Goal: Task Accomplishment & Management: Manage account settings

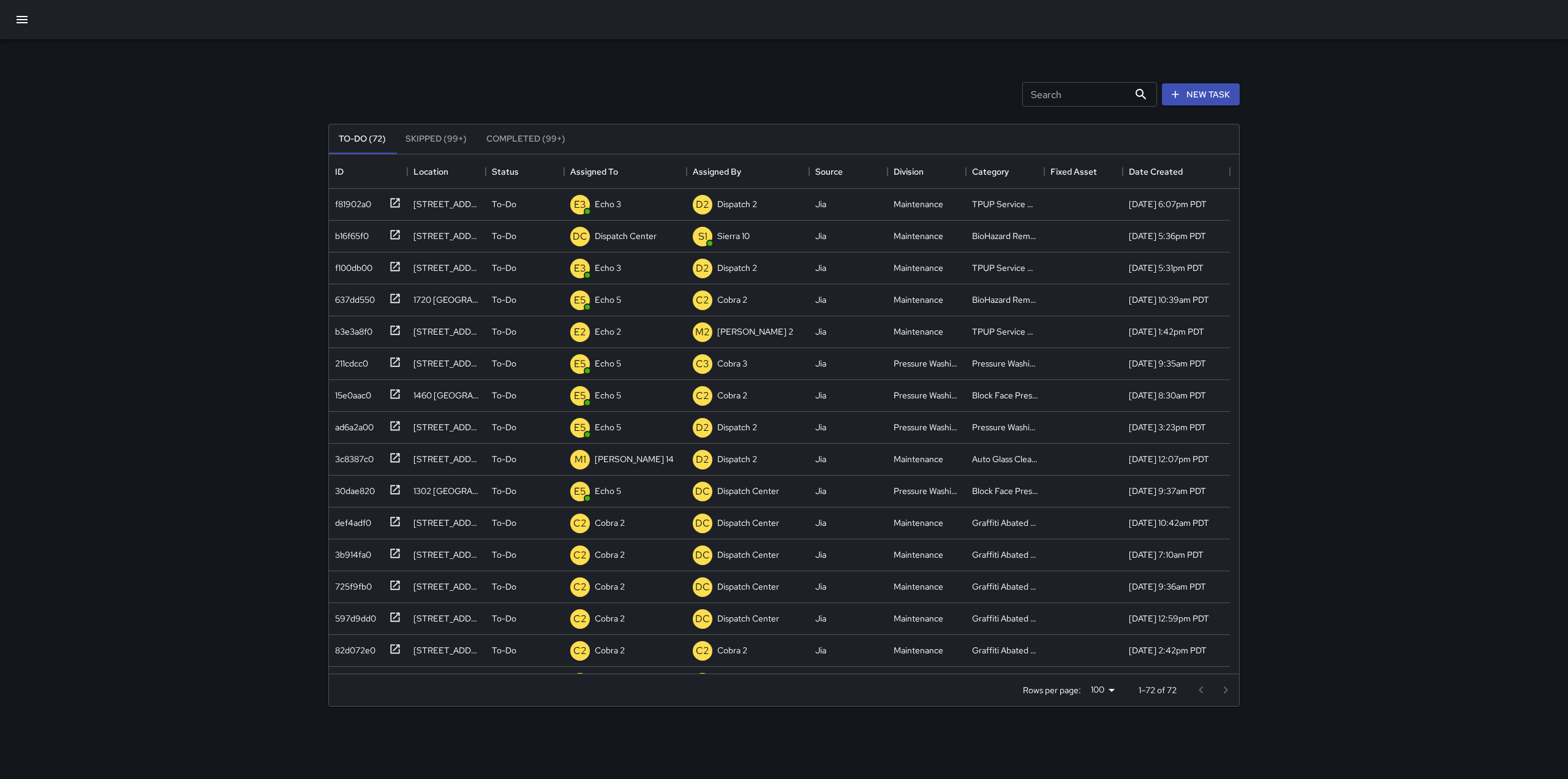
scroll to position [10, 10]
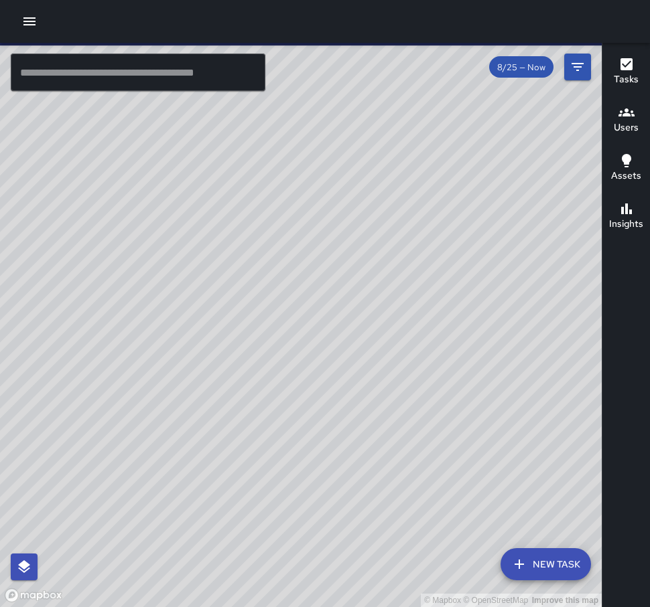
click at [24, 27] on icon "button" at bounding box center [29, 21] width 16 height 16
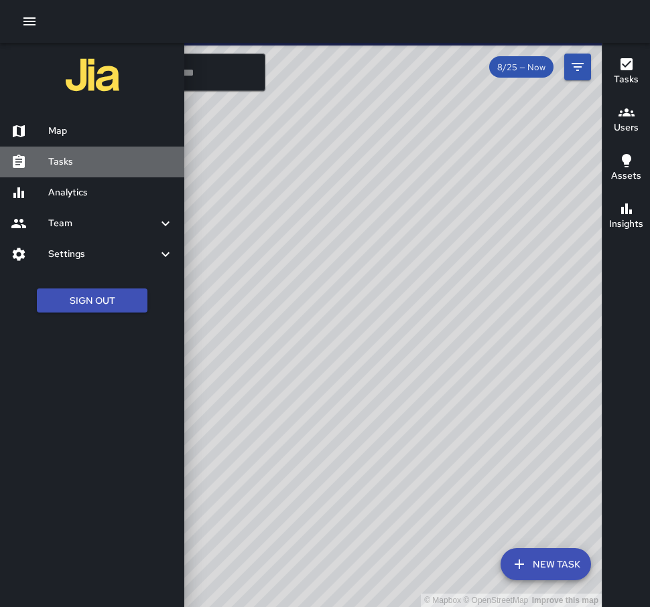
click at [77, 161] on h6 "Tasks" at bounding box center [110, 162] width 125 height 15
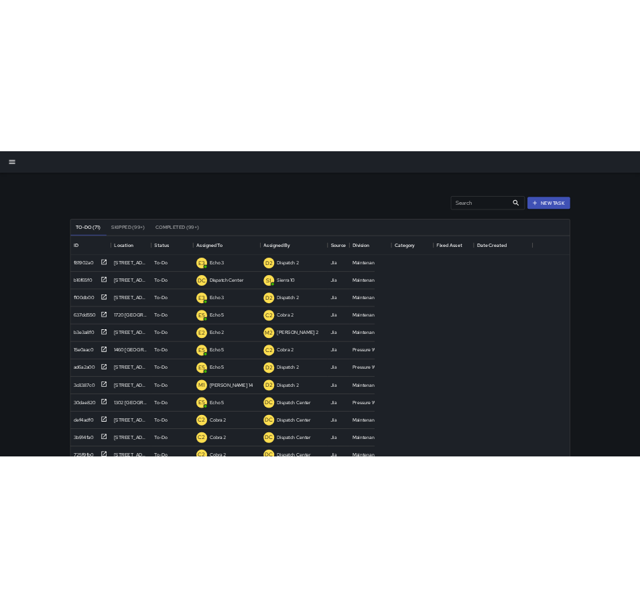
scroll to position [557, 985]
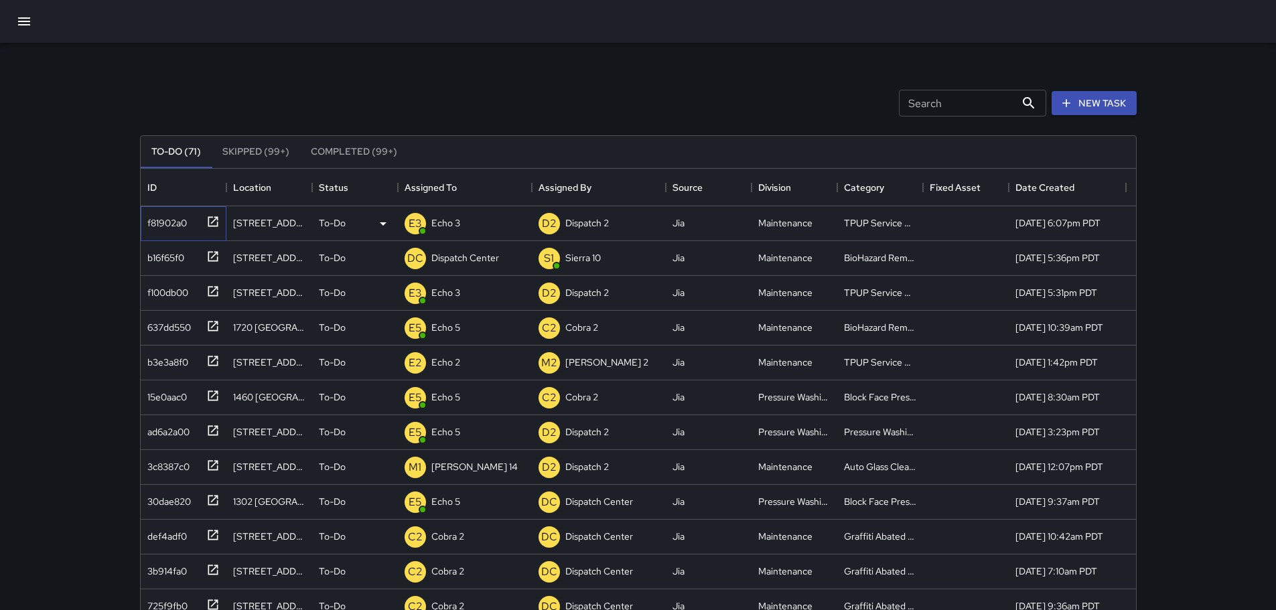
click at [208, 224] on icon at bounding box center [213, 221] width 10 height 10
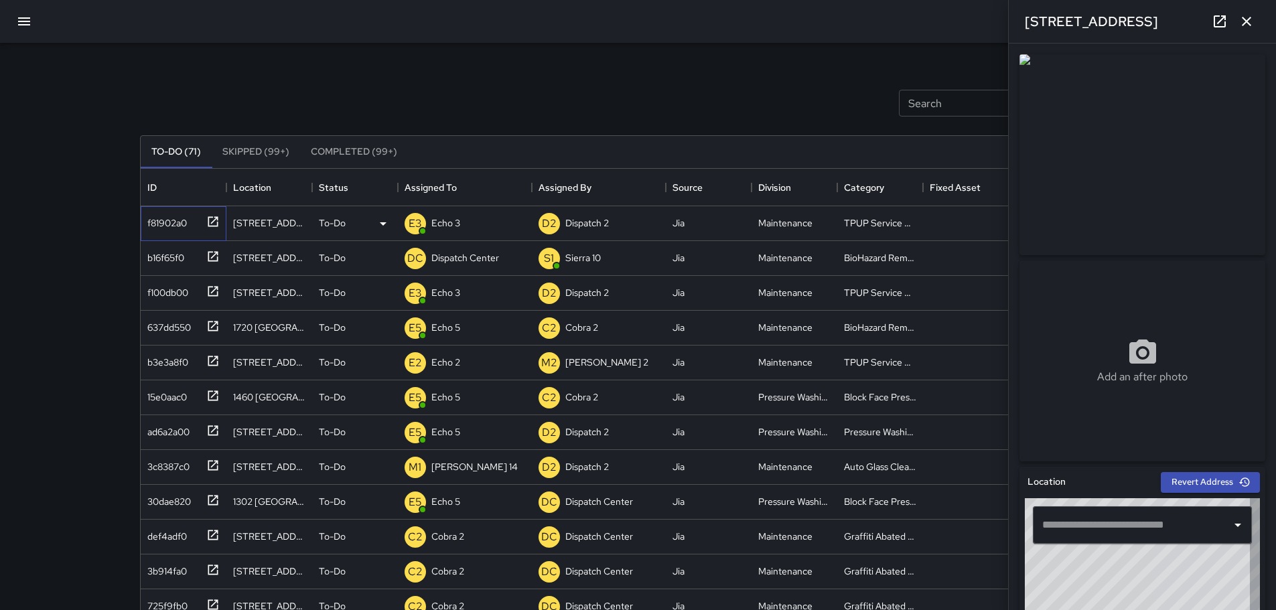
type input "**********"
click at [649, 21] on icon "button" at bounding box center [1246, 21] width 16 height 16
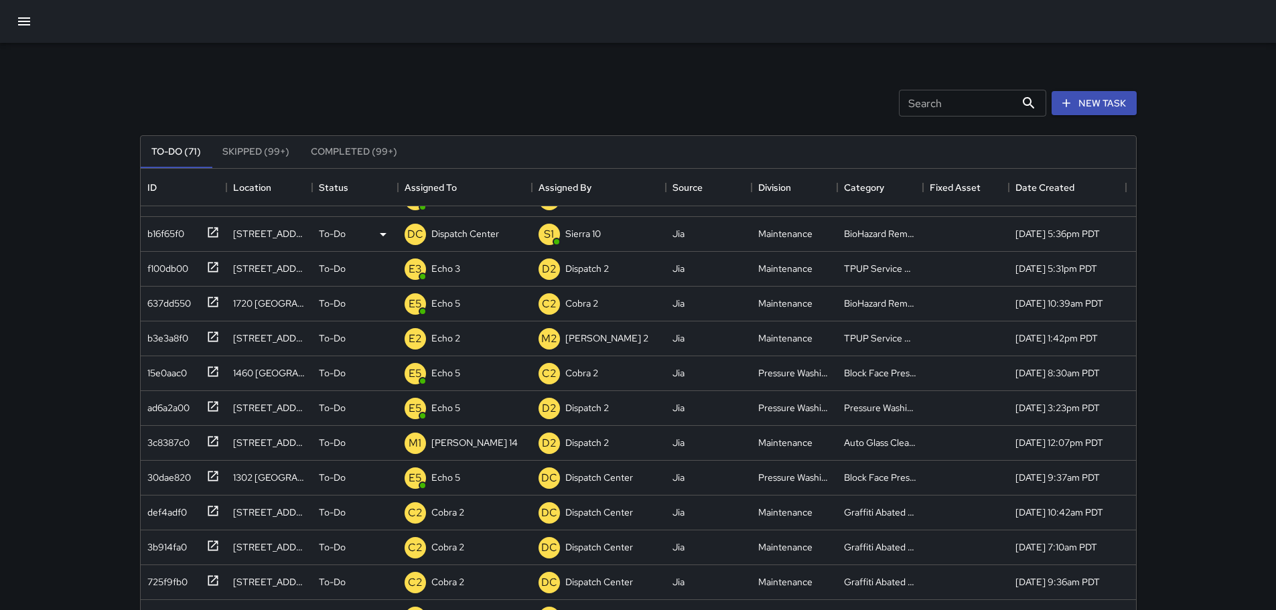
scroll to position [0, 0]
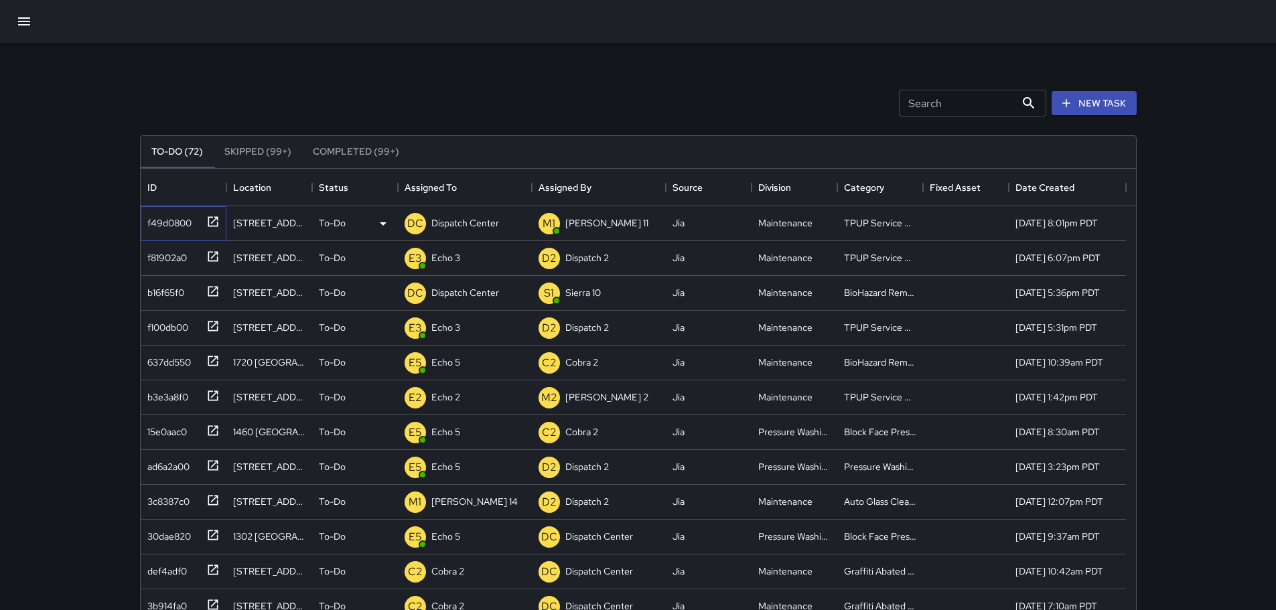
click at [216, 219] on icon at bounding box center [213, 221] width 10 height 10
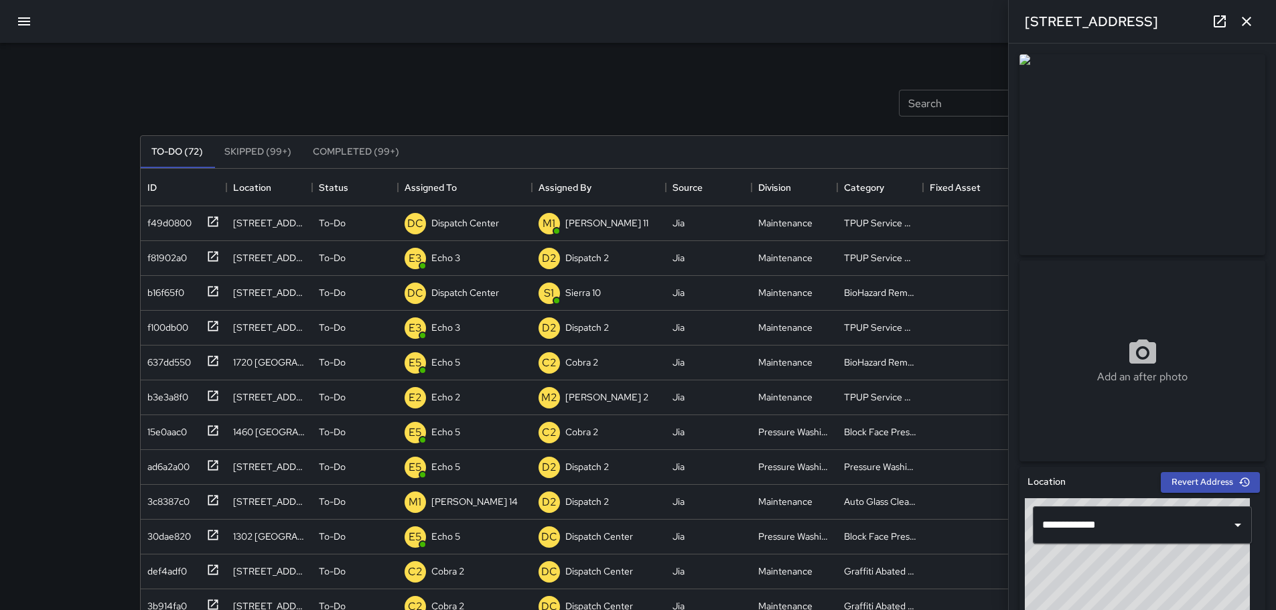
click at [649, 27] on icon "button" at bounding box center [1246, 21] width 16 height 16
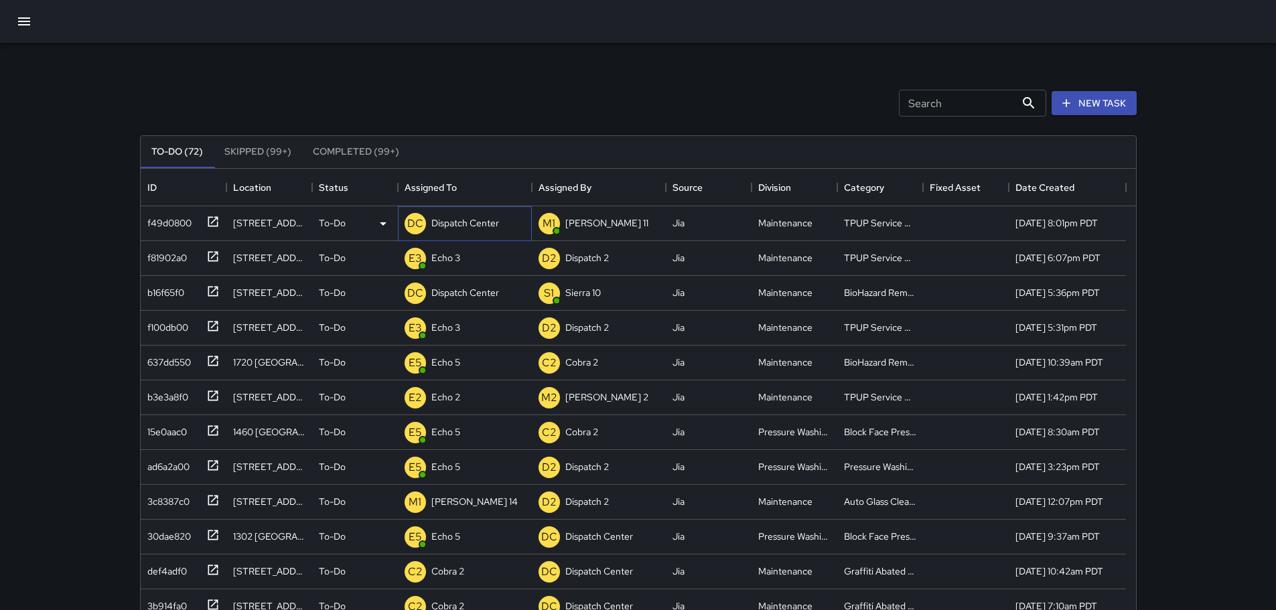
click at [477, 226] on p "Dispatch Center" at bounding box center [465, 222] width 68 height 13
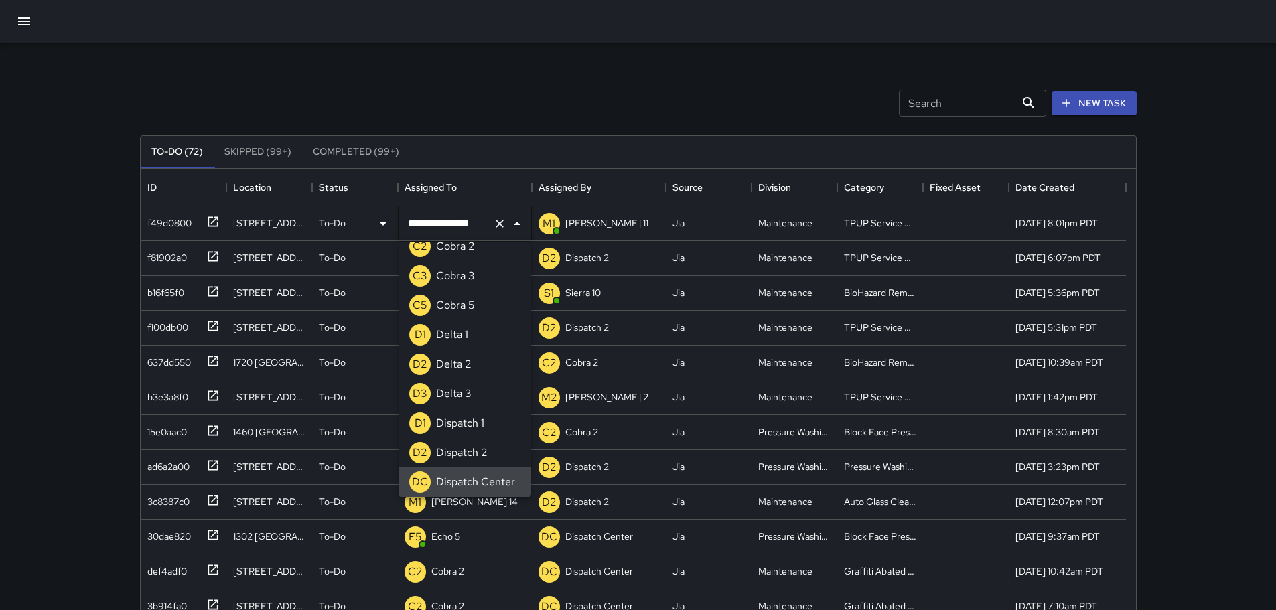
click at [502, 228] on icon "Clear" at bounding box center [499, 223] width 13 height 13
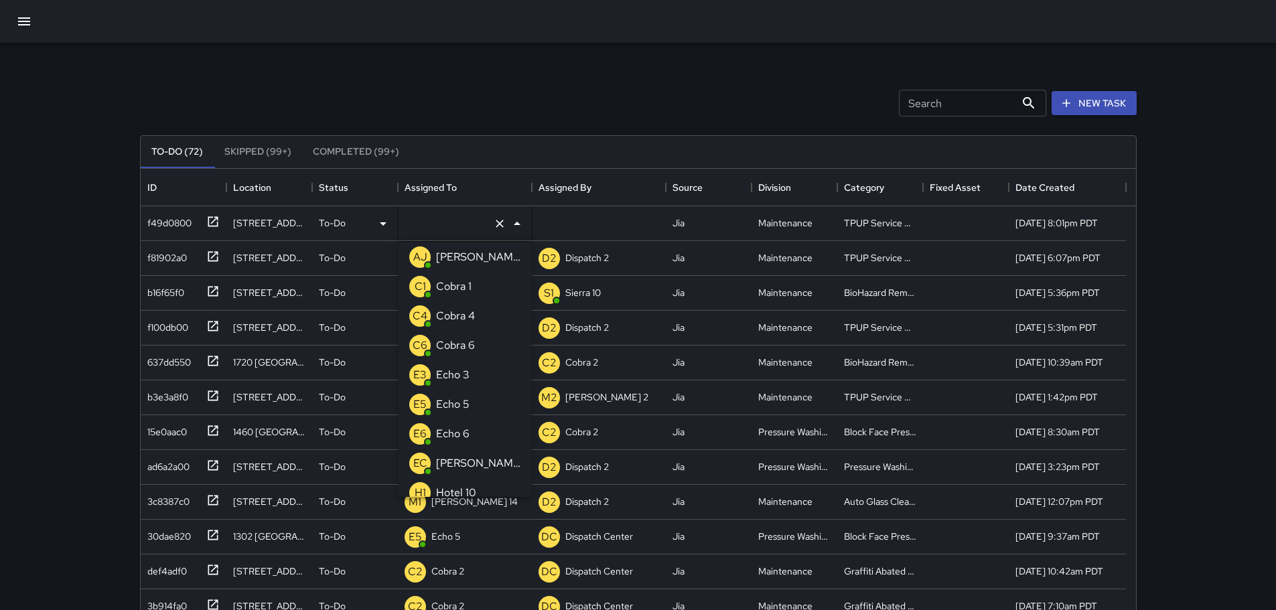
type input "*"
click at [471, 285] on div "Echo 3" at bounding box center [452, 286] width 39 height 21
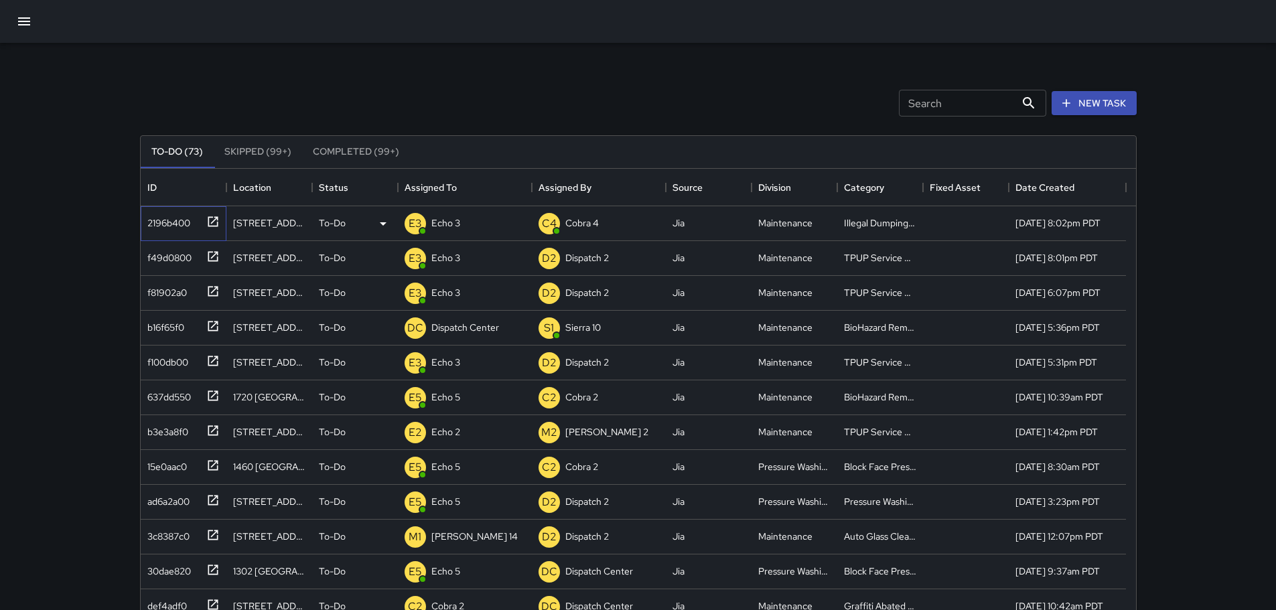
click at [211, 223] on icon at bounding box center [213, 221] width 10 height 10
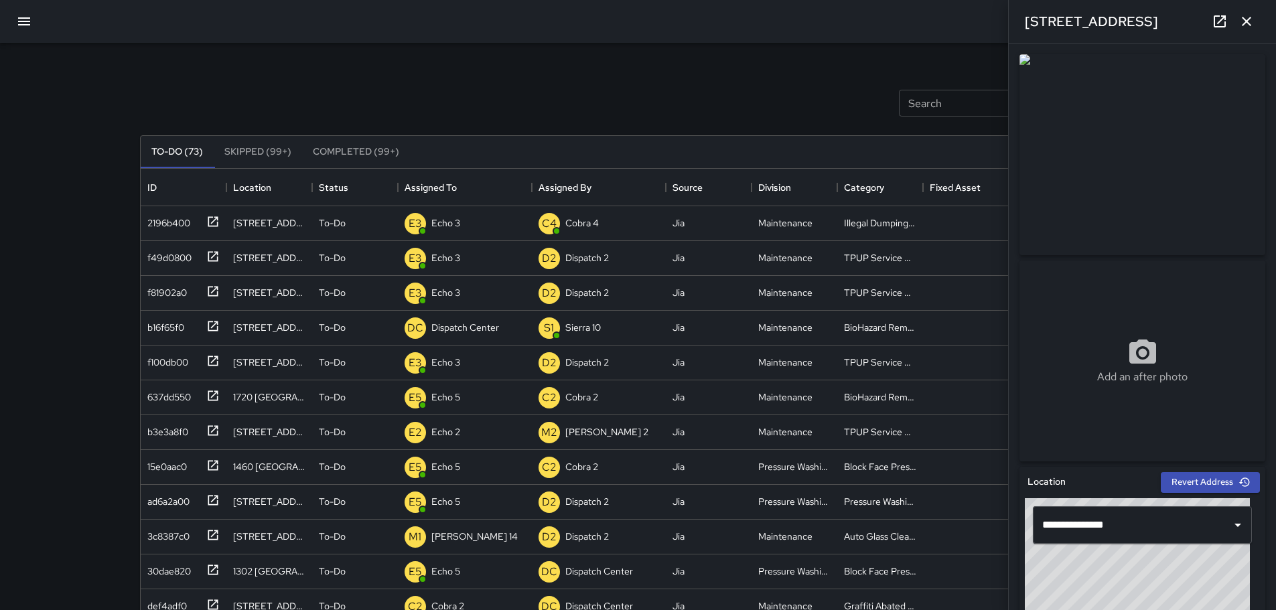
click at [649, 30] on button "button" at bounding box center [1246, 21] width 27 height 27
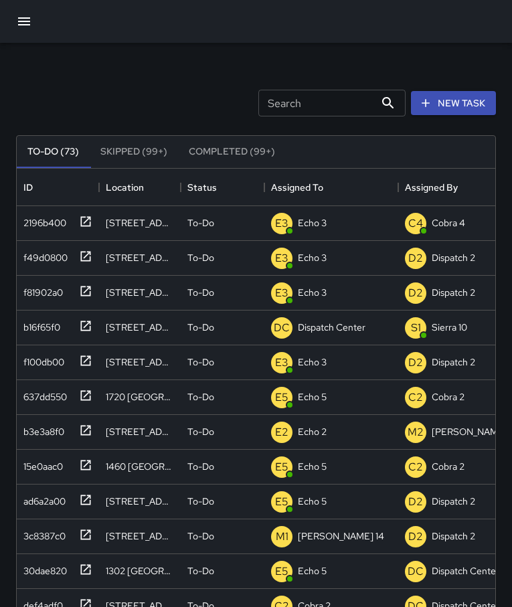
scroll to position [557, 469]
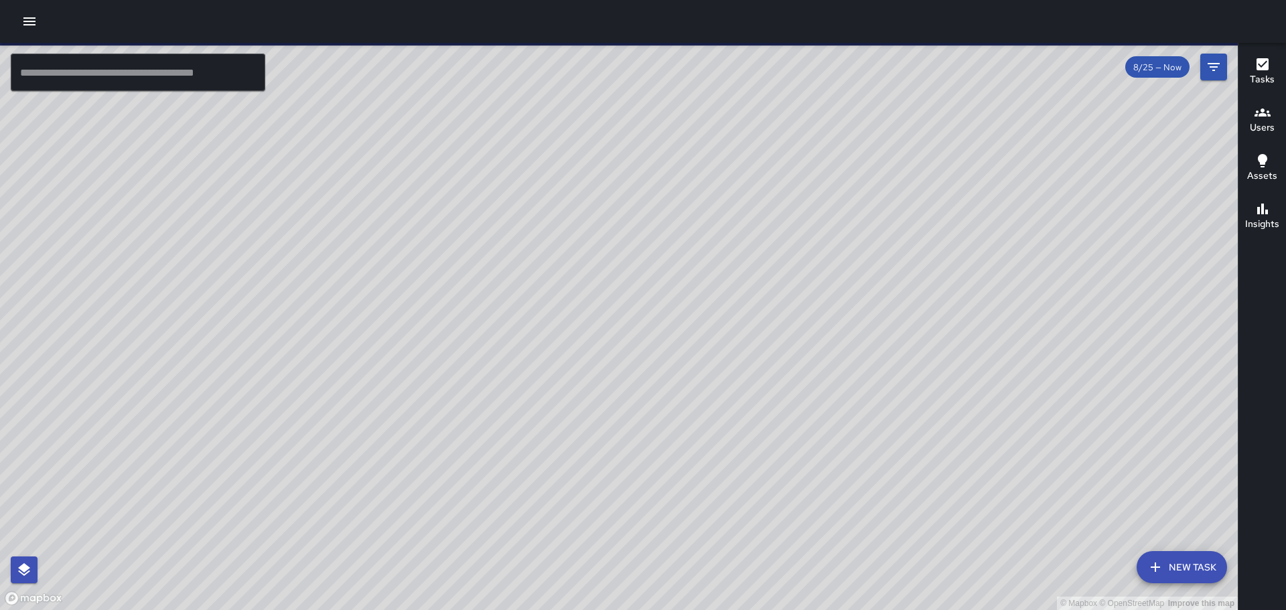
drag, startPoint x: 983, startPoint y: 210, endPoint x: 877, endPoint y: 206, distance: 105.9
click at [881, 206] on div "© Mapbox © OpenStreetMap Improve this map" at bounding box center [619, 326] width 1238 height 567
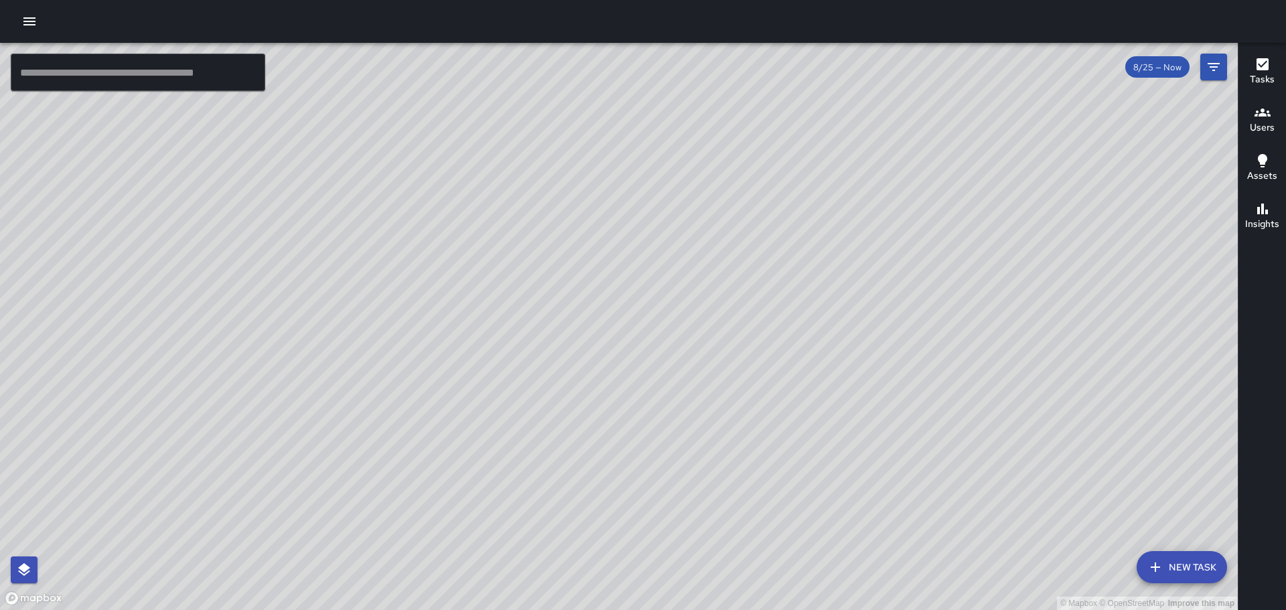
drag, startPoint x: 788, startPoint y: 309, endPoint x: 696, endPoint y: 360, distance: 104.9
click at [696, 360] on div "© Mapbox © OpenStreetMap Improve this map" at bounding box center [619, 326] width 1238 height 567
drag, startPoint x: 520, startPoint y: 378, endPoint x: 592, endPoint y: 338, distance: 82.5
click at [591, 338] on div "© Mapbox © OpenStreetMap Improve this map" at bounding box center [619, 326] width 1238 height 567
drag, startPoint x: 701, startPoint y: 167, endPoint x: 613, endPoint y: 357, distance: 209.4
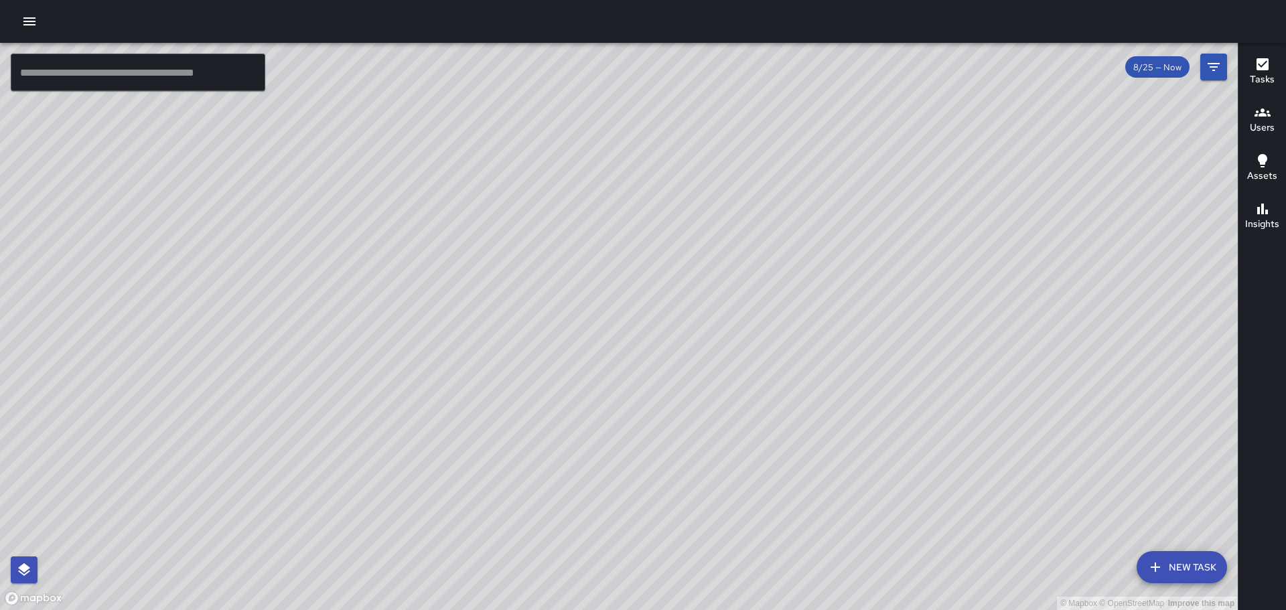
click at [613, 357] on div "© Mapbox © OpenStreetMap Improve this map" at bounding box center [619, 326] width 1238 height 567
drag, startPoint x: 410, startPoint y: 493, endPoint x: 453, endPoint y: 398, distance: 104.6
click at [453, 398] on div "© Mapbox © OpenStreetMap Improve this map" at bounding box center [619, 326] width 1238 height 567
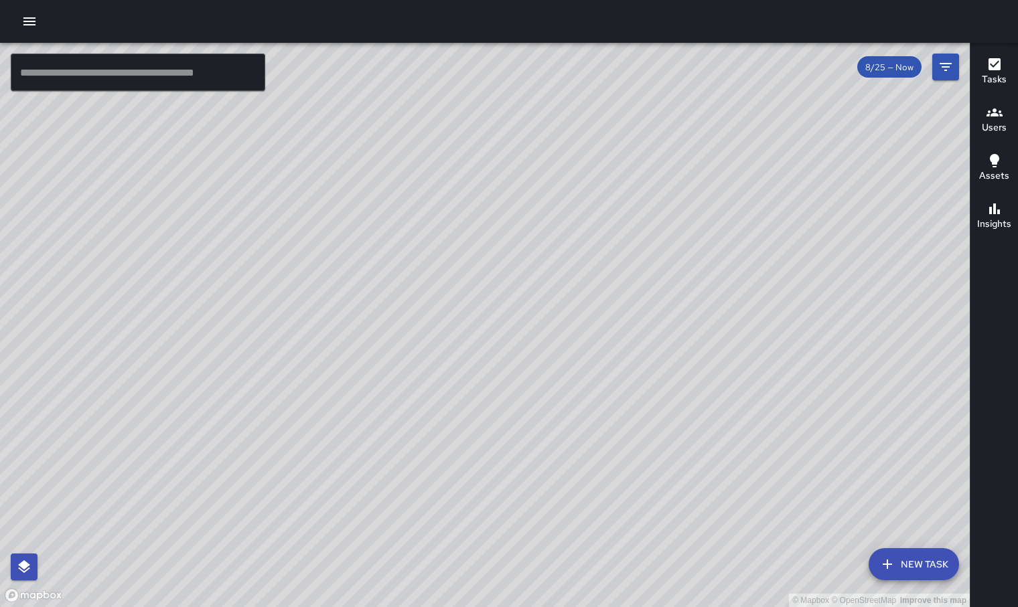
drag, startPoint x: 481, startPoint y: 9, endPoint x: 406, endPoint y: -49, distance: 95.5
click at [406, 0] on html "© Mapbox © OpenStreetMap Improve this map ​ New Task 8/25 — Now Map Layers Task…" at bounding box center [509, 303] width 1018 height 607
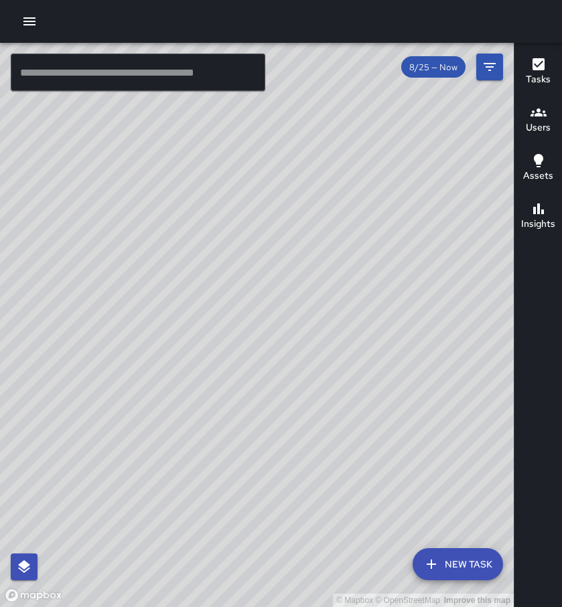
drag, startPoint x: 406, startPoint y: 187, endPoint x: 321, endPoint y: 333, distance: 169.3
click at [321, 333] on div "© Mapbox © OpenStreetMap Improve this map" at bounding box center [257, 325] width 514 height 565
click at [533, 66] on icon "button" at bounding box center [538, 64] width 12 height 12
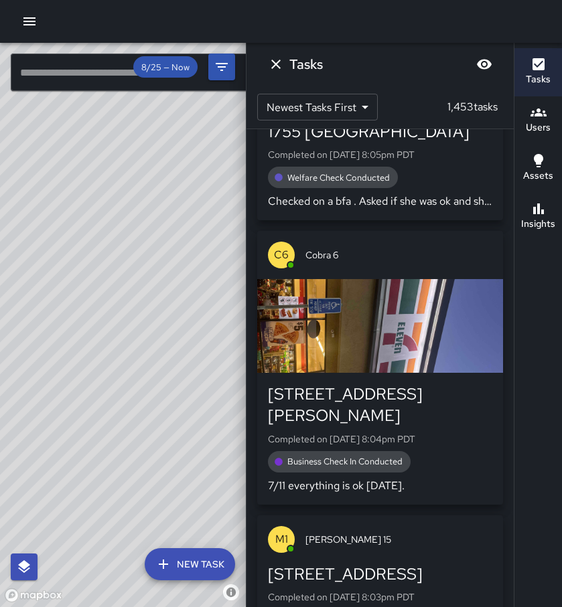
scroll to position [2946, 0]
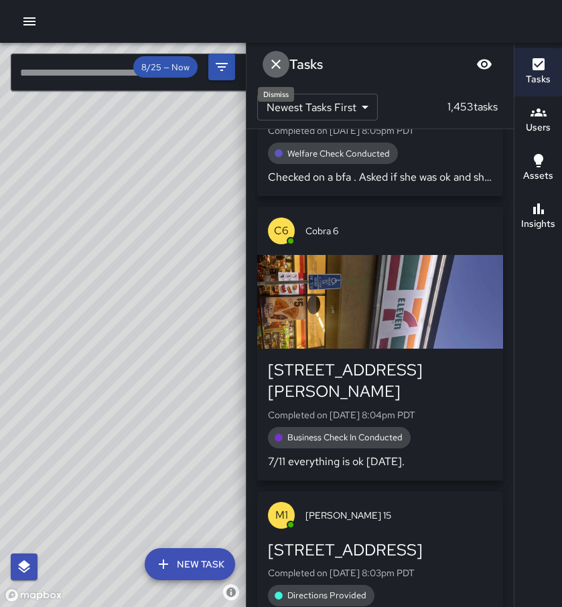
click at [282, 64] on icon "Dismiss" at bounding box center [276, 64] width 16 height 16
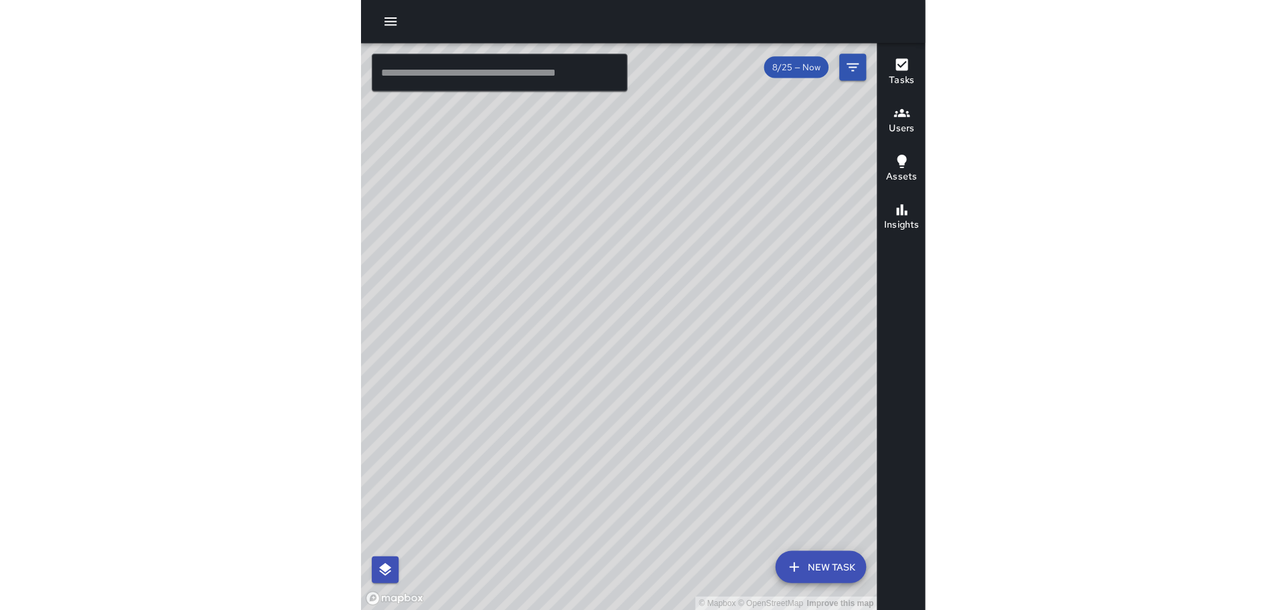
scroll to position [11594, 0]
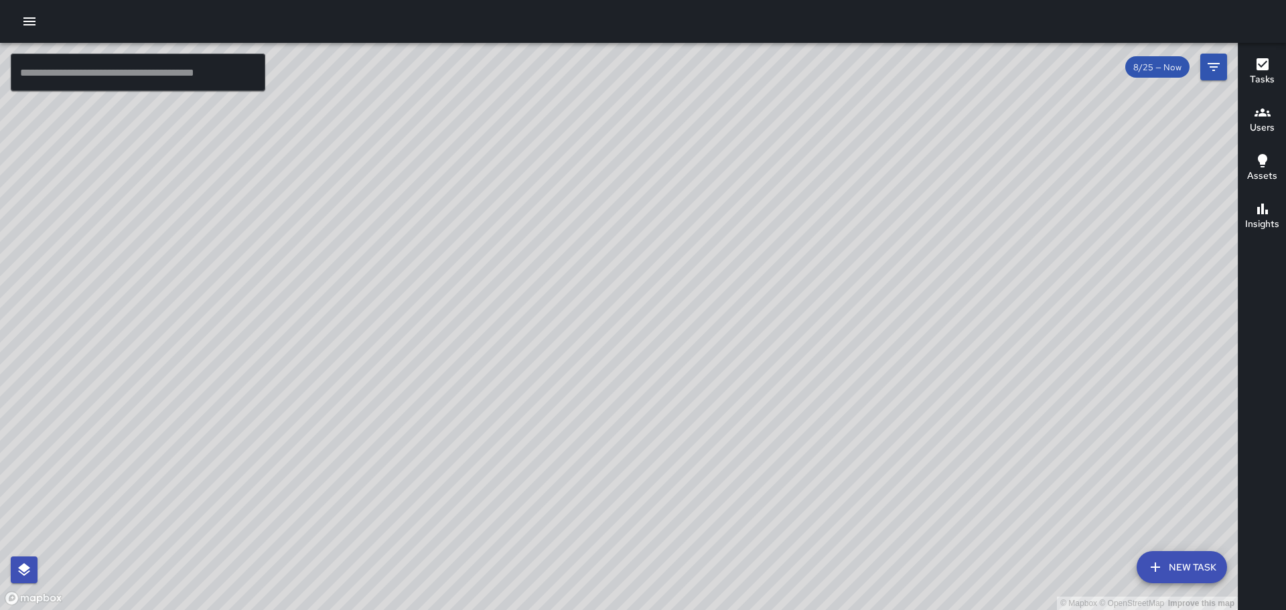
click at [1268, 82] on h6 "Tasks" at bounding box center [1262, 79] width 25 height 15
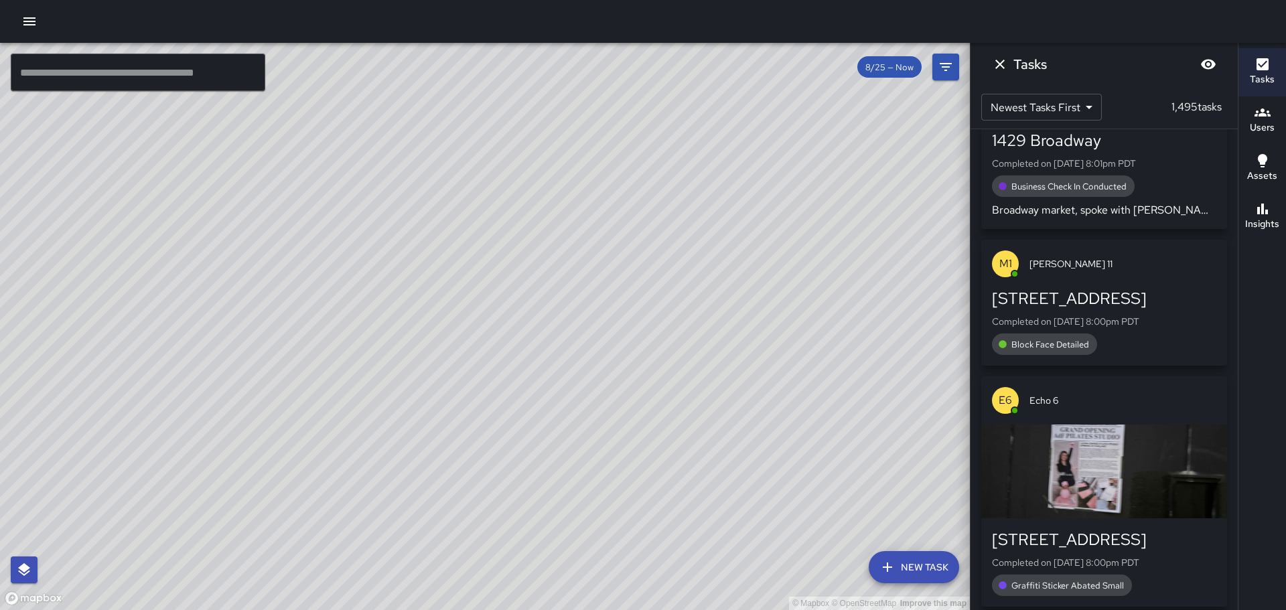
scroll to position [13470, 0]
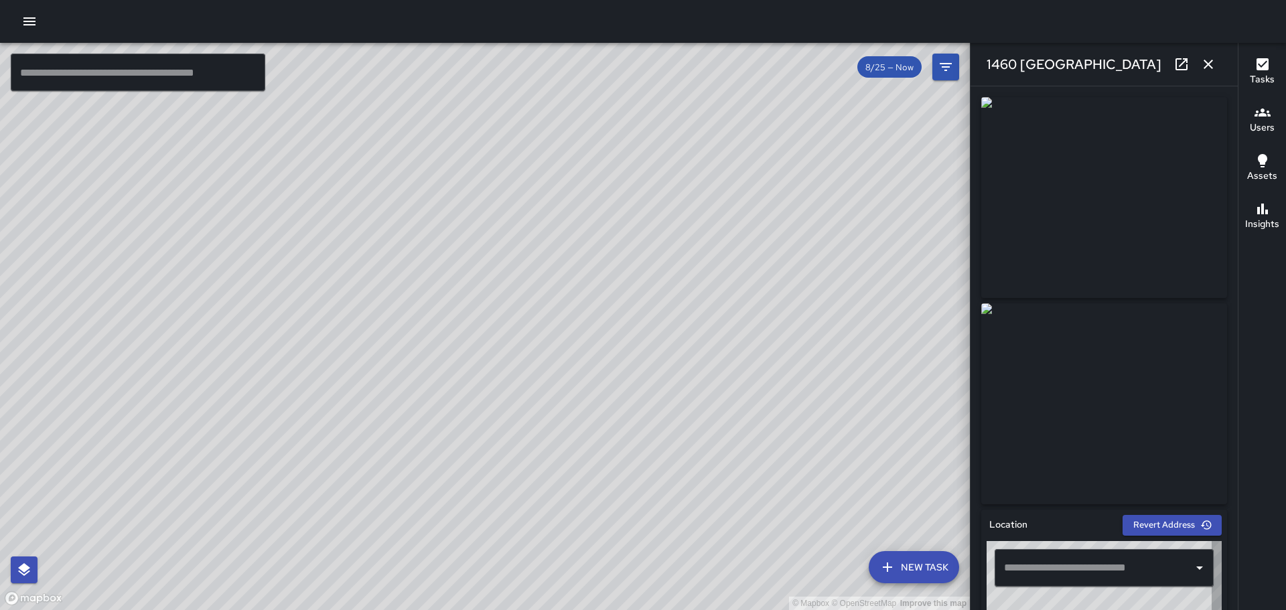
type input "**********"
click at [1211, 58] on icon "button" at bounding box center [1208, 64] width 16 height 16
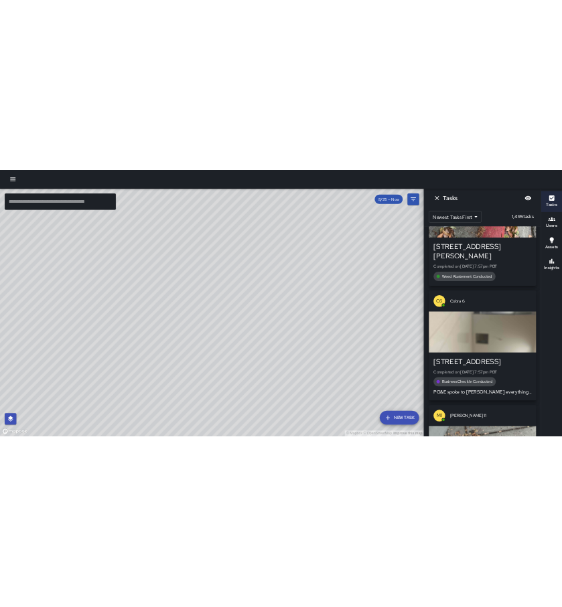
scroll to position [14876, 0]
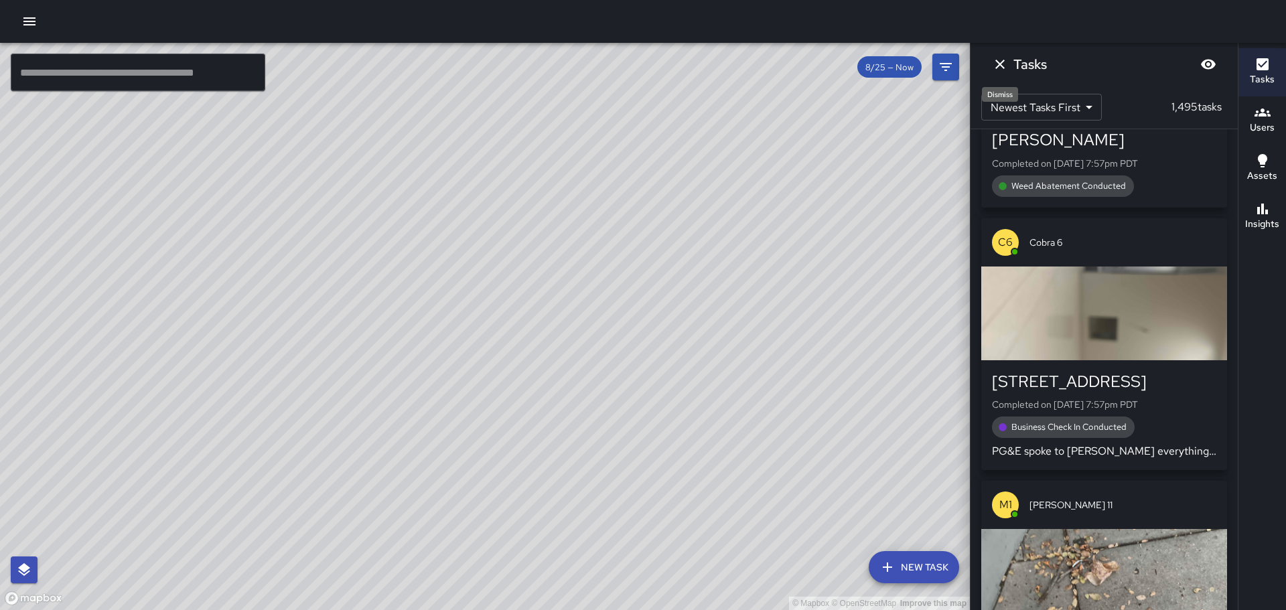
click at [1006, 64] on icon "Dismiss" at bounding box center [1000, 64] width 16 height 16
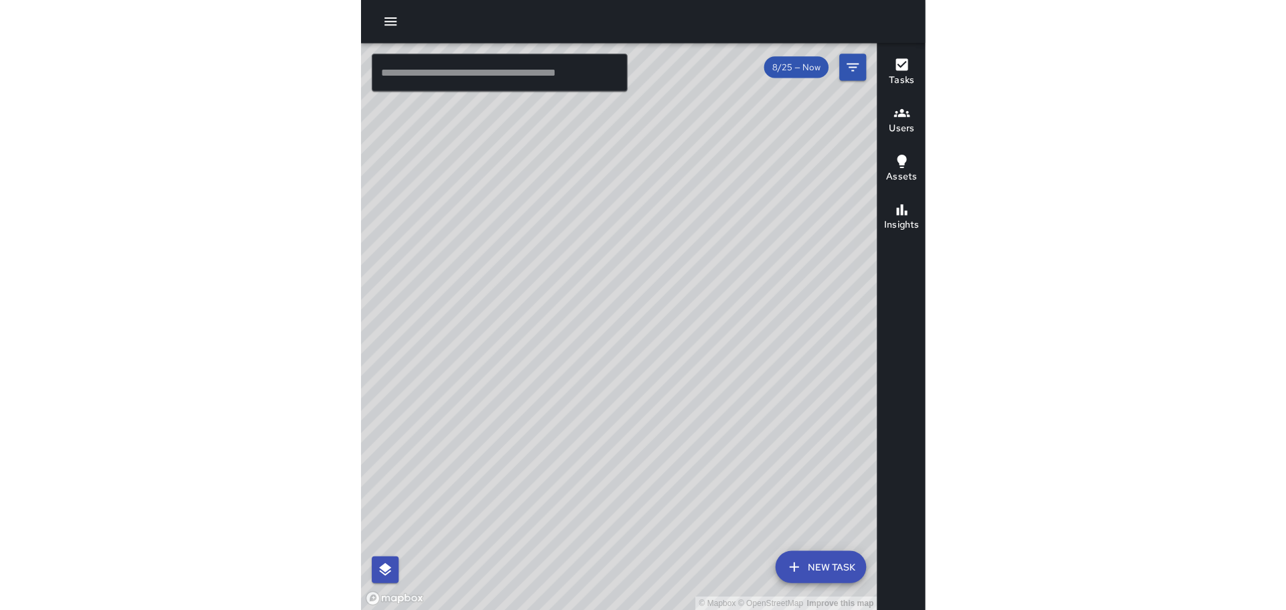
scroll to position [25835, 0]
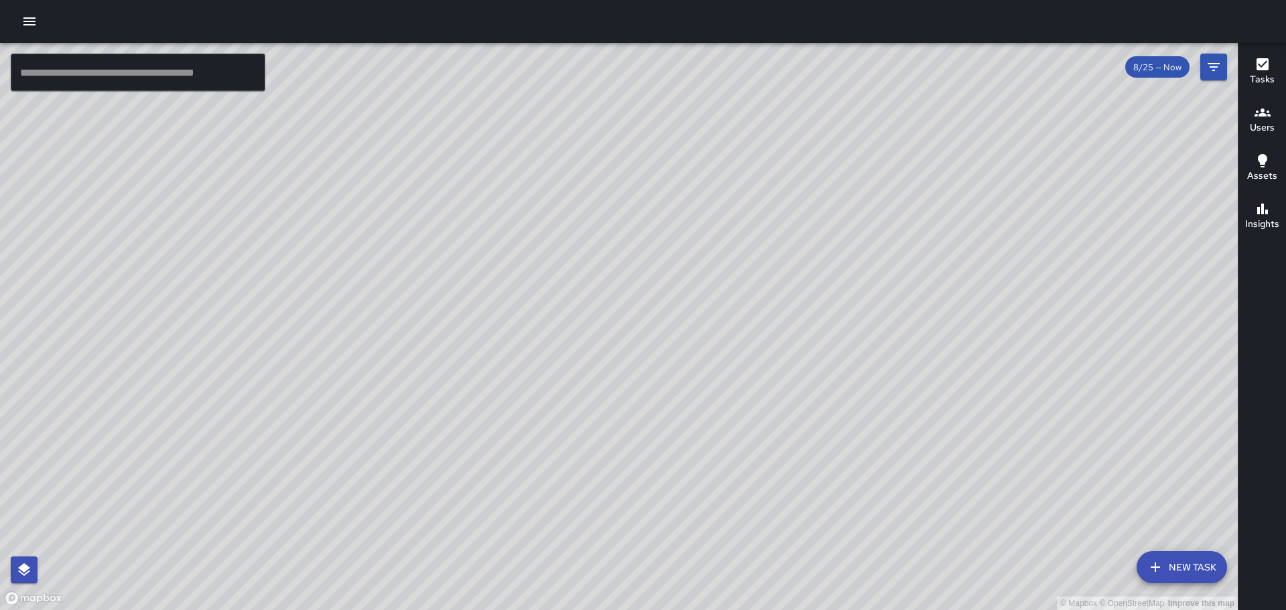
click at [1261, 69] on icon "button" at bounding box center [1262, 64] width 12 height 12
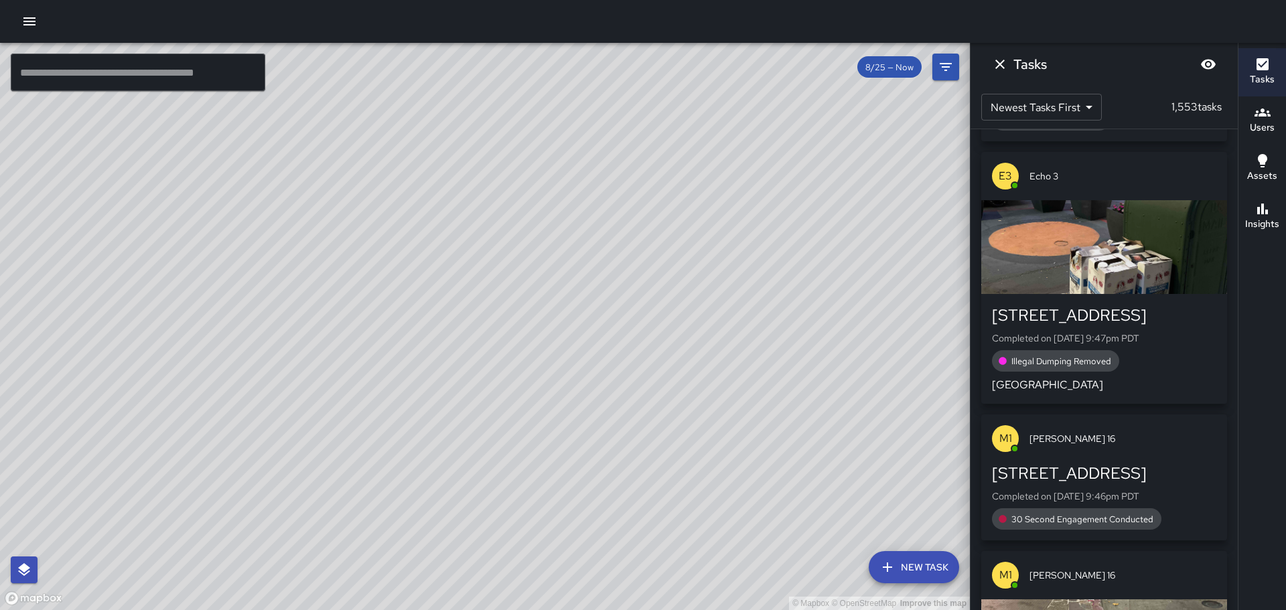
scroll to position [0, 0]
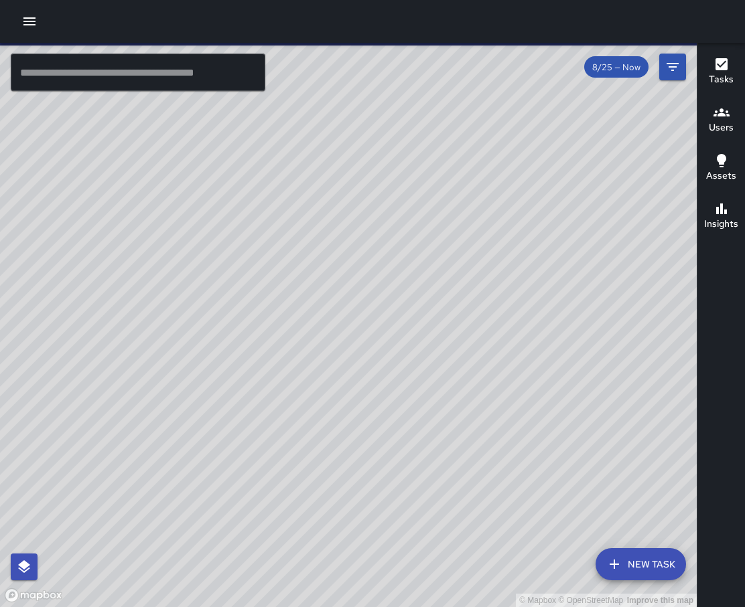
click at [29, 31] on button "button" at bounding box center [29, 21] width 27 height 27
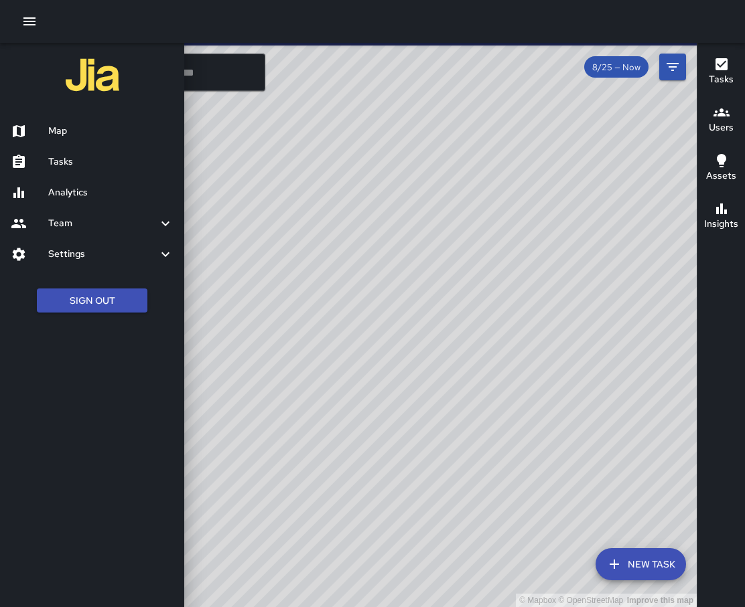
click at [48, 155] on div at bounding box center [30, 162] width 38 height 16
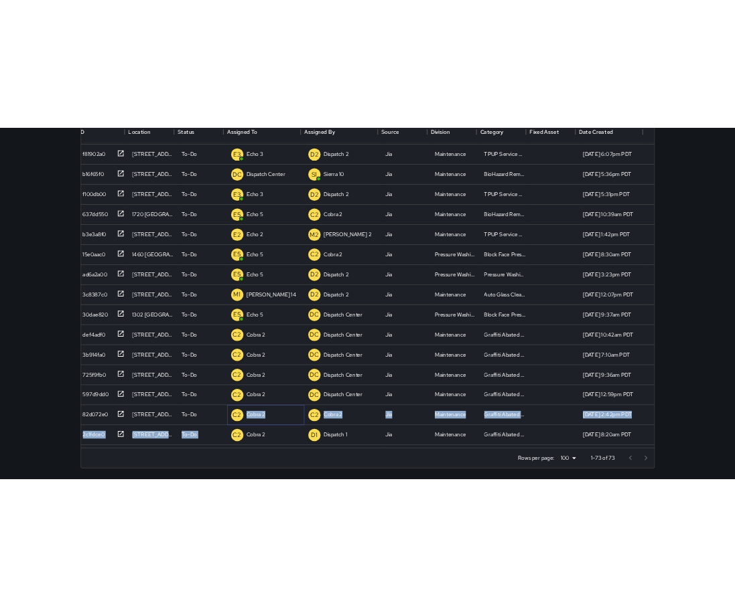
scroll to position [82, 10]
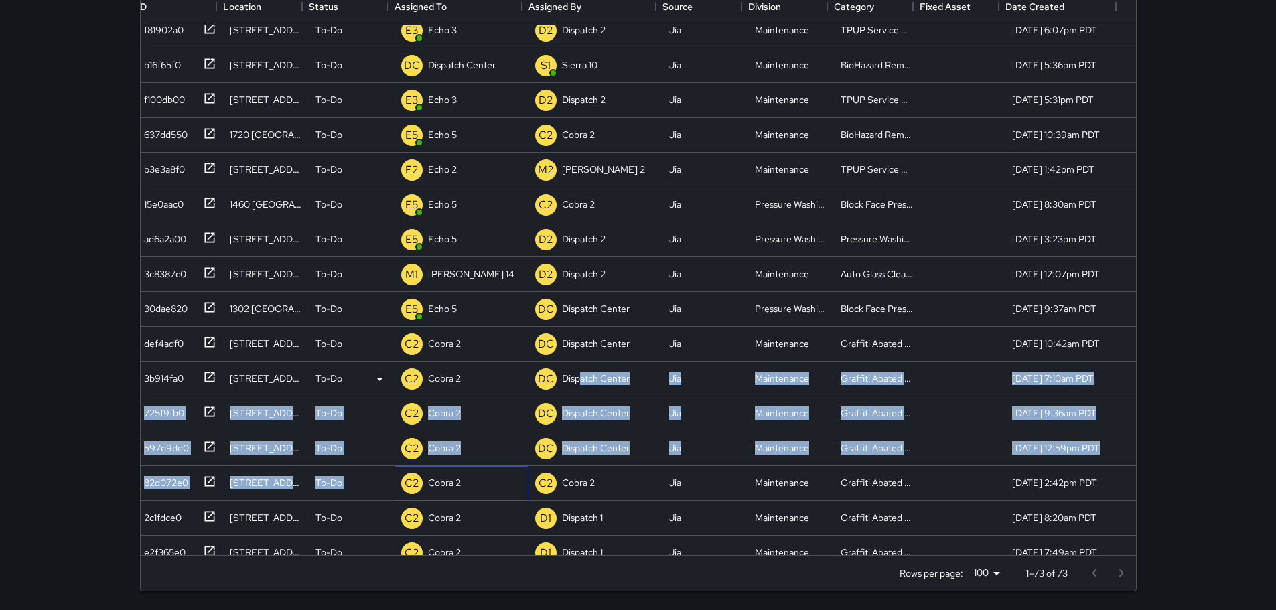
drag, startPoint x: 421, startPoint y: 552, endPoint x: 1285, endPoint y: 338, distance: 890.9
click at [574, 365] on div "2196b400 409 13th Street To-Do E3 Echo 3 C4 Cobra 4 Jia Maintenance Illegal Dum…" at bounding box center [636, 292] width 998 height 696
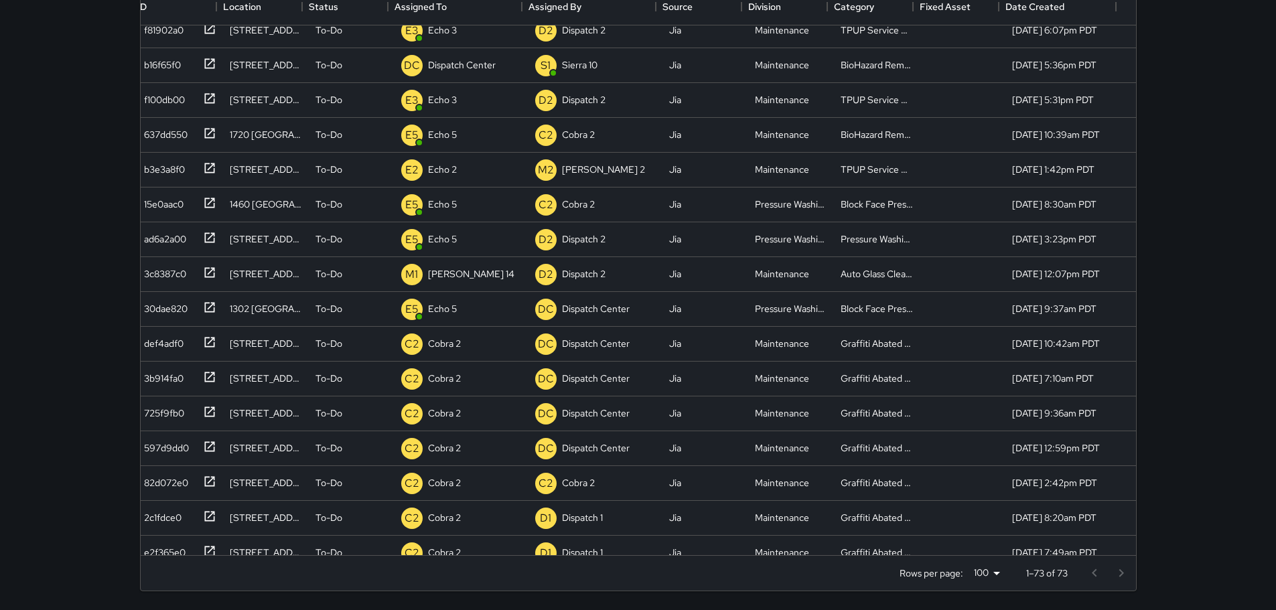
click at [649, 255] on div "Search Search New Task To-Do (73) Skipped (99+) Completed (99+) ID Location Sta…" at bounding box center [638, 214] width 1276 height 791
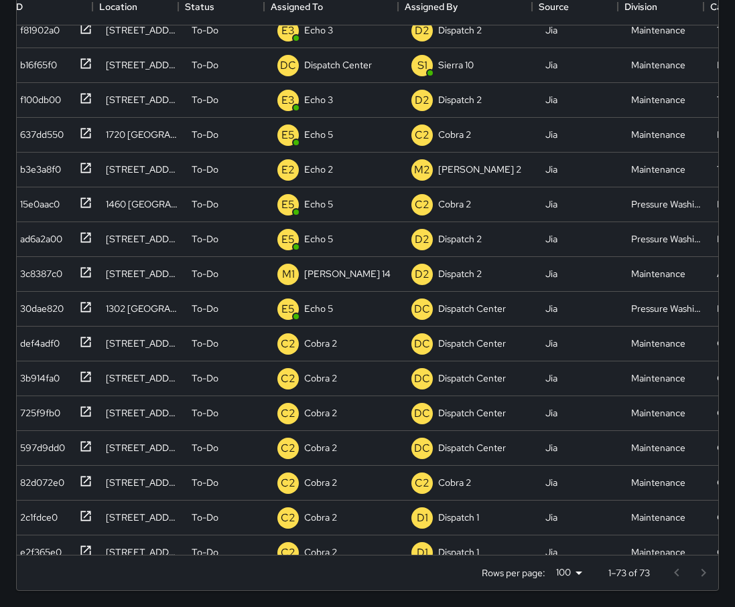
scroll to position [557, 691]
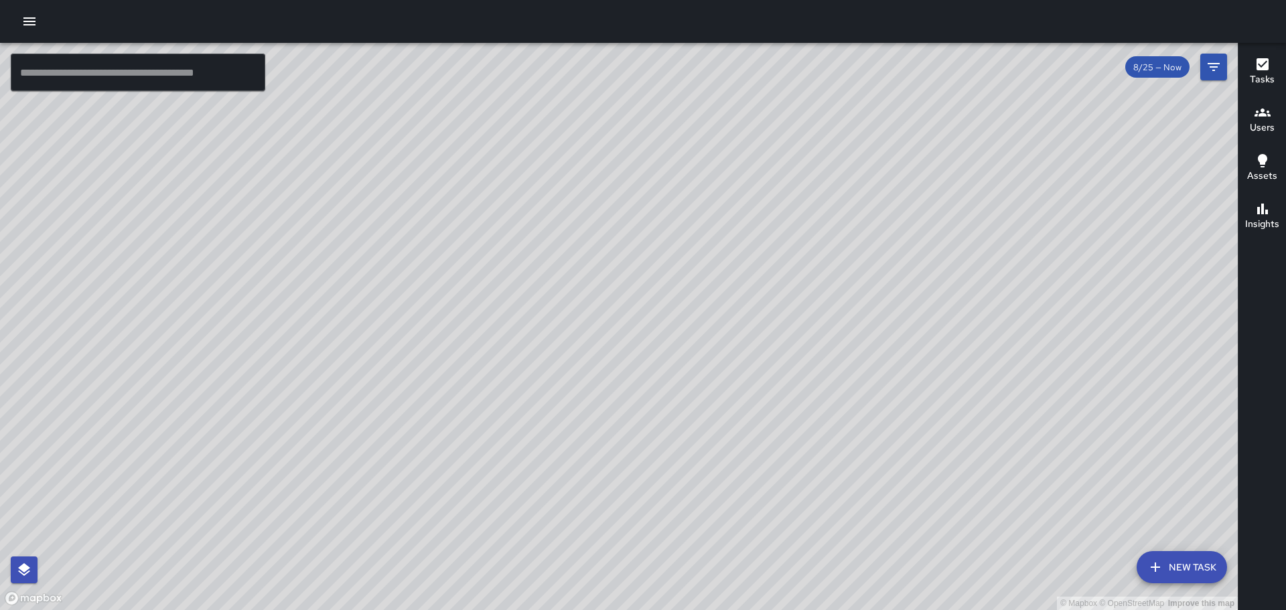
drag, startPoint x: 8, startPoint y: 23, endPoint x: 18, endPoint y: 21, distance: 10.1
click at [11, 23] on div at bounding box center [643, 21] width 1286 height 43
click at [27, 21] on icon "button" at bounding box center [29, 21] width 12 height 8
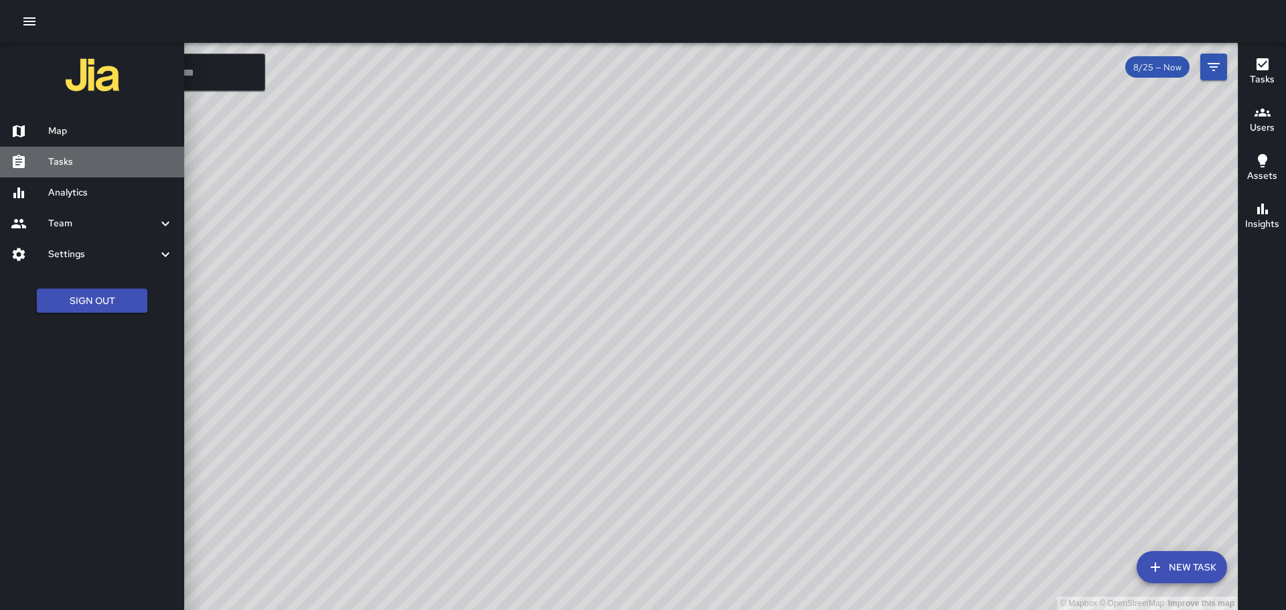
click at [64, 165] on h6 "Tasks" at bounding box center [110, 162] width 125 height 15
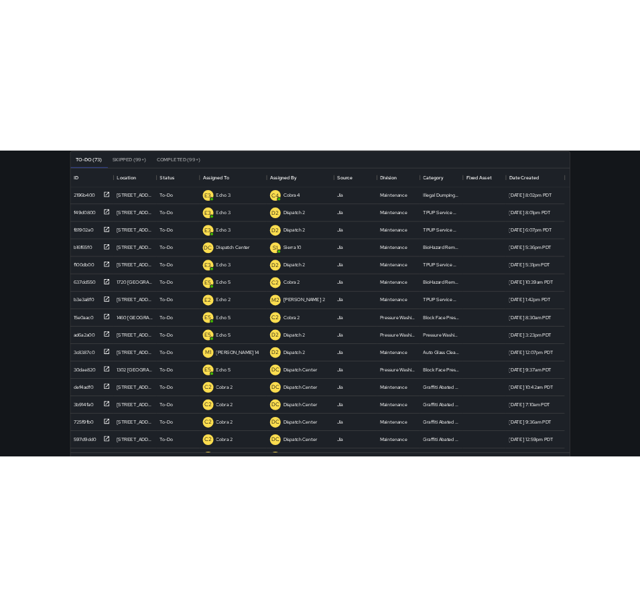
scroll to position [67, 0]
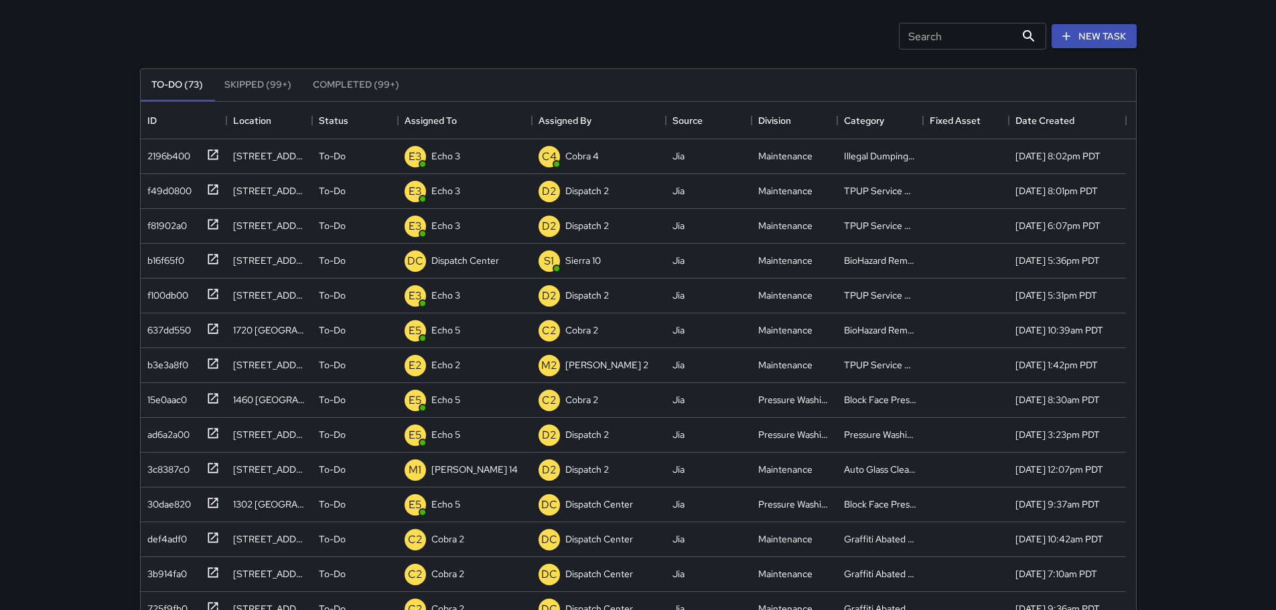
click at [367, 85] on button "Completed (99+)" at bounding box center [356, 85] width 108 height 32
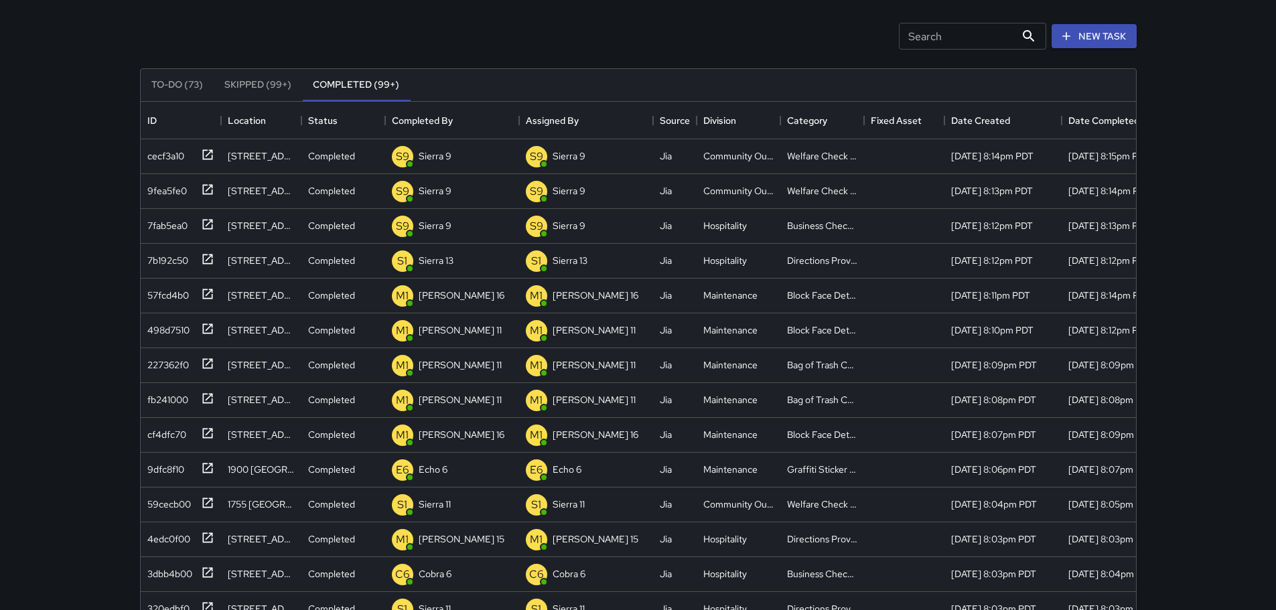
click at [187, 78] on button "To-Do (73)" at bounding box center [177, 85] width 73 height 32
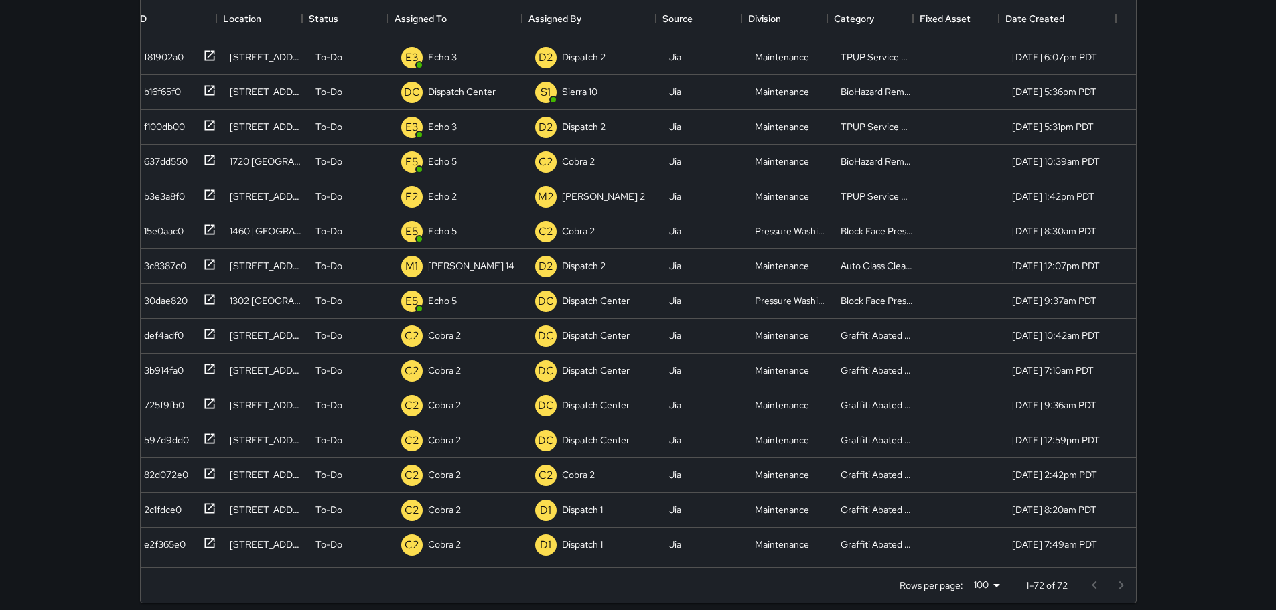
scroll to position [181, 0]
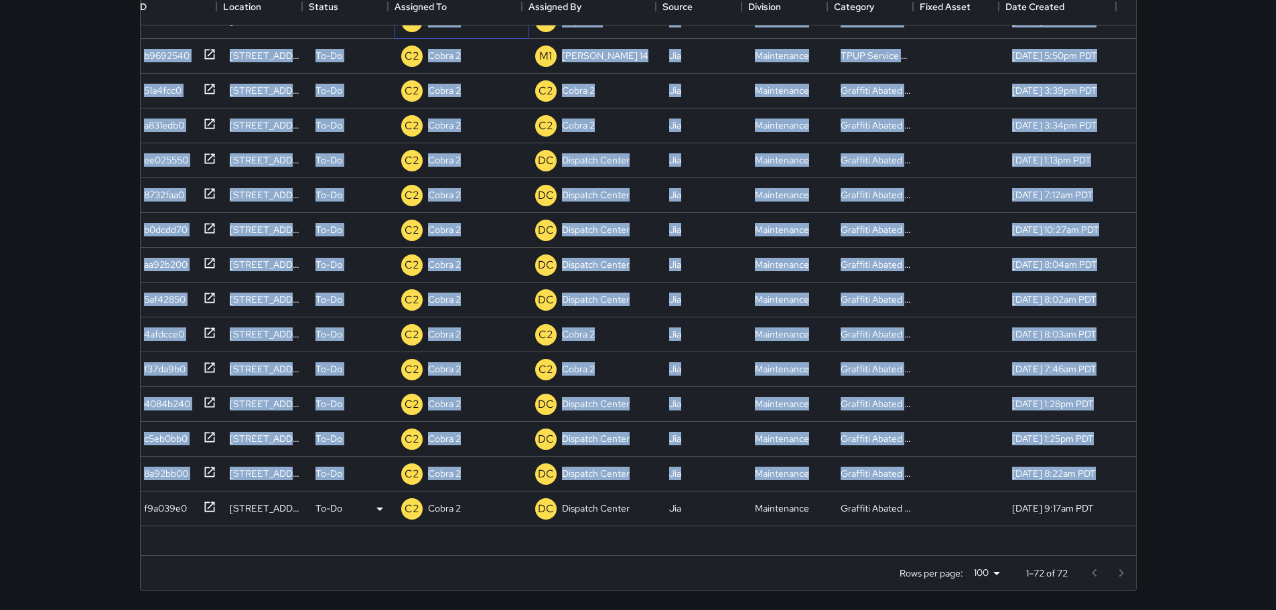
drag, startPoint x: 402, startPoint y: 552, endPoint x: 464, endPoint y: 486, distance: 91.4
click at [464, 486] on div "def4adf0 2545 Broadway To-Do C2 Cobra 2 DC Dispatch Center Jia Maintenance Graf…" at bounding box center [636, 143] width 998 height 766
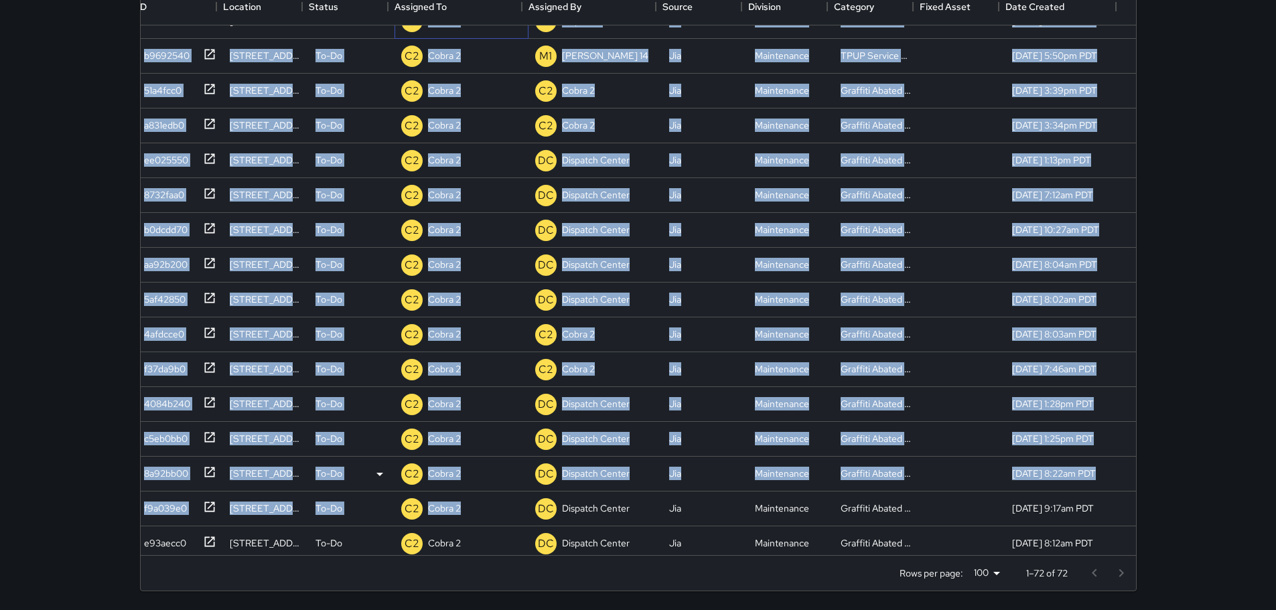
scroll to position [639, 10]
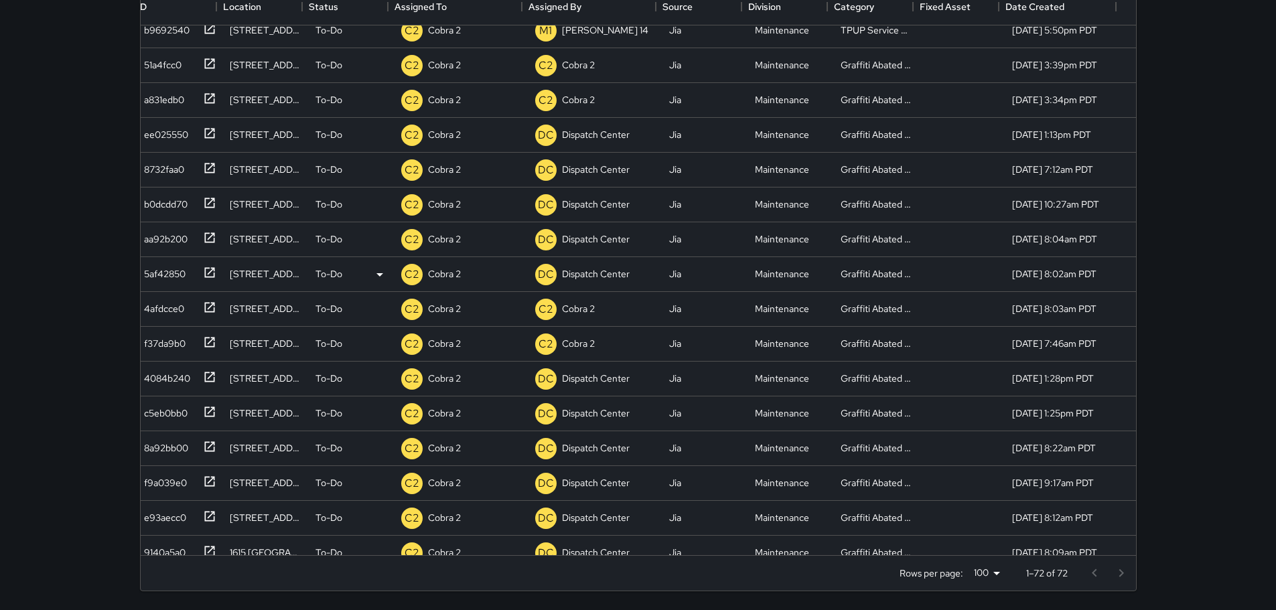
drag, startPoint x: 21, startPoint y: 265, endPoint x: 425, endPoint y: 261, distance: 403.8
click at [24, 265] on div "Search Search New Task To-Do (72) Skipped (99+) Completed (99+) ID Location Sta…" at bounding box center [638, 214] width 1276 height 791
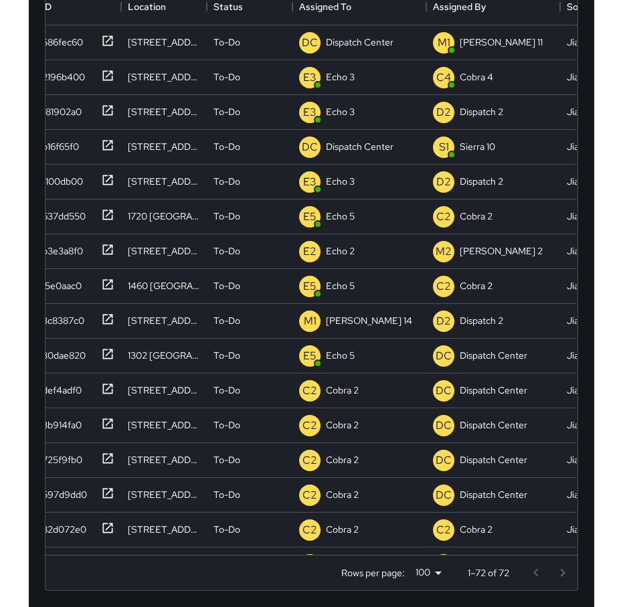
scroll to position [557, 522]
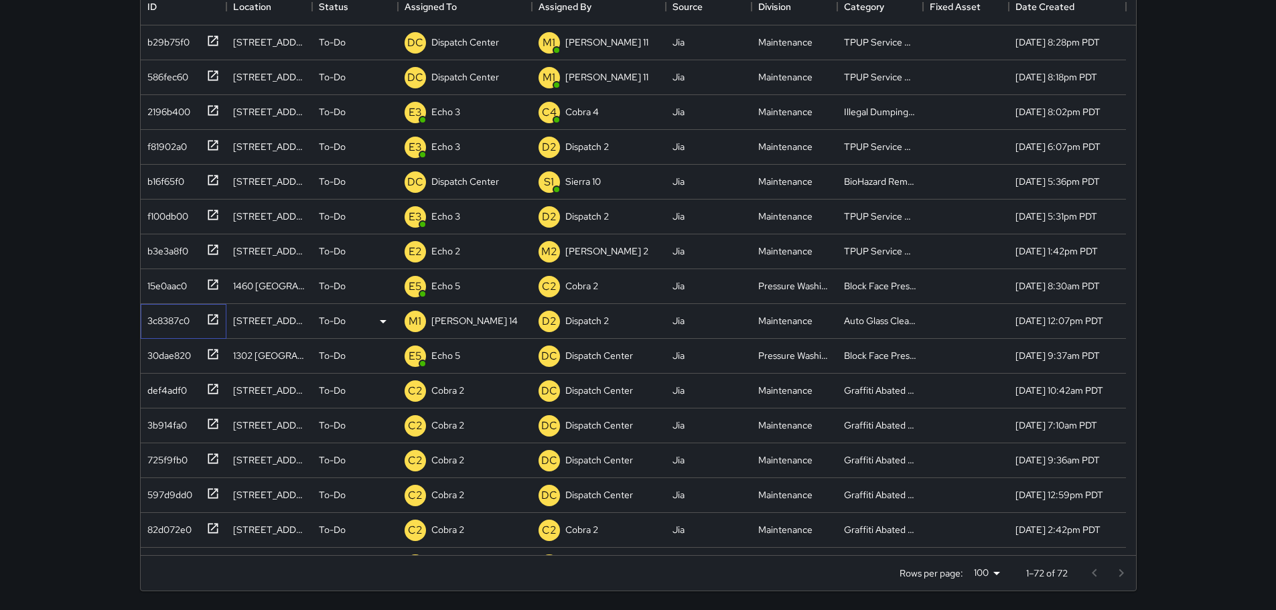
click at [211, 322] on icon at bounding box center [212, 319] width 13 height 13
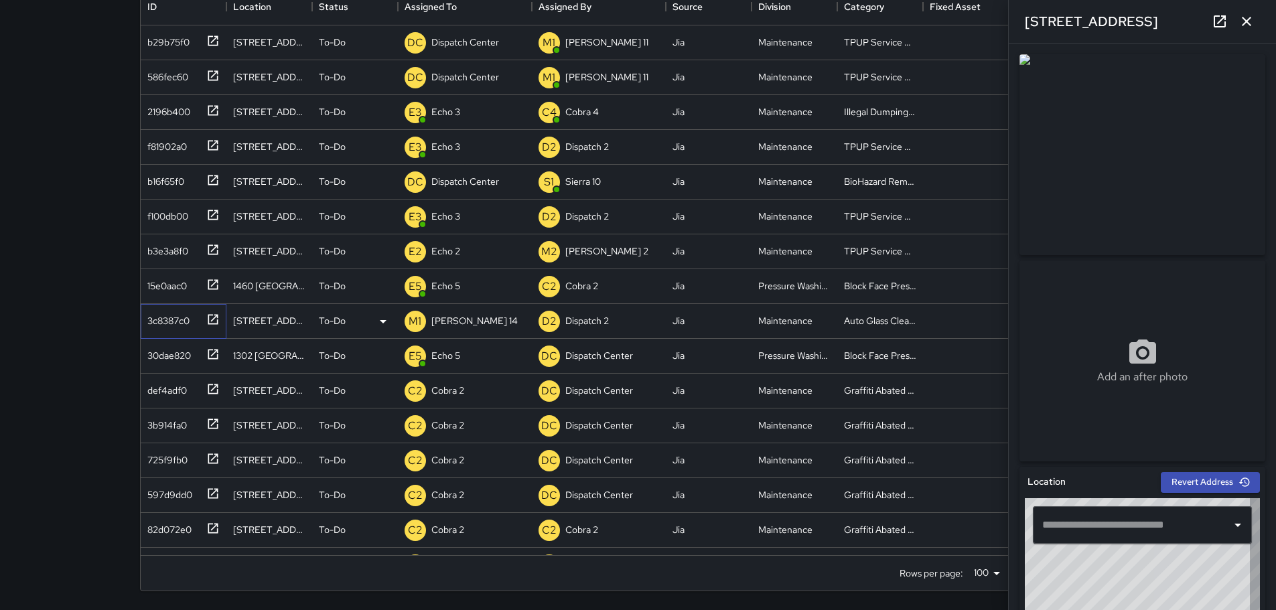
type input "**********"
click at [1250, 19] on icon "button" at bounding box center [1246, 21] width 9 height 9
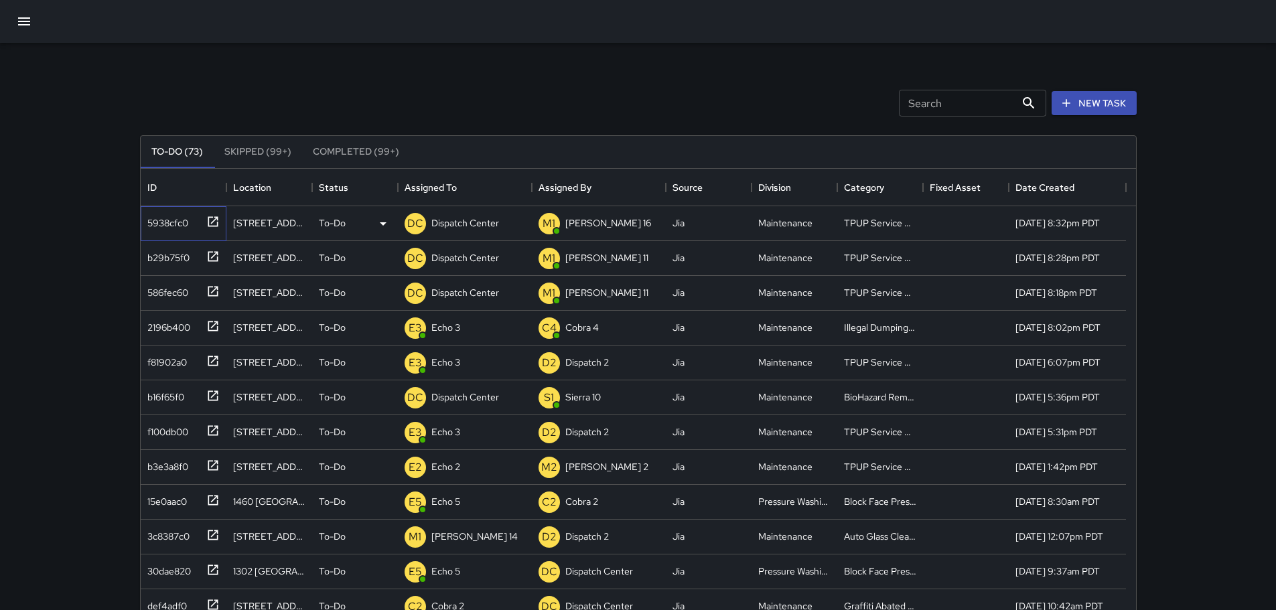
click at [210, 220] on icon at bounding box center [212, 221] width 13 height 13
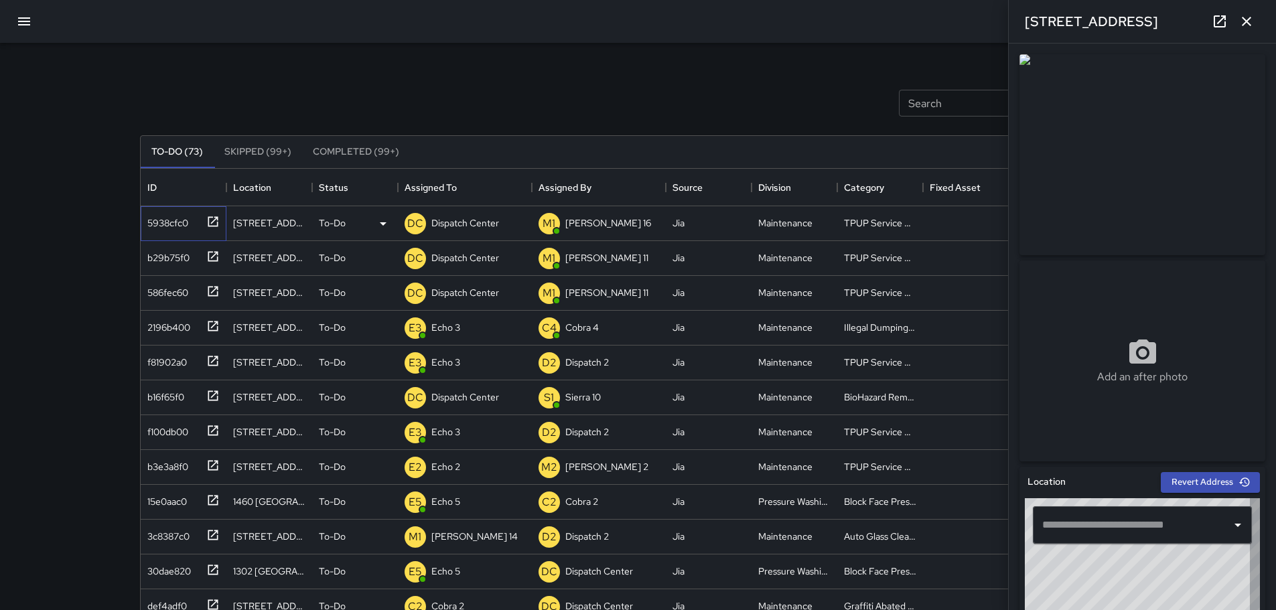
type input "**********"
click at [722, 99] on div "Search Search New Task" at bounding box center [638, 103] width 1002 height 70
click at [1248, 16] on icon "button" at bounding box center [1246, 21] width 16 height 16
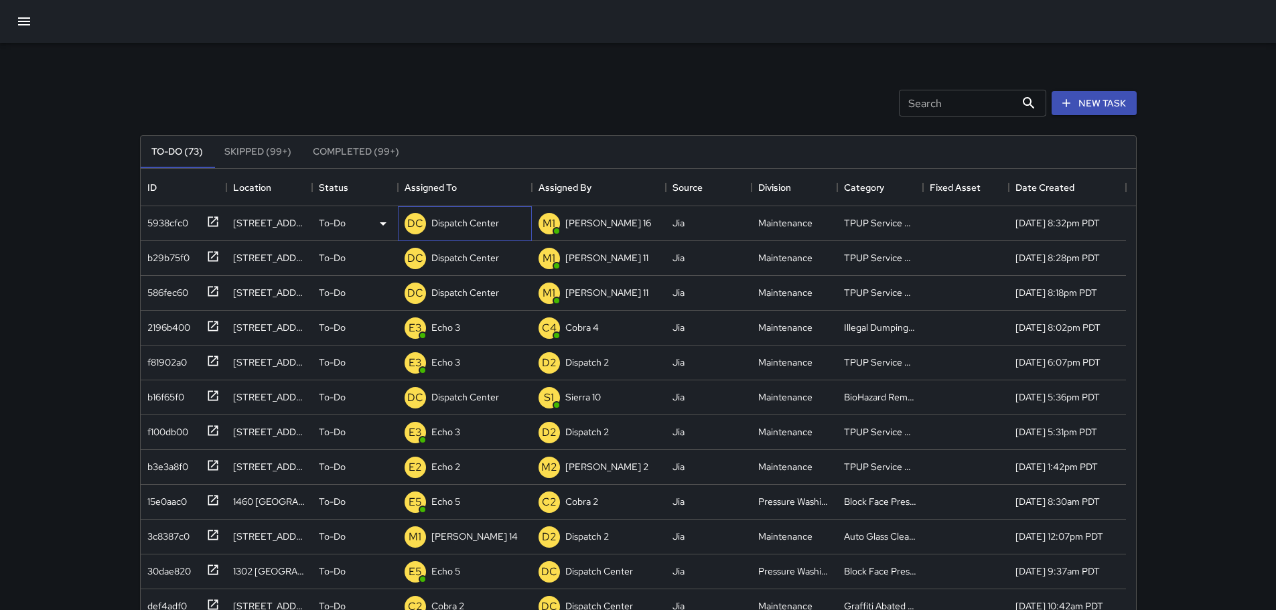
click at [455, 228] on p "Dispatch Center" at bounding box center [465, 222] width 68 height 13
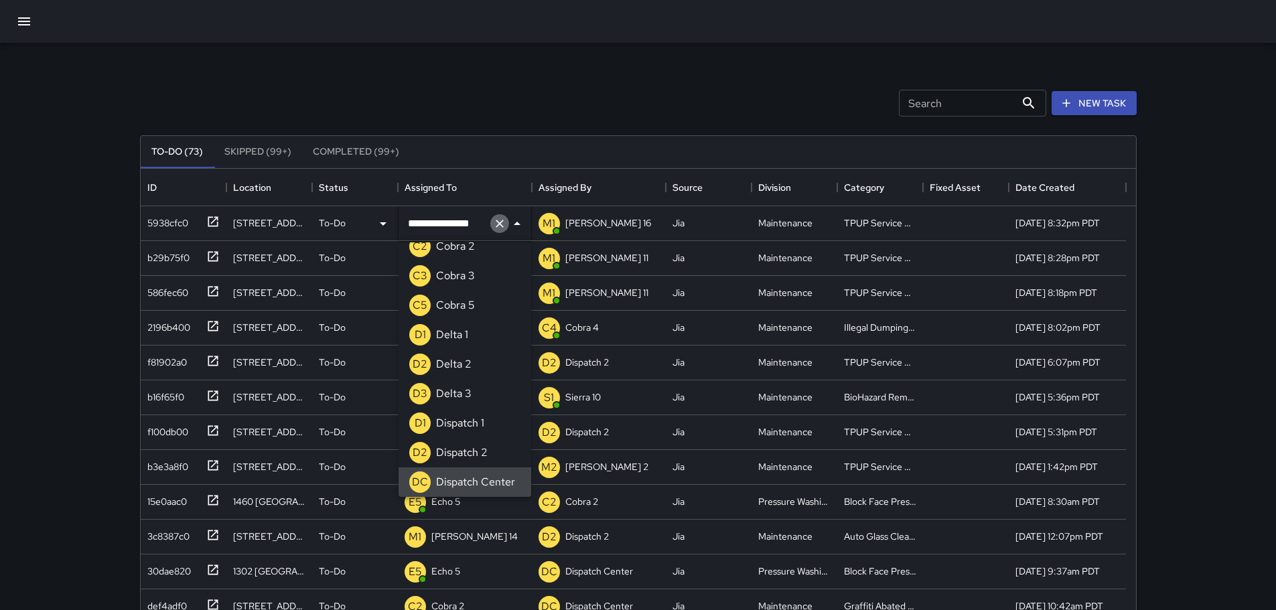
click at [500, 218] on icon "Clear" at bounding box center [499, 223] width 13 height 13
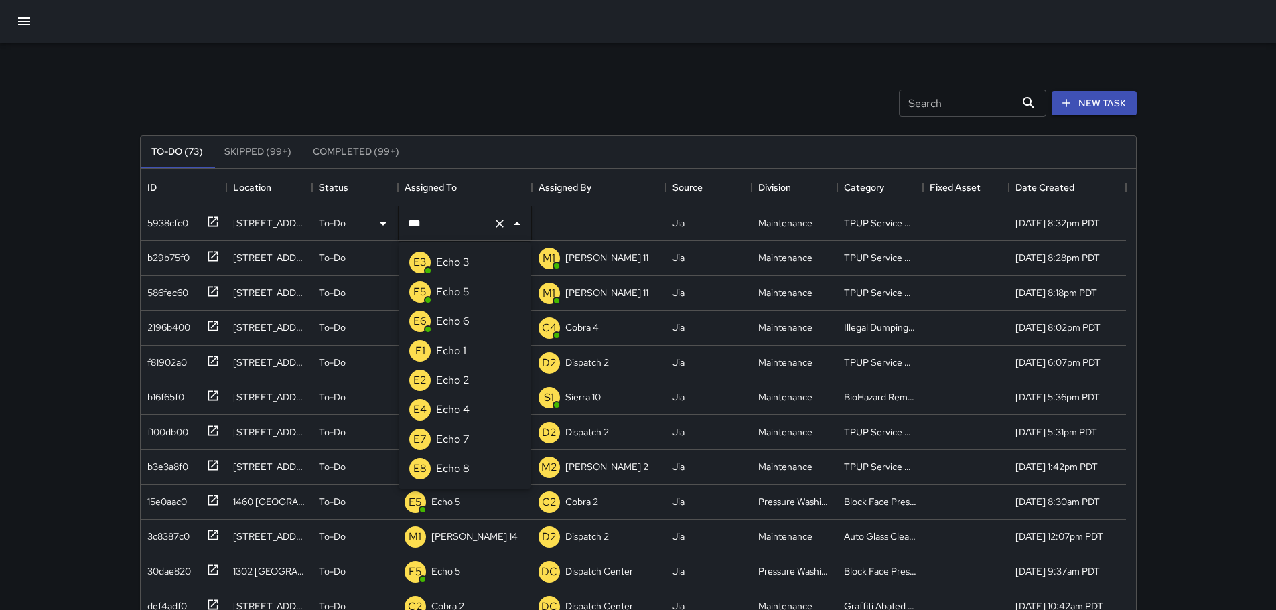
type input "****"
click at [474, 263] on li "E3 Echo 3" at bounding box center [464, 262] width 133 height 29
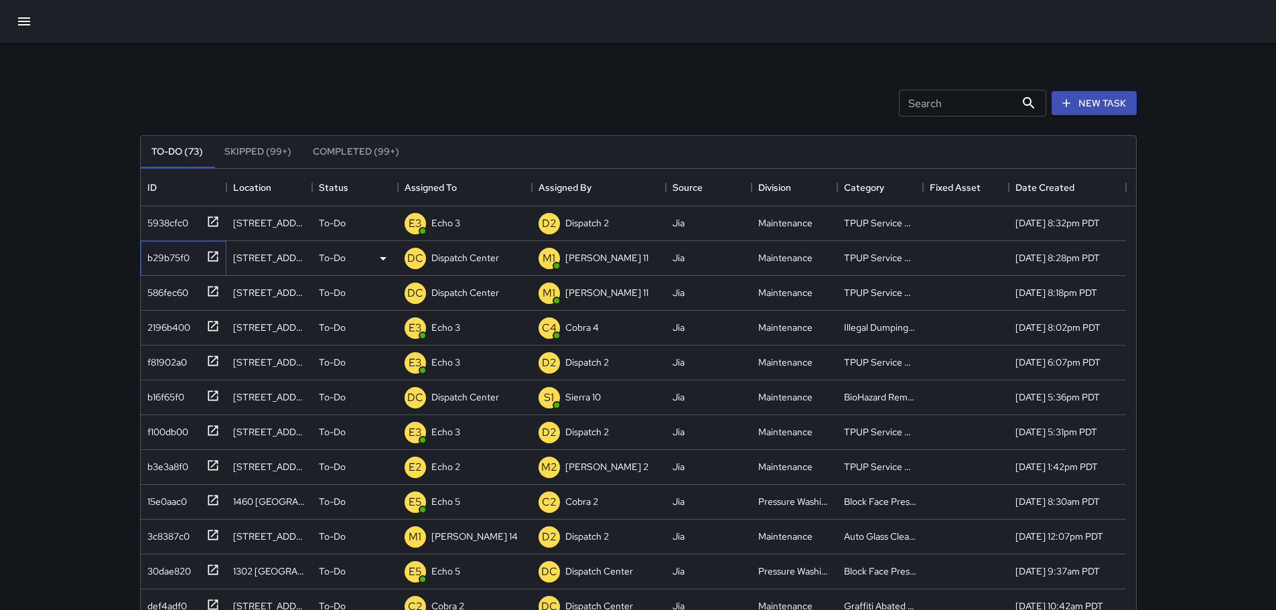
click at [208, 254] on icon at bounding box center [213, 256] width 10 height 10
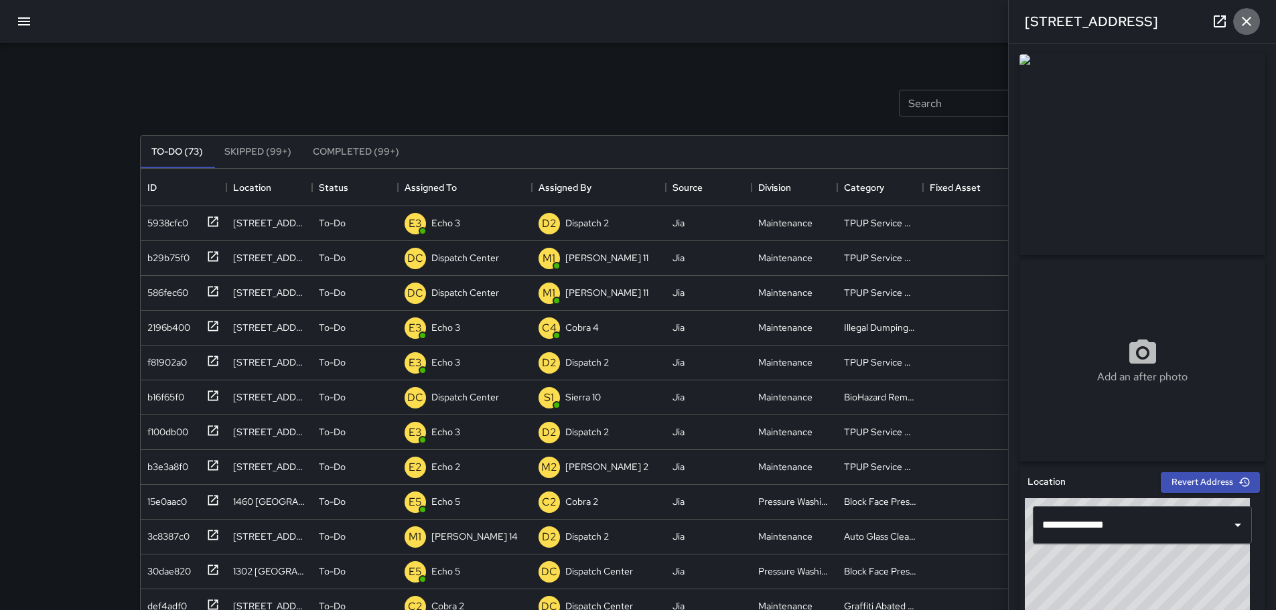
click at [1248, 21] on icon "button" at bounding box center [1246, 21] width 16 height 16
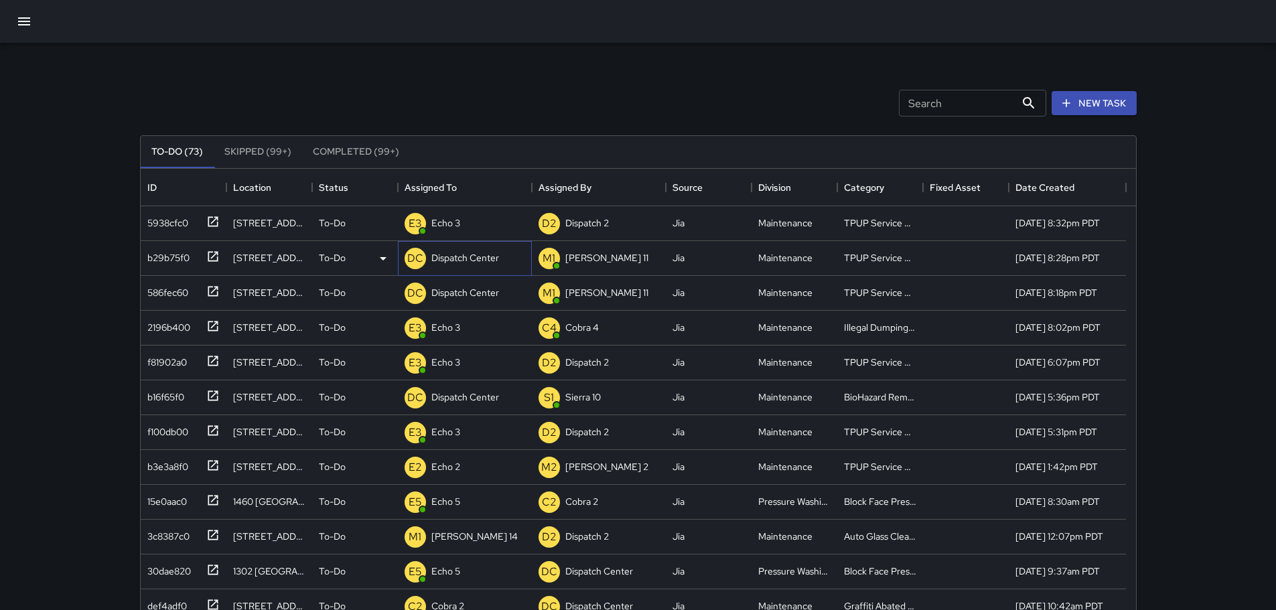
click at [491, 258] on p "Dispatch Center" at bounding box center [465, 257] width 68 height 13
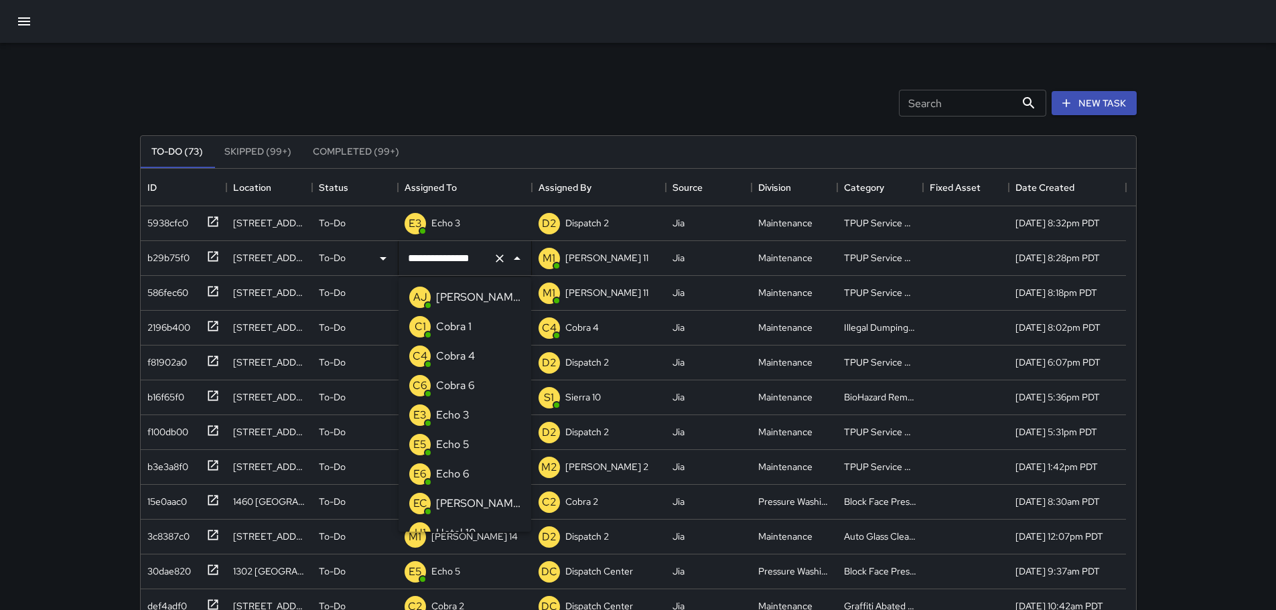
scroll to position [753, 0]
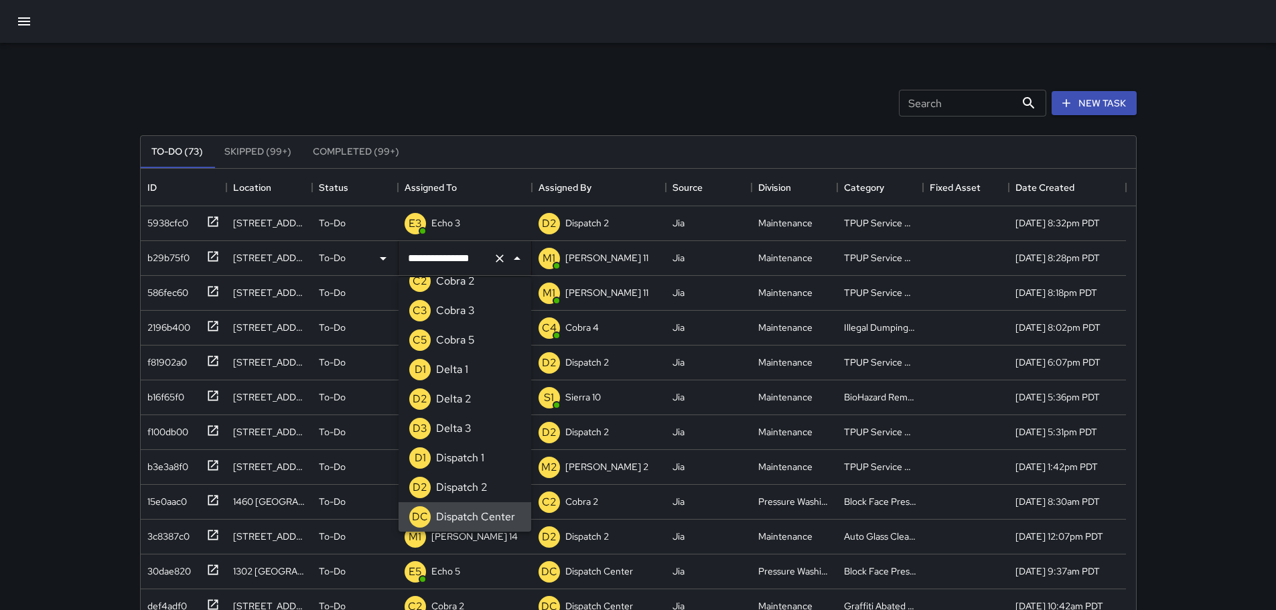
click at [508, 259] on button "Close" at bounding box center [517, 258] width 19 height 19
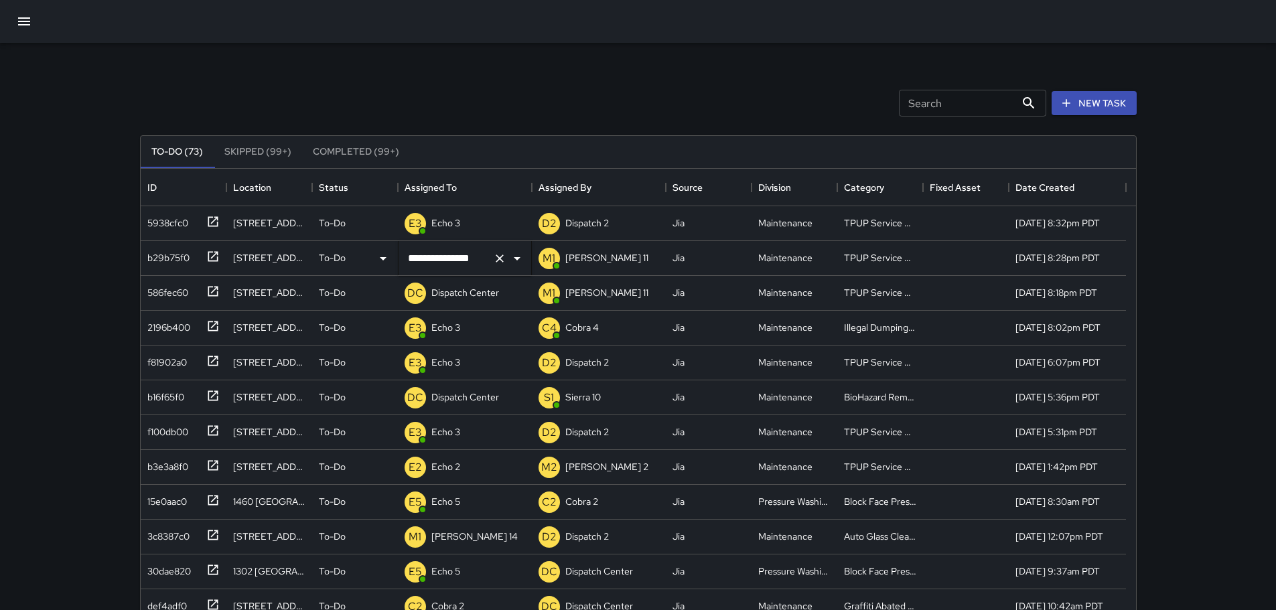
click at [499, 259] on icon "Clear" at bounding box center [500, 258] width 8 height 8
type input "*"
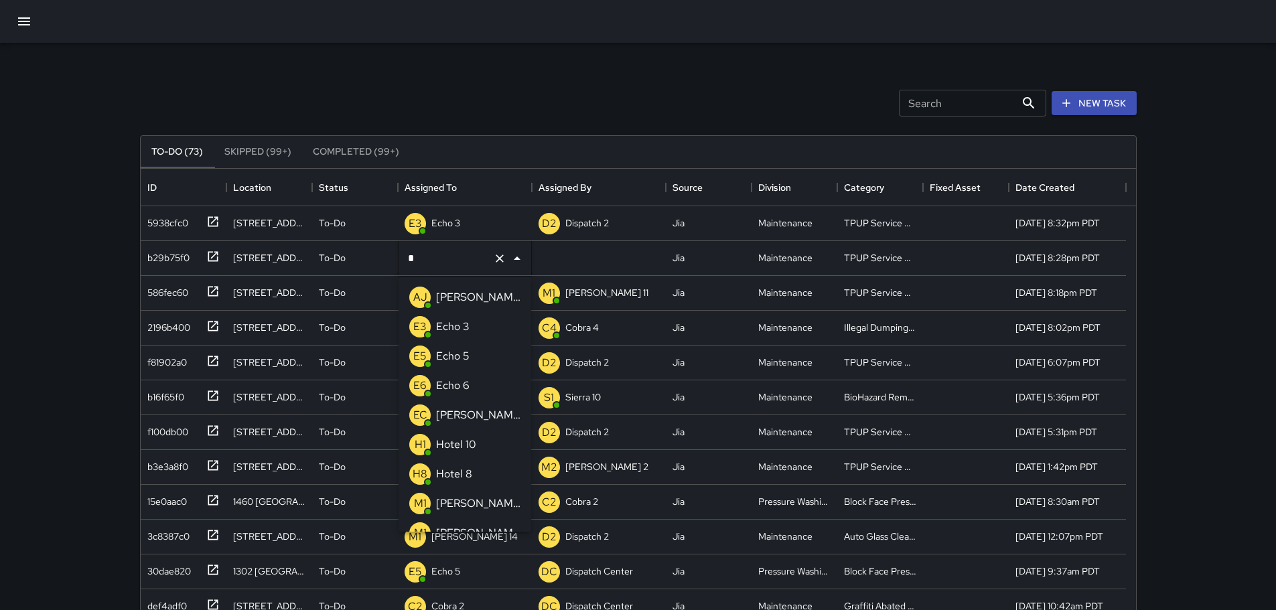
click at [447, 322] on p "Echo 3" at bounding box center [452, 327] width 33 height 16
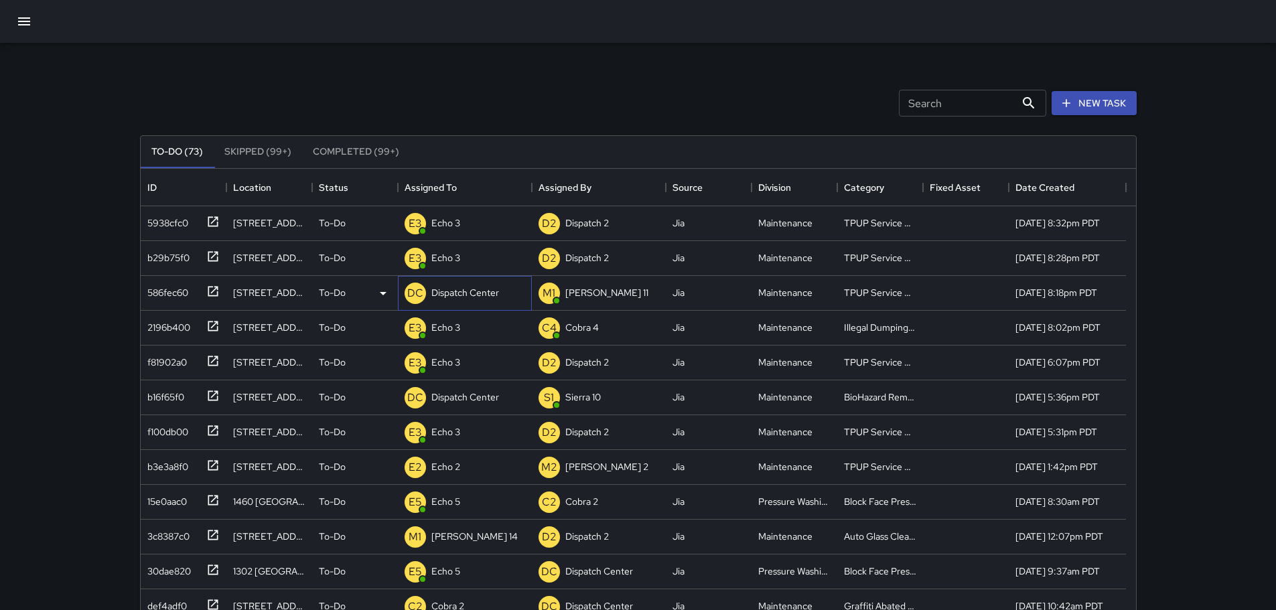
click at [496, 291] on p "Dispatch Center" at bounding box center [465, 292] width 68 height 13
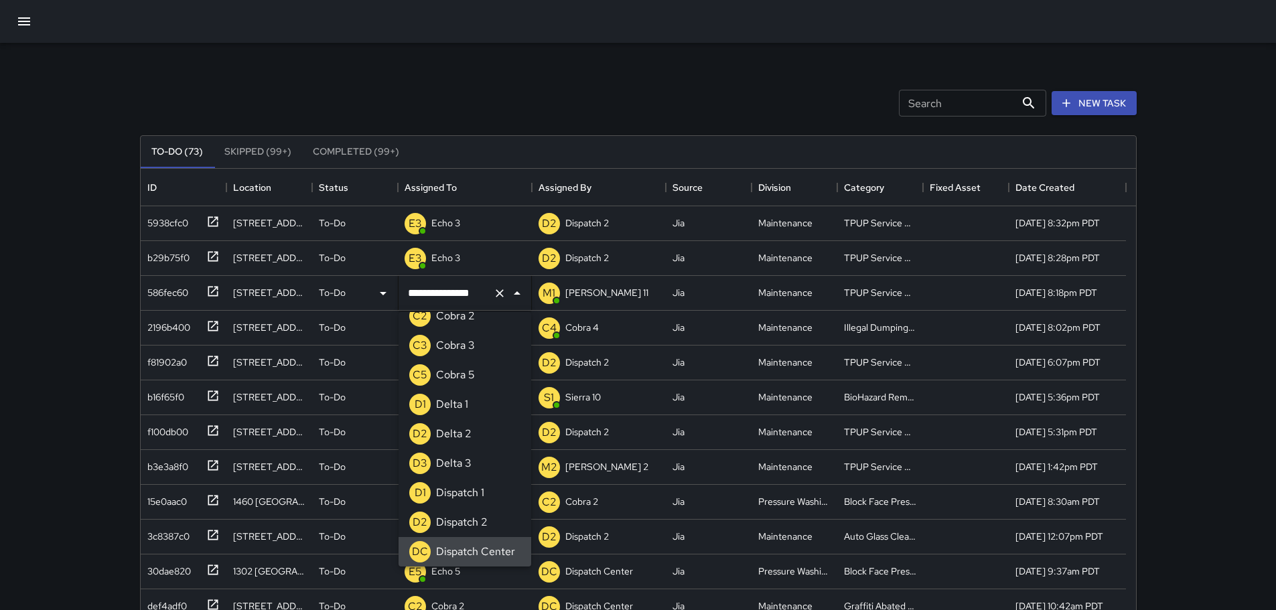
click at [498, 294] on icon "Clear" at bounding box center [500, 293] width 8 height 8
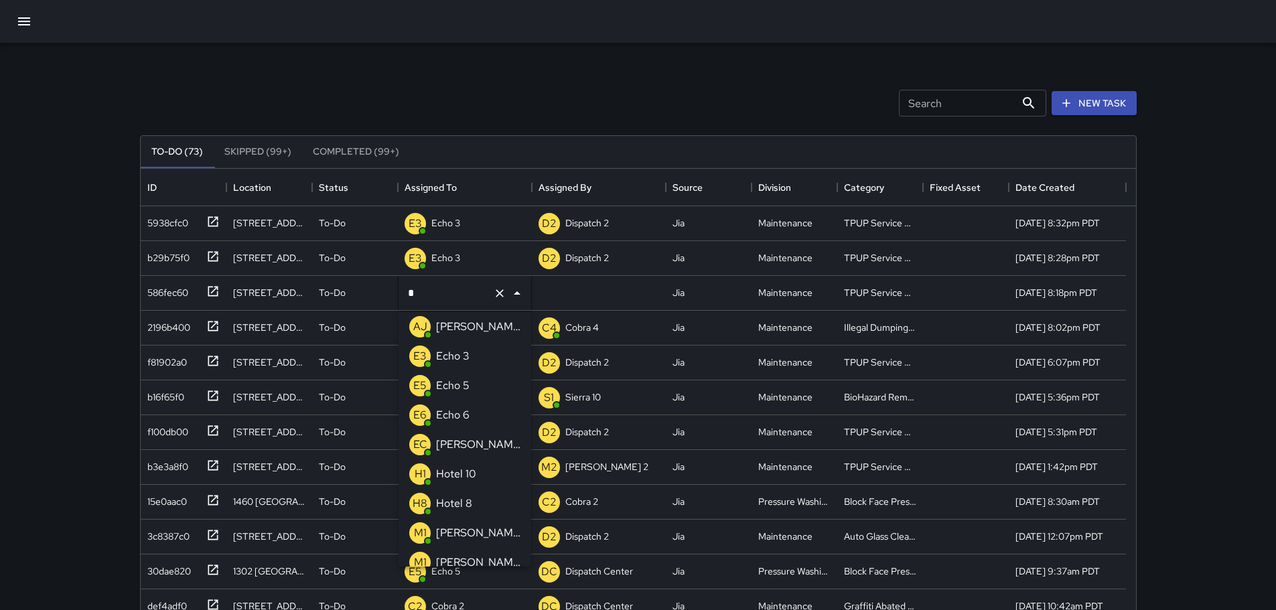
type input "**"
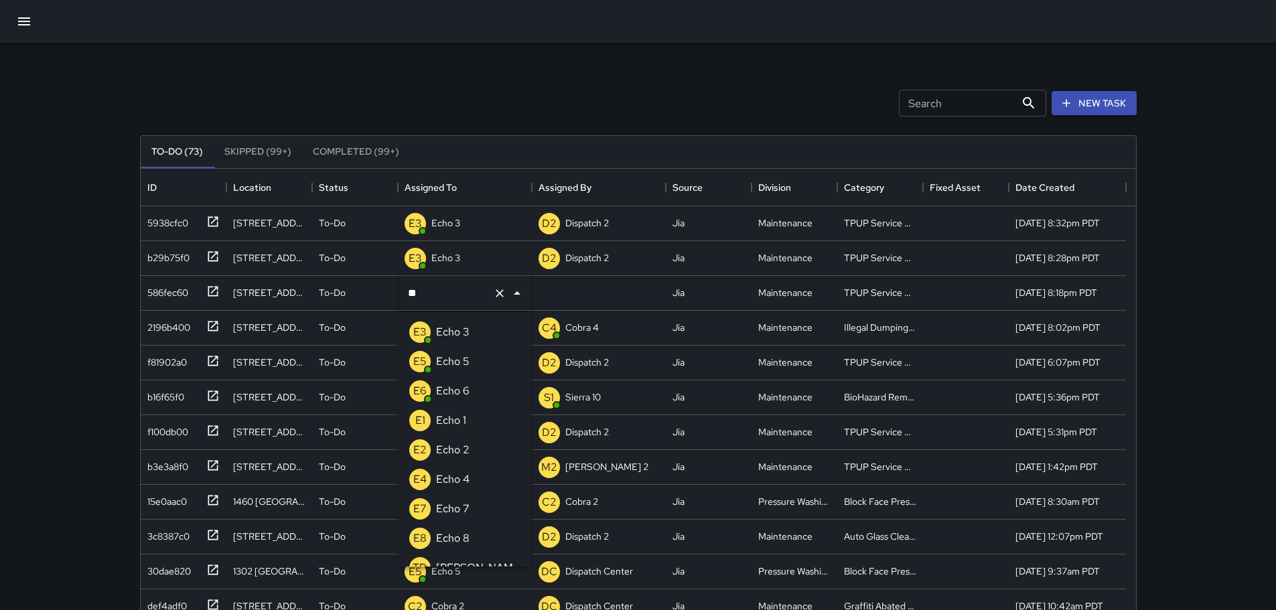
click at [474, 329] on li "E3 Echo 3" at bounding box center [464, 331] width 133 height 29
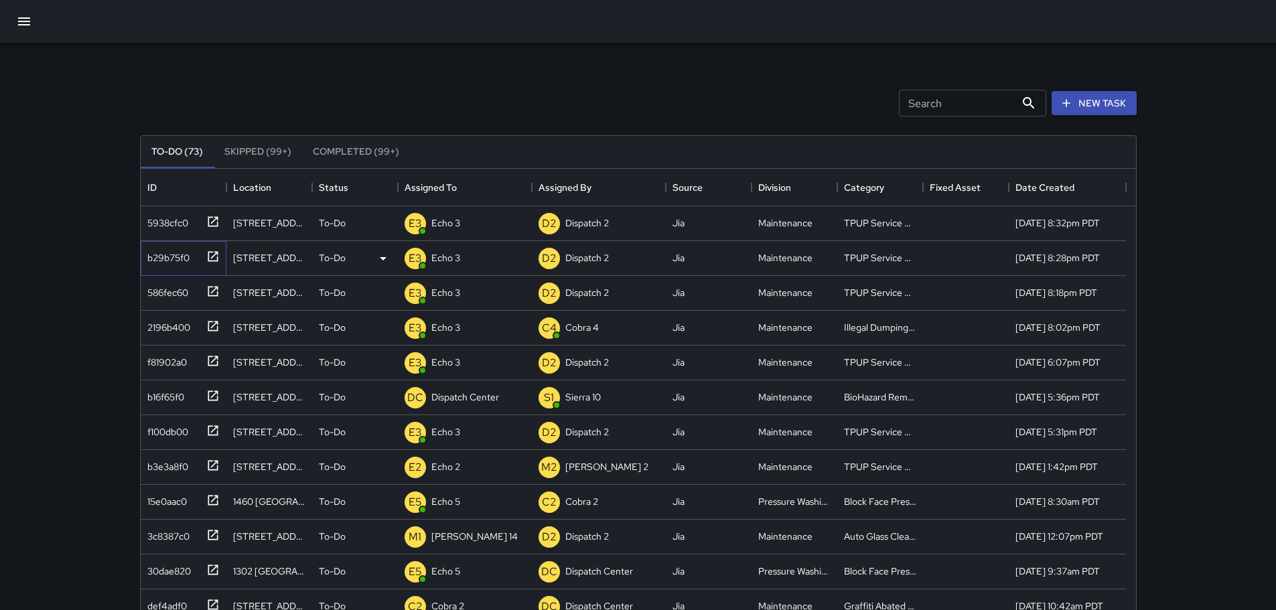
click at [216, 258] on icon at bounding box center [212, 256] width 13 height 13
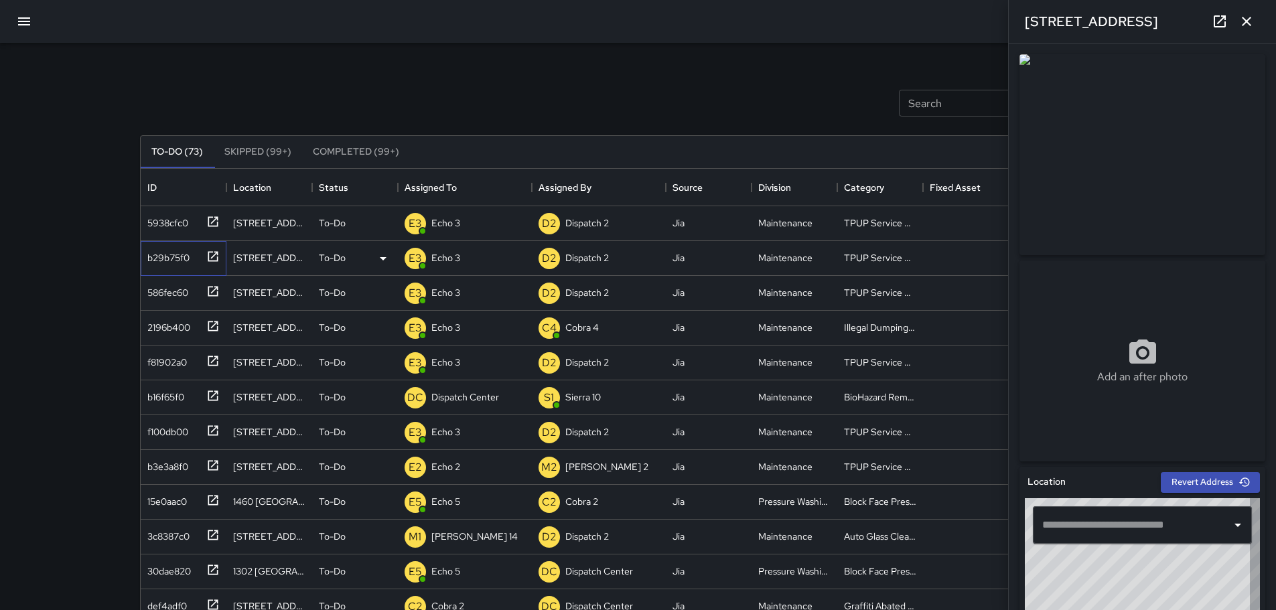
type input "**********"
click at [1256, 25] on button "button" at bounding box center [1246, 21] width 27 height 27
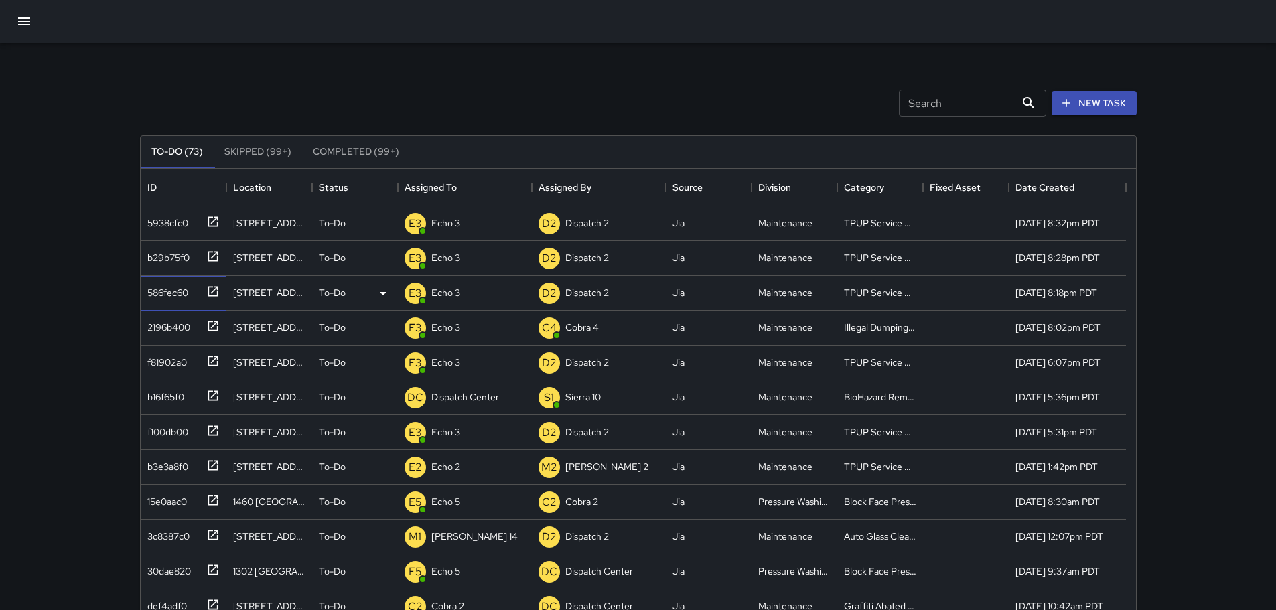
click at [210, 291] on icon at bounding box center [212, 291] width 13 height 13
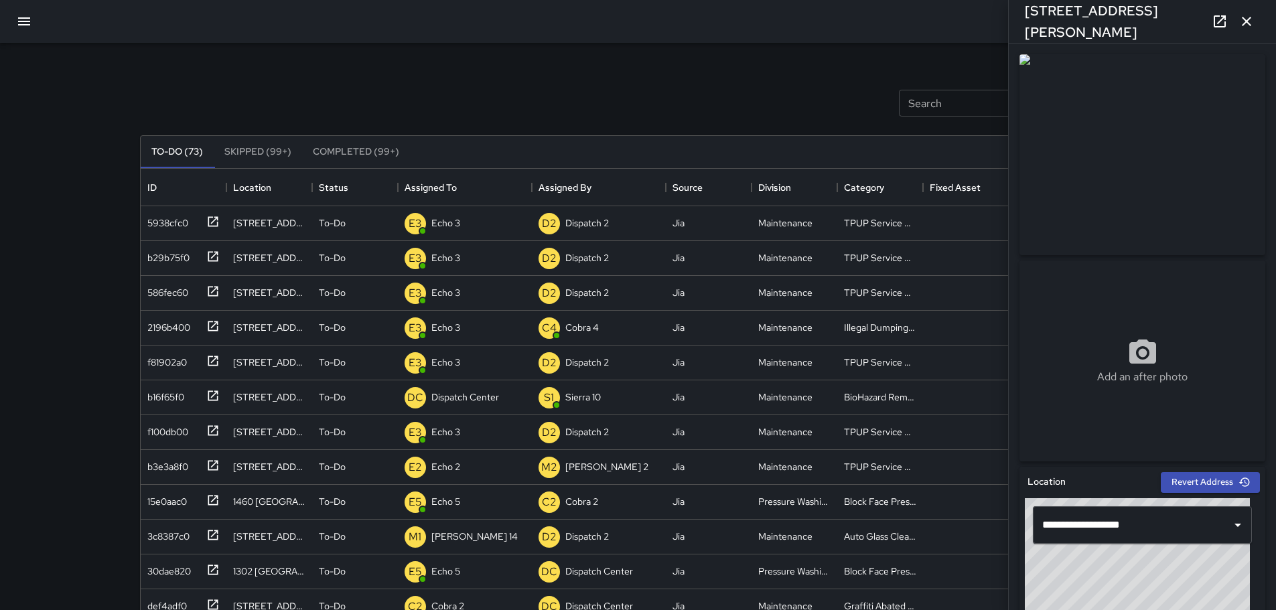
click at [1254, 27] on button "button" at bounding box center [1246, 21] width 27 height 27
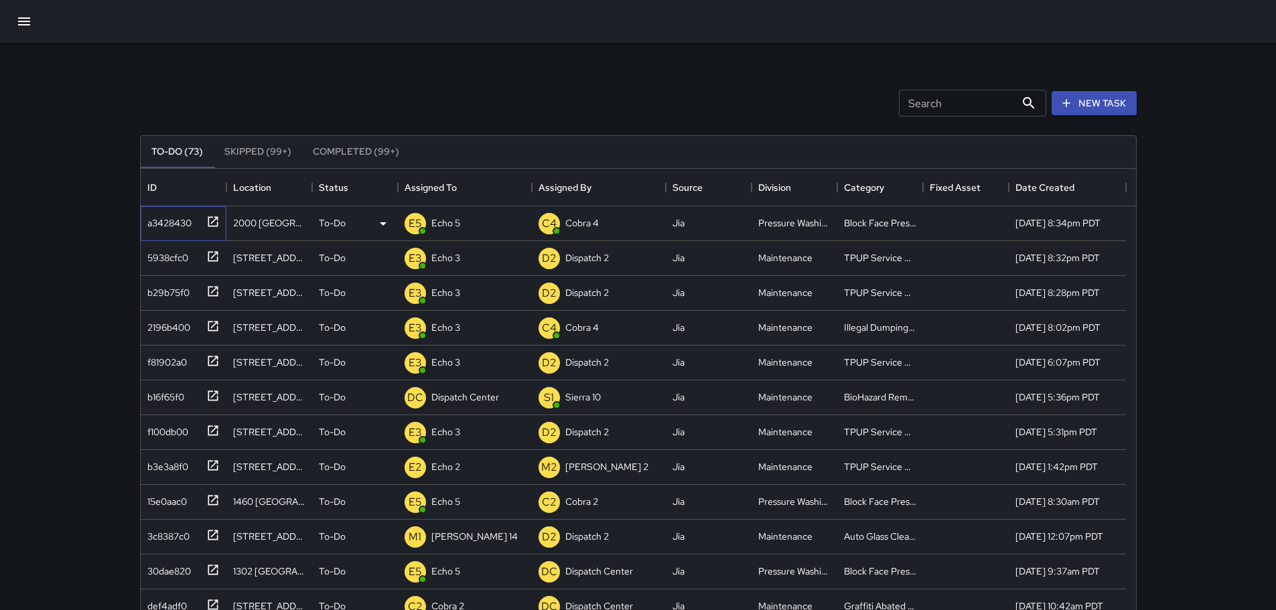
click at [215, 218] on icon at bounding box center [213, 221] width 10 height 10
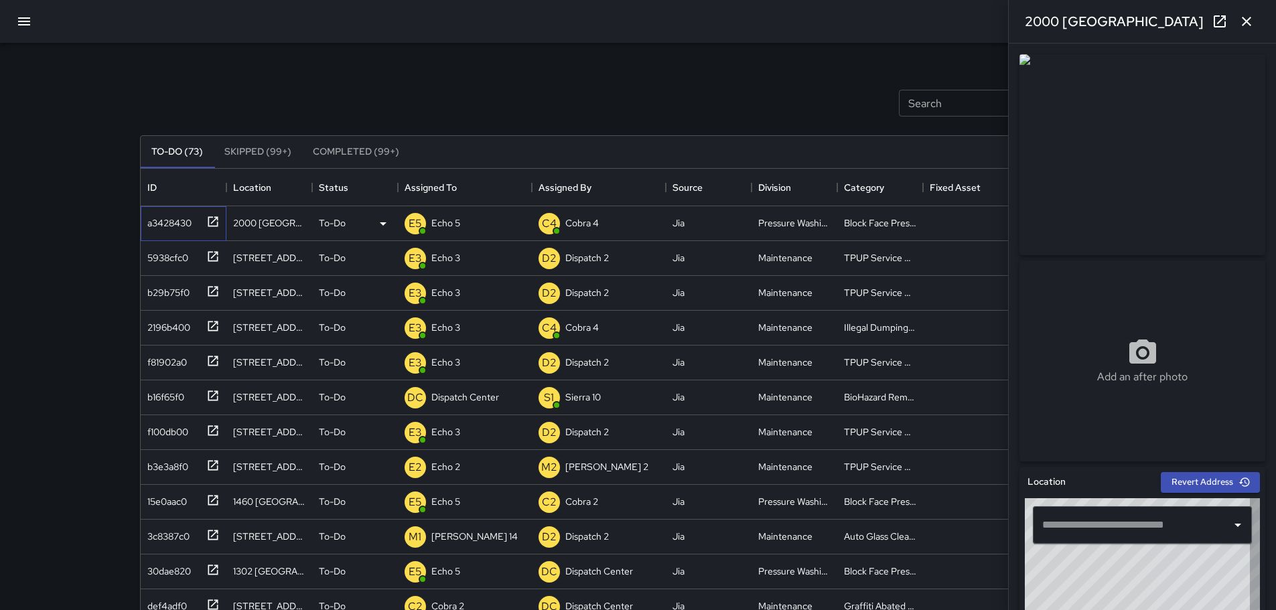
type input "**********"
click at [1246, 25] on icon "button" at bounding box center [1246, 21] width 16 height 16
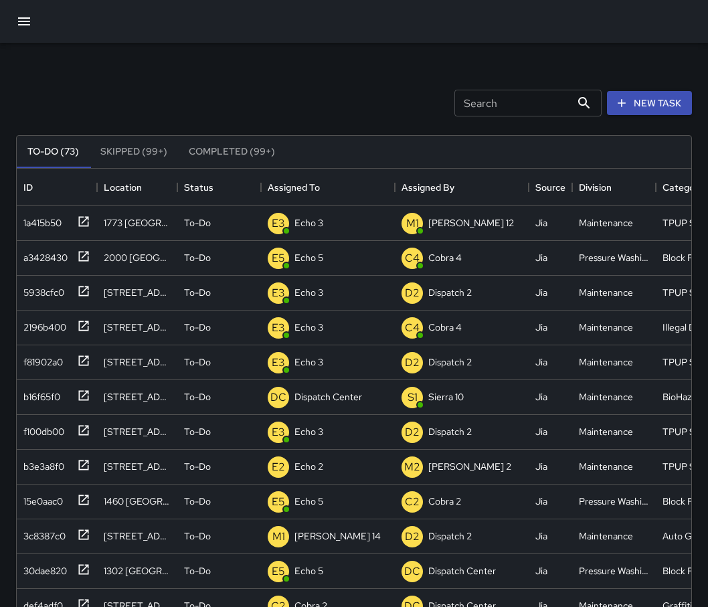
scroll to position [557, 985]
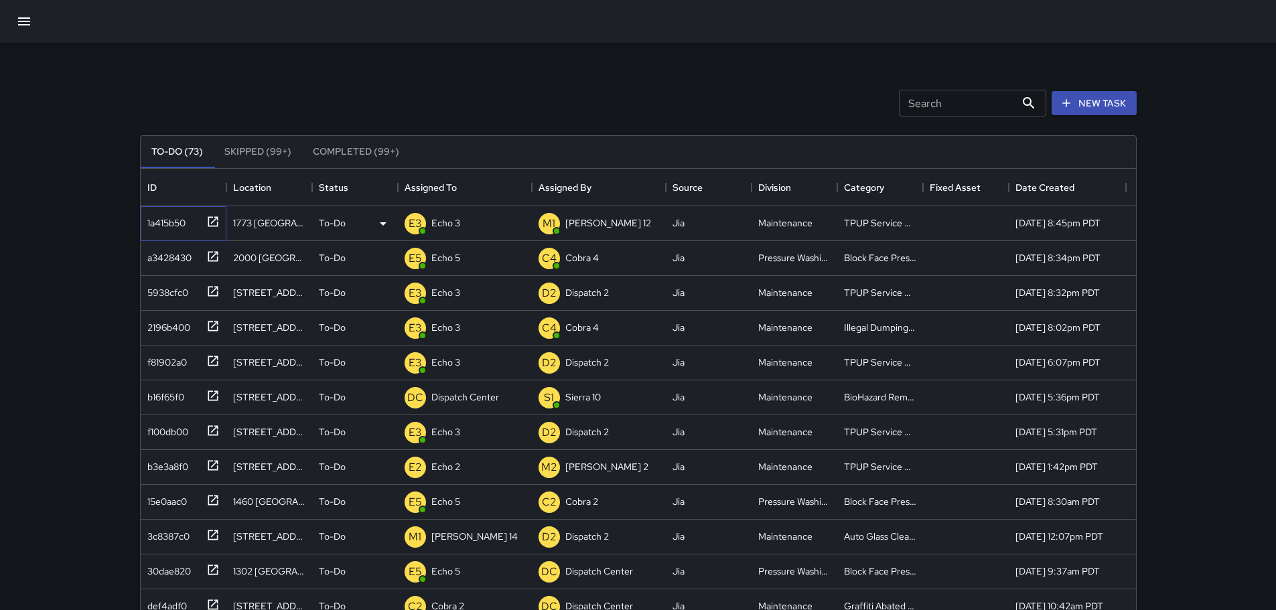
click at [214, 220] on icon at bounding box center [212, 221] width 13 height 13
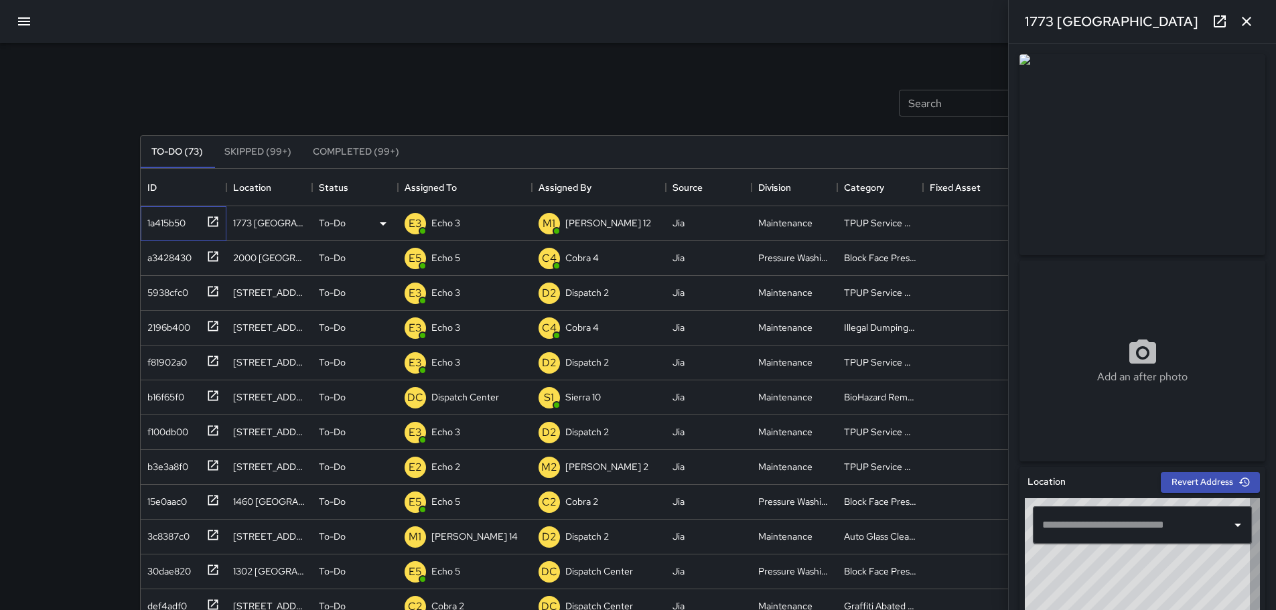
type input "**********"
click at [1248, 27] on icon "button" at bounding box center [1246, 21] width 16 height 16
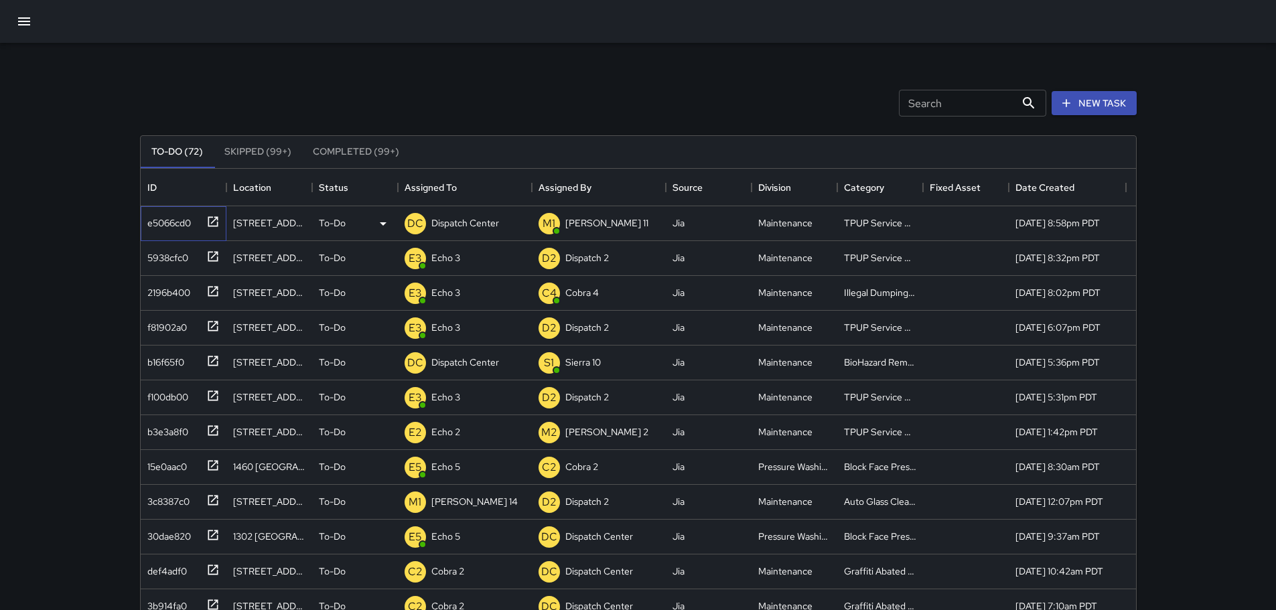
click at [219, 220] on icon at bounding box center [212, 221] width 13 height 13
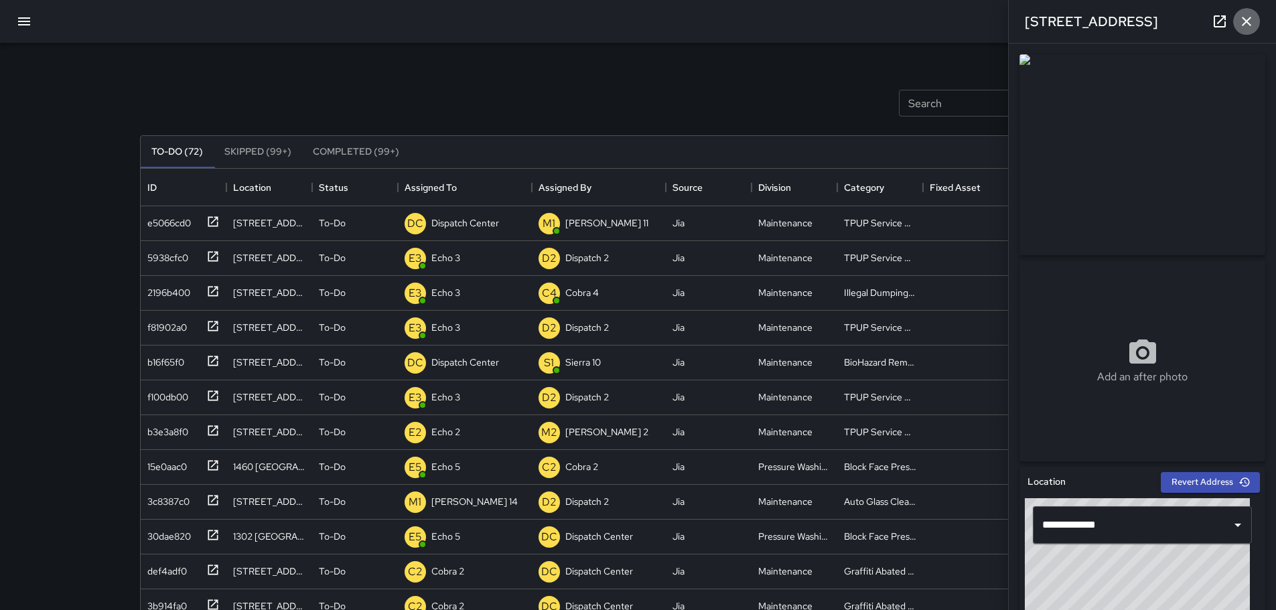
click at [1244, 31] on button "button" at bounding box center [1246, 21] width 27 height 27
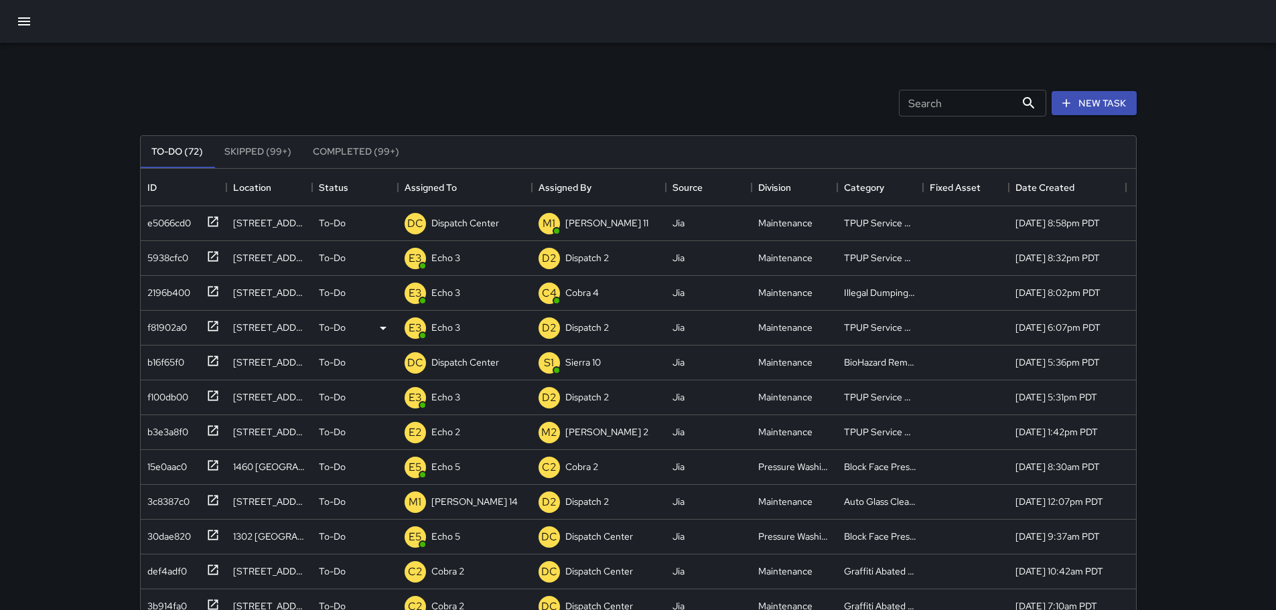
scroll to position [67, 0]
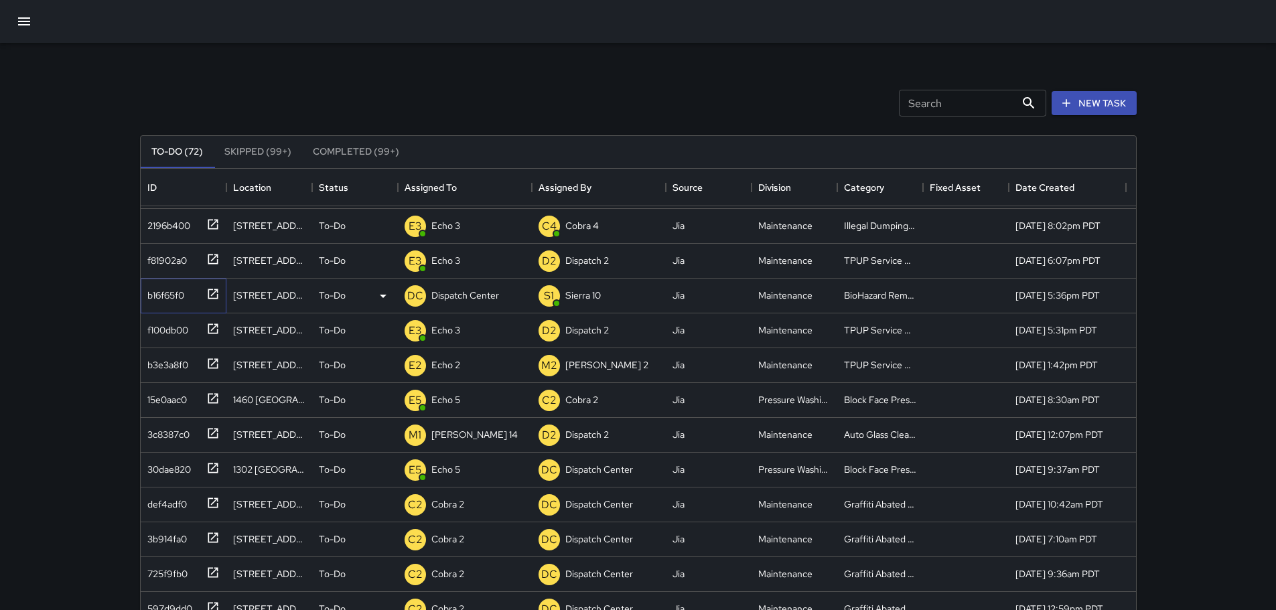
click at [210, 295] on icon at bounding box center [212, 293] width 13 height 13
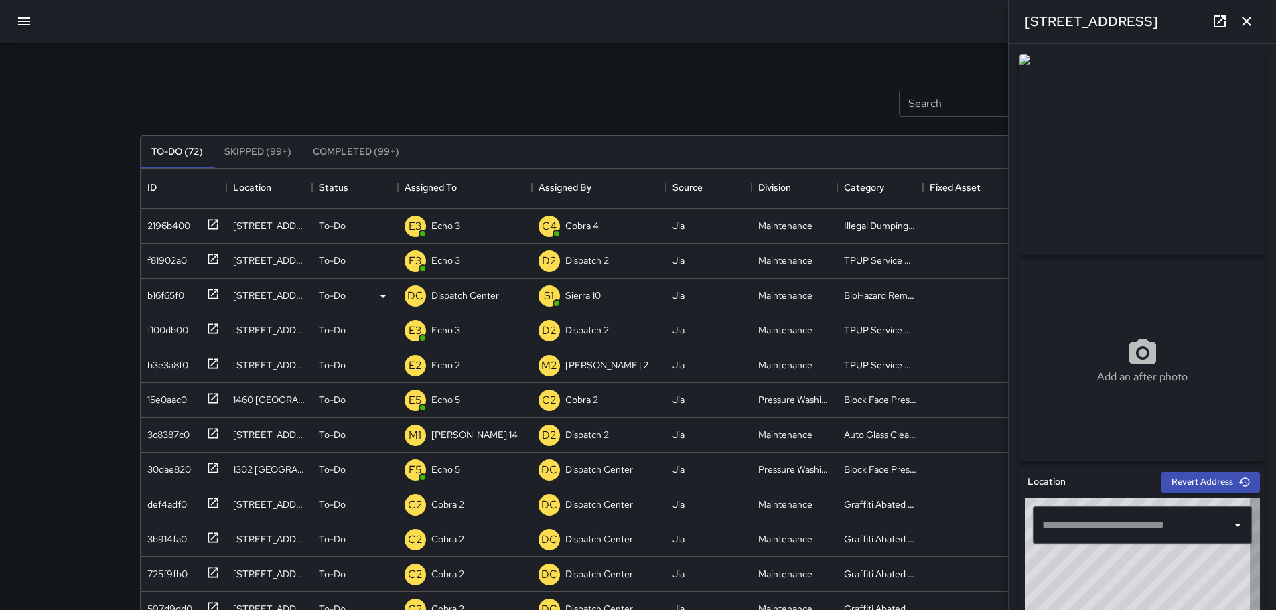
type input "**********"
click at [1242, 19] on icon "button" at bounding box center [1246, 21] width 16 height 16
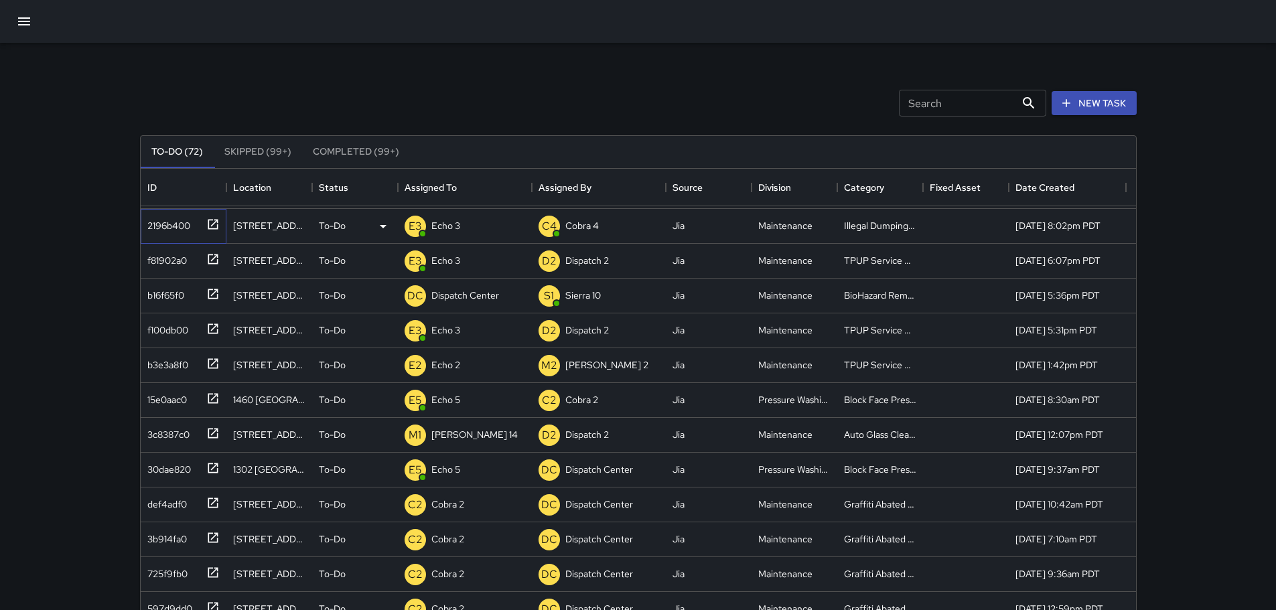
click at [208, 226] on icon at bounding box center [213, 224] width 10 height 10
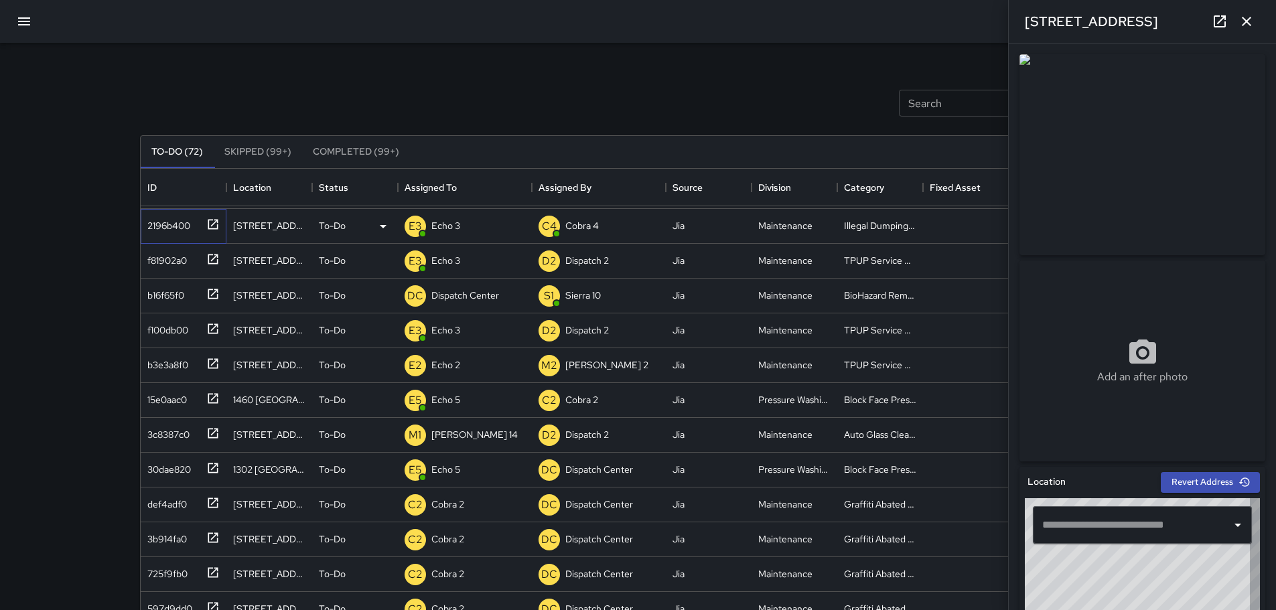
type input "**********"
click at [1250, 15] on icon "button" at bounding box center [1246, 21] width 16 height 16
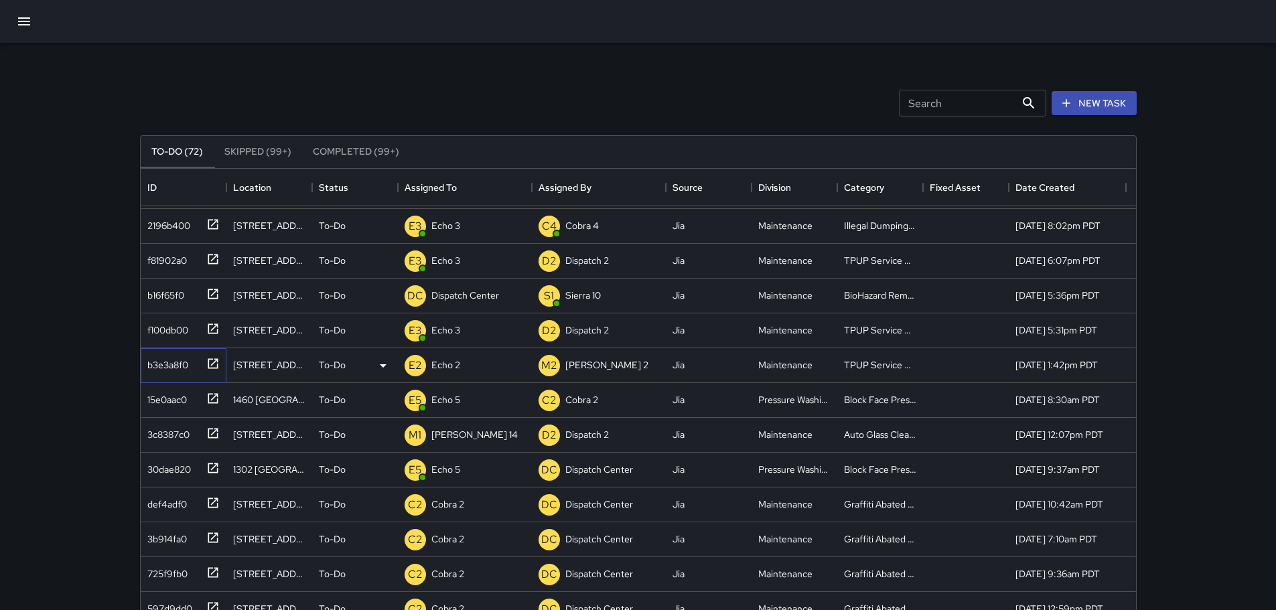
click at [216, 364] on icon at bounding box center [212, 363] width 13 height 13
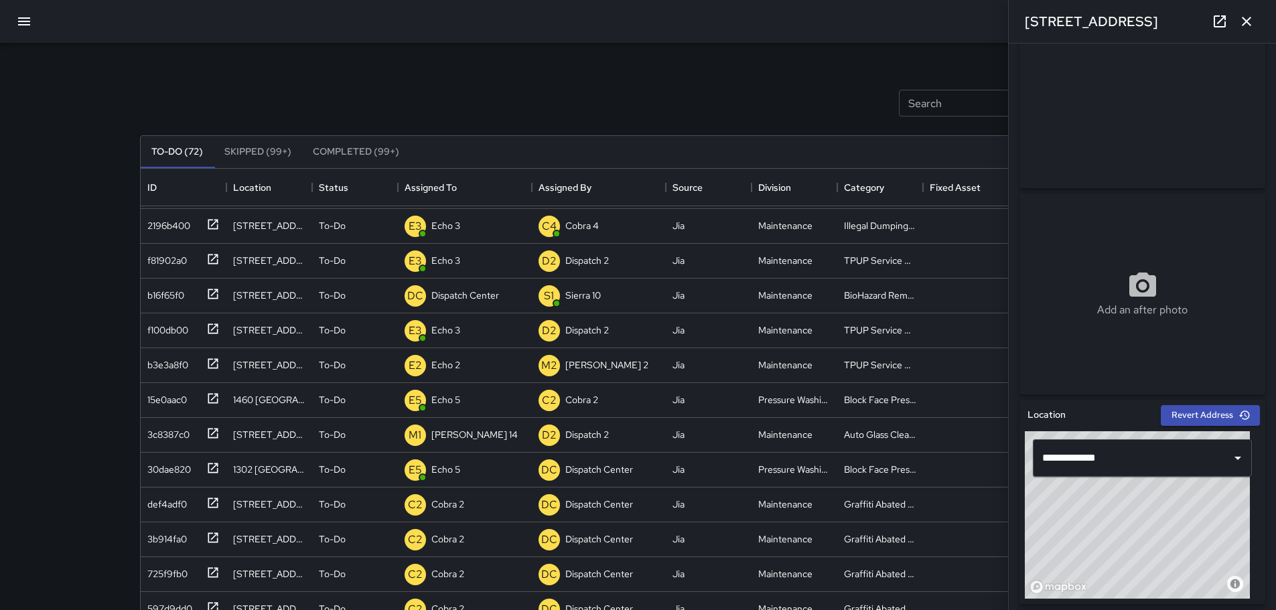
click at [1249, 22] on icon "button" at bounding box center [1246, 21] width 16 height 16
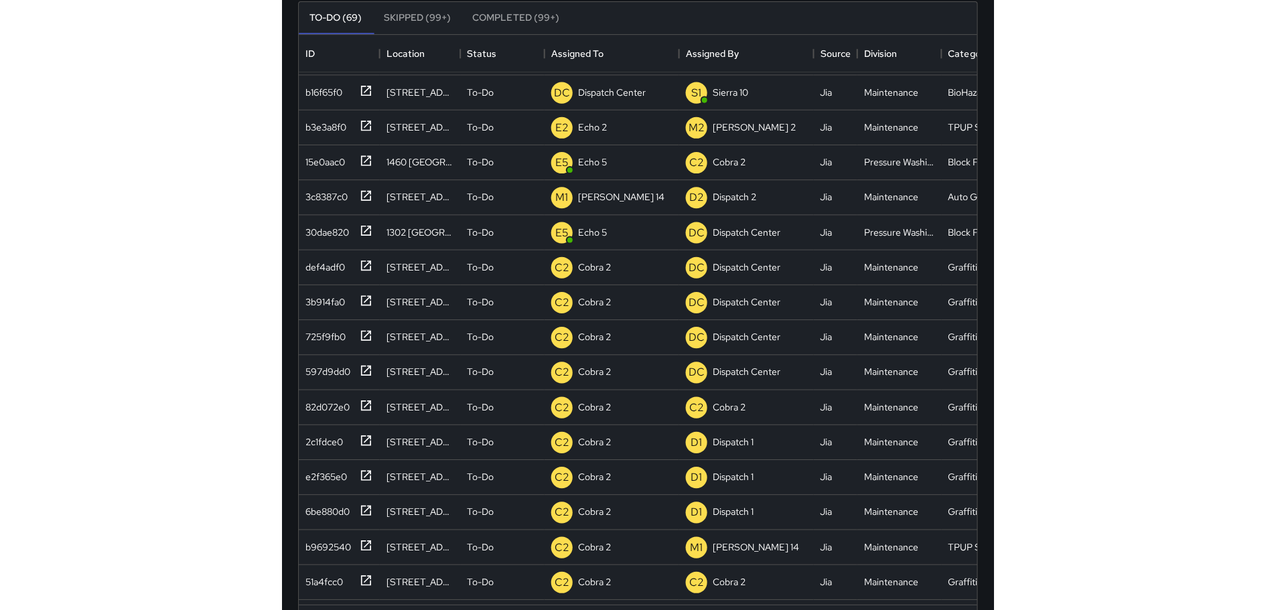
scroll to position [557, 985]
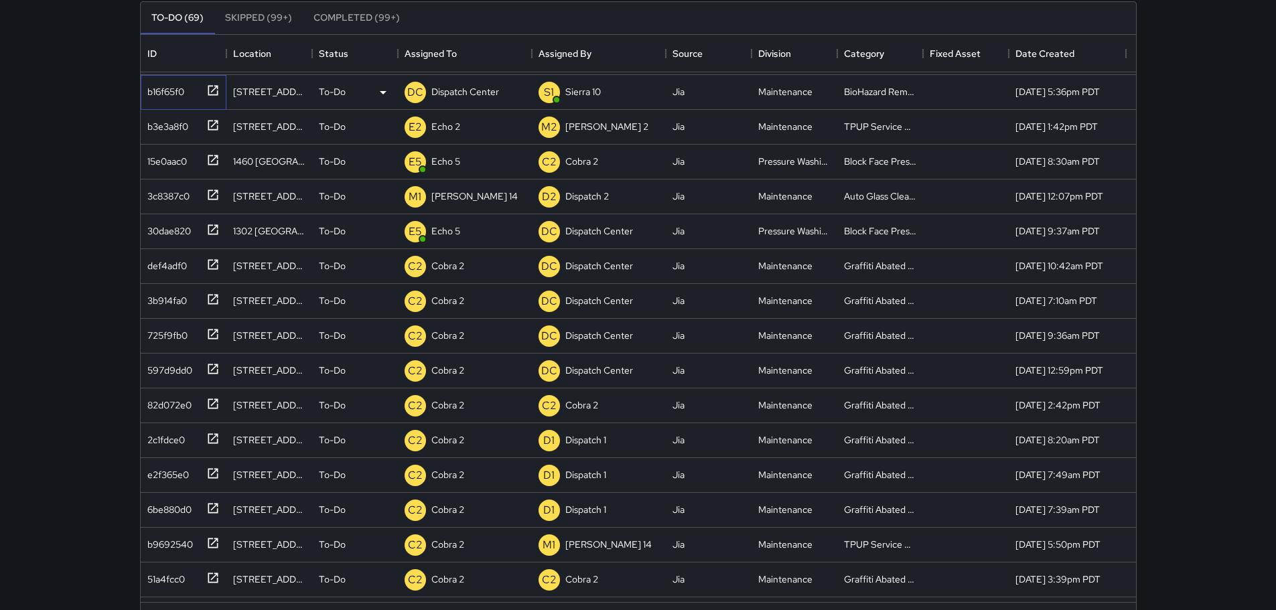
click at [214, 92] on icon at bounding box center [212, 90] width 13 height 13
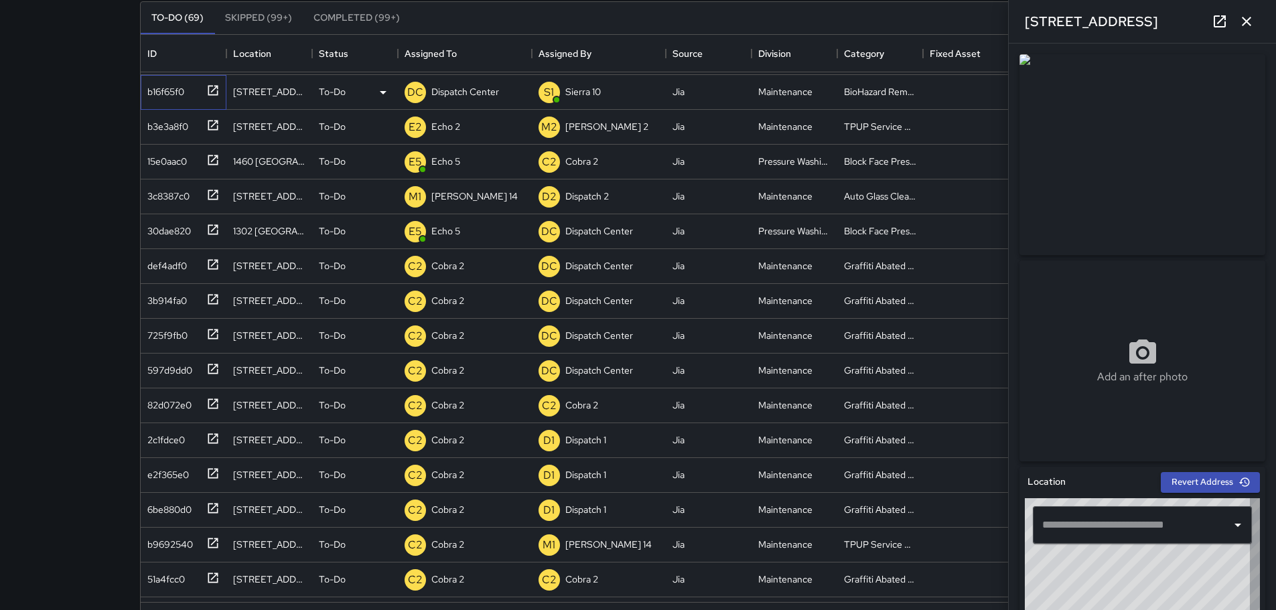
type input "**********"
click at [1242, 18] on icon "button" at bounding box center [1246, 21] width 9 height 9
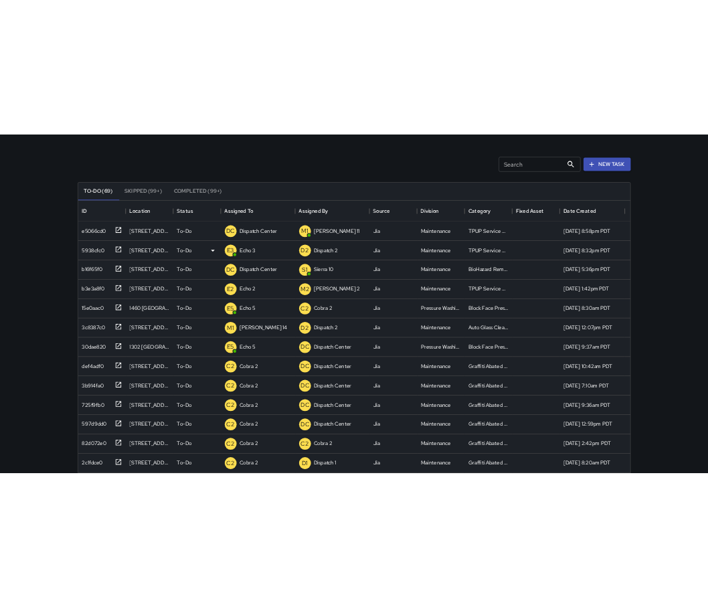
scroll to position [0, 0]
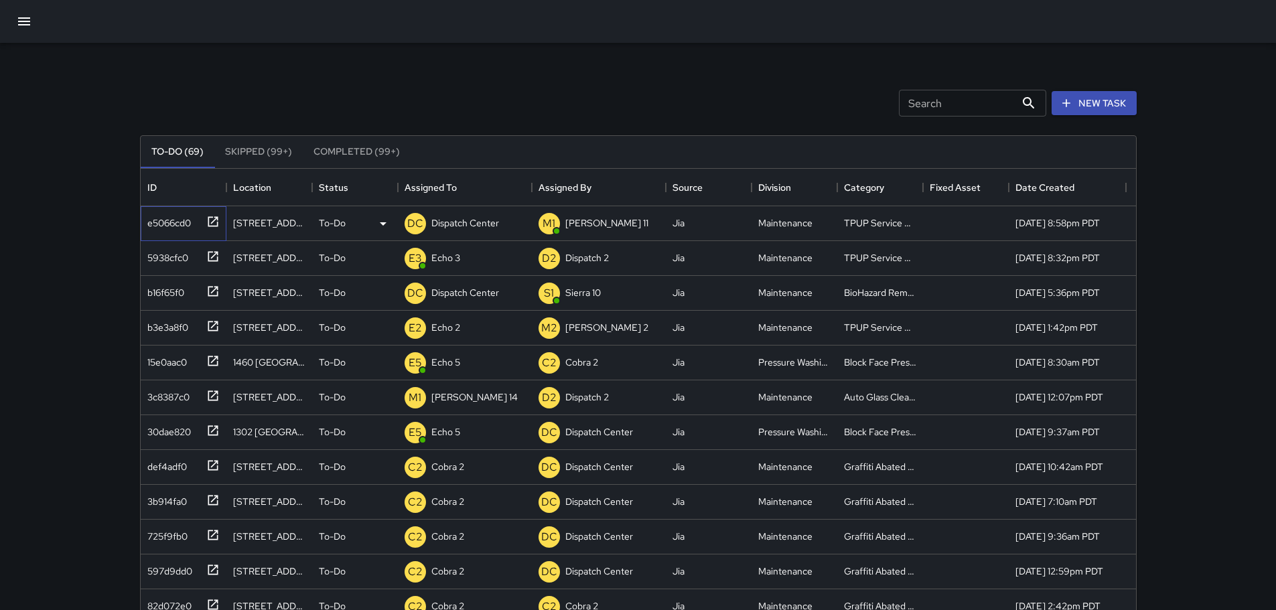
click at [218, 222] on icon at bounding box center [212, 221] width 13 height 13
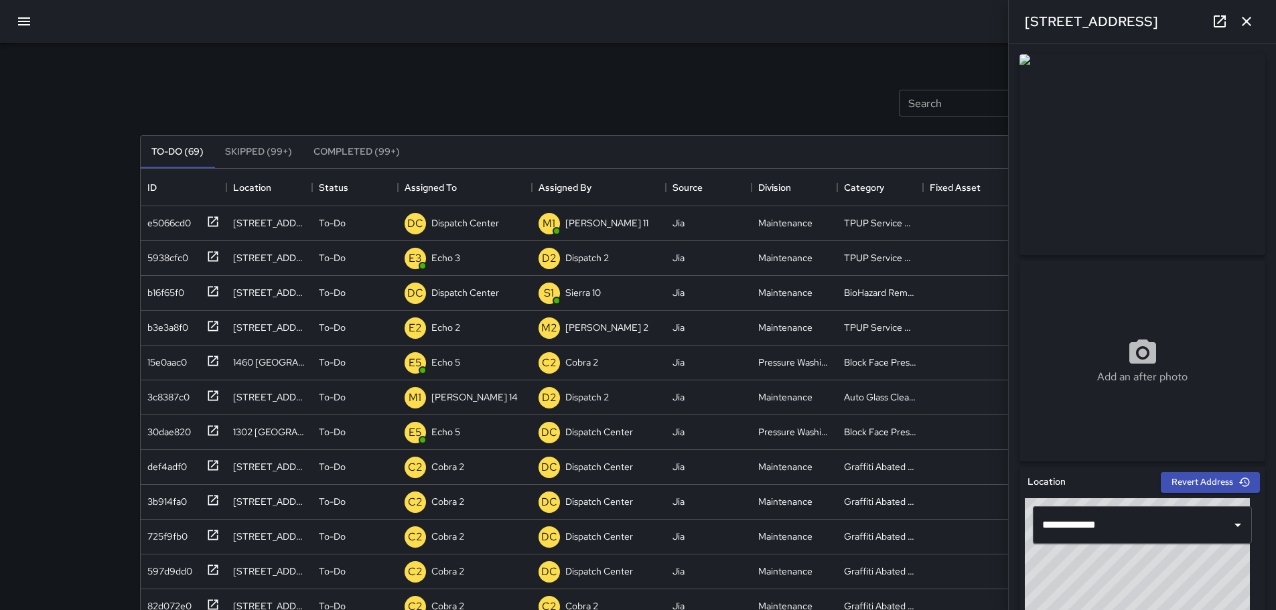
click at [1244, 25] on icon "button" at bounding box center [1246, 21] width 16 height 16
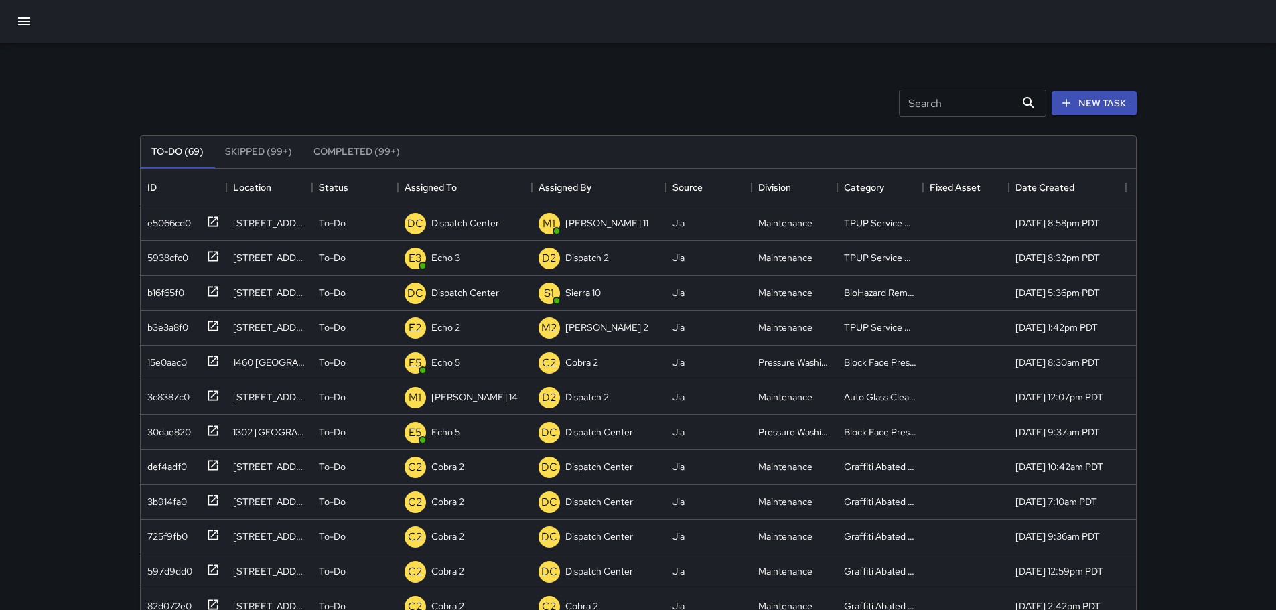
click at [389, 145] on button "Completed (99+)" at bounding box center [357, 152] width 108 height 32
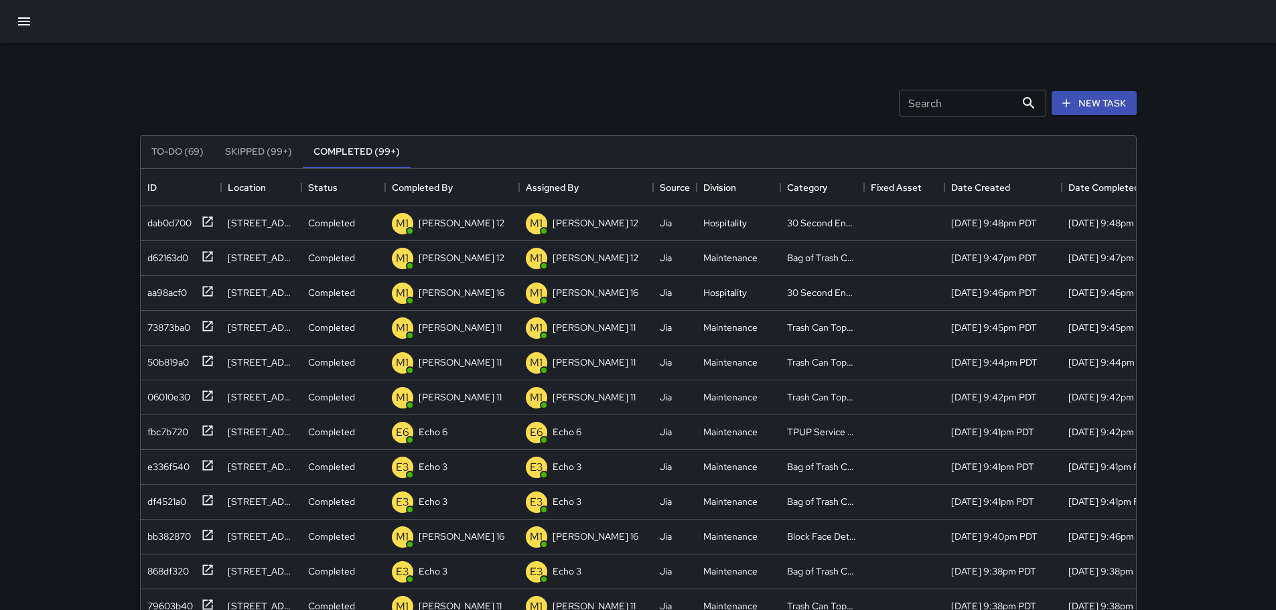
click at [949, 108] on input "Search" at bounding box center [957, 103] width 117 height 27
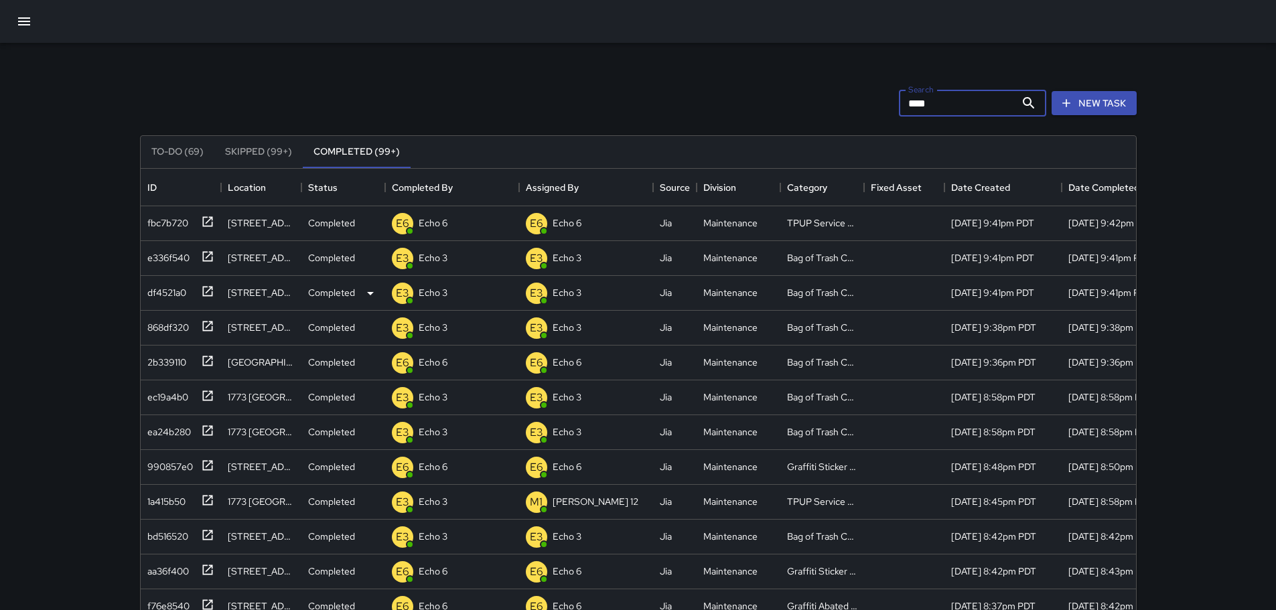
type input "****"
click at [209, 289] on icon at bounding box center [207, 291] width 10 height 10
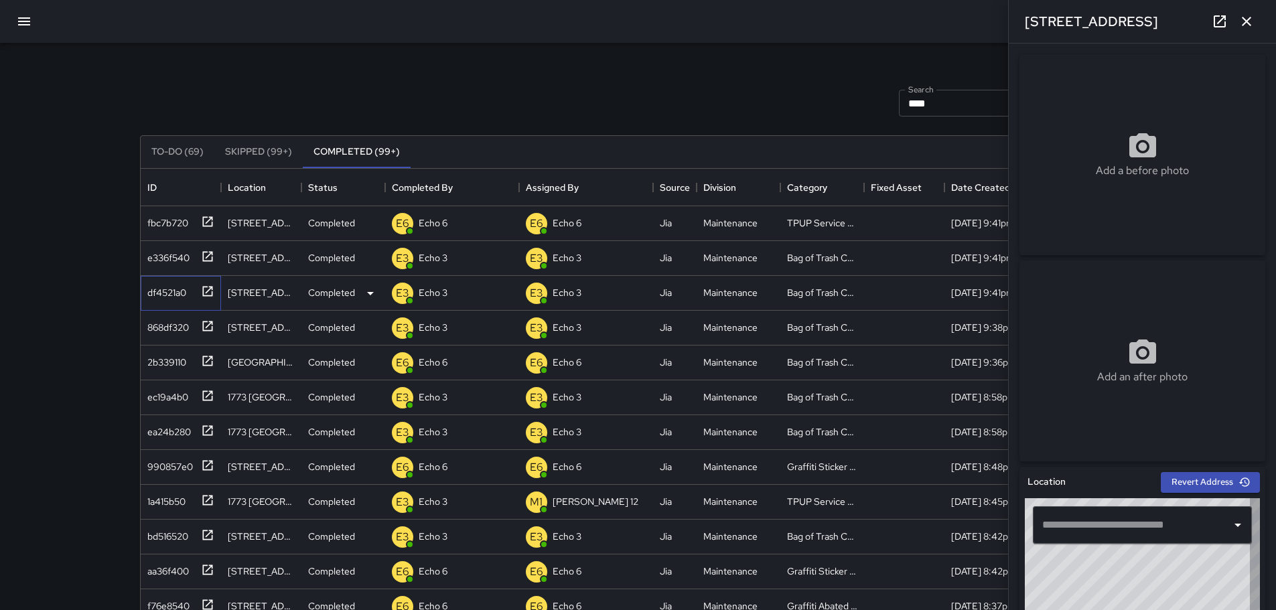
type input "**********"
click at [1254, 24] on button "button" at bounding box center [1246, 21] width 27 height 27
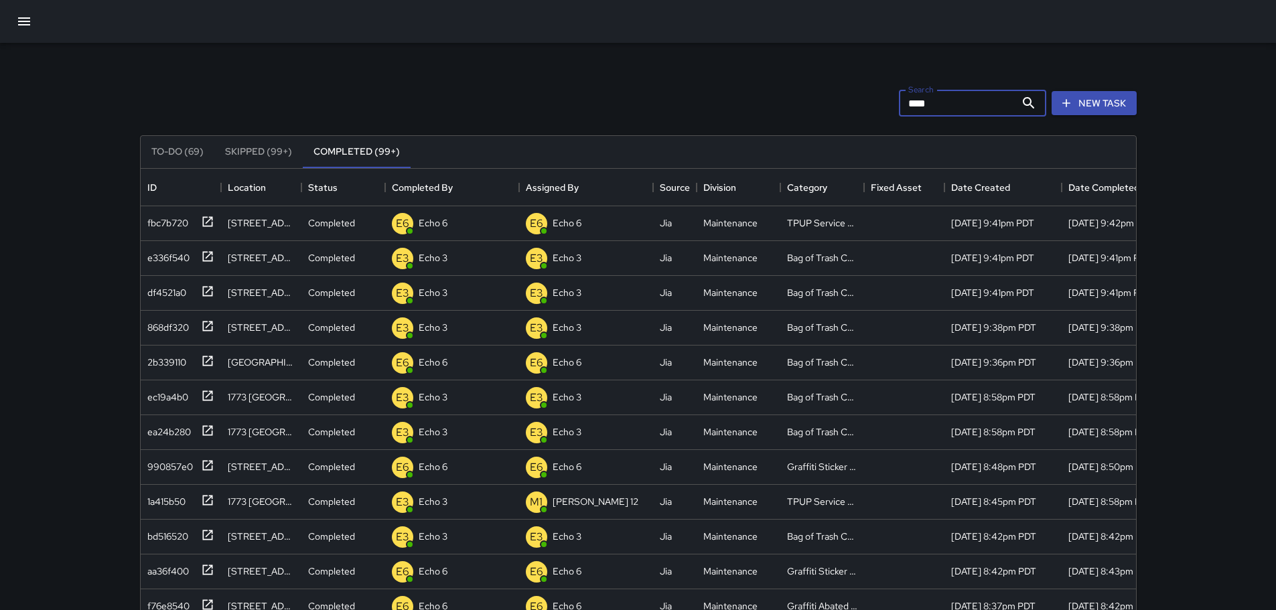
drag, startPoint x: 934, startPoint y: 104, endPoint x: 819, endPoint y: 113, distance: 114.8
click at [814, 113] on div "Search **** Search New Task" at bounding box center [638, 103] width 1002 height 70
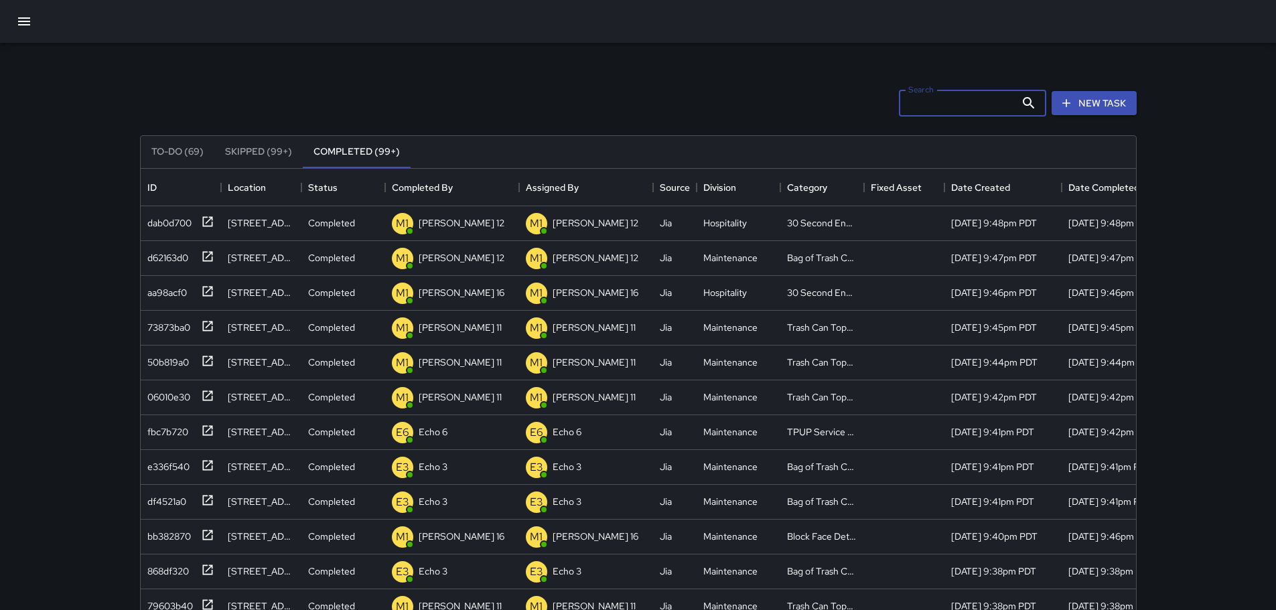
click at [3, 28] on div at bounding box center [638, 21] width 1276 height 43
click at [11, 23] on button "button" at bounding box center [24, 21] width 32 height 32
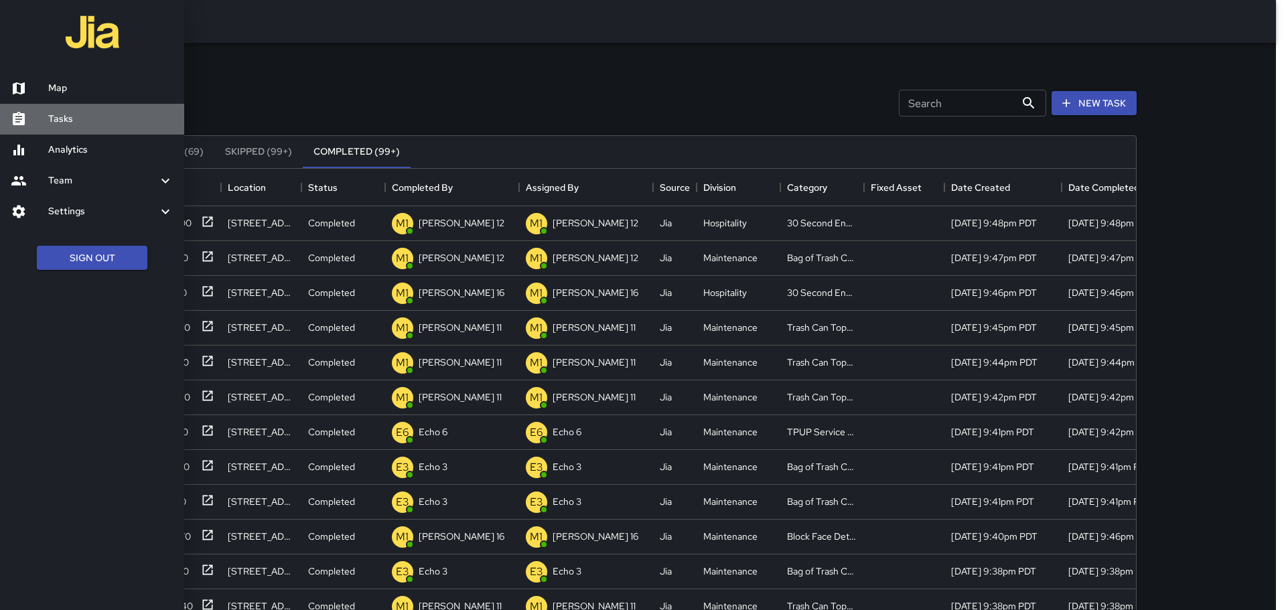
click at [84, 113] on h6 "Tasks" at bounding box center [110, 119] width 125 height 15
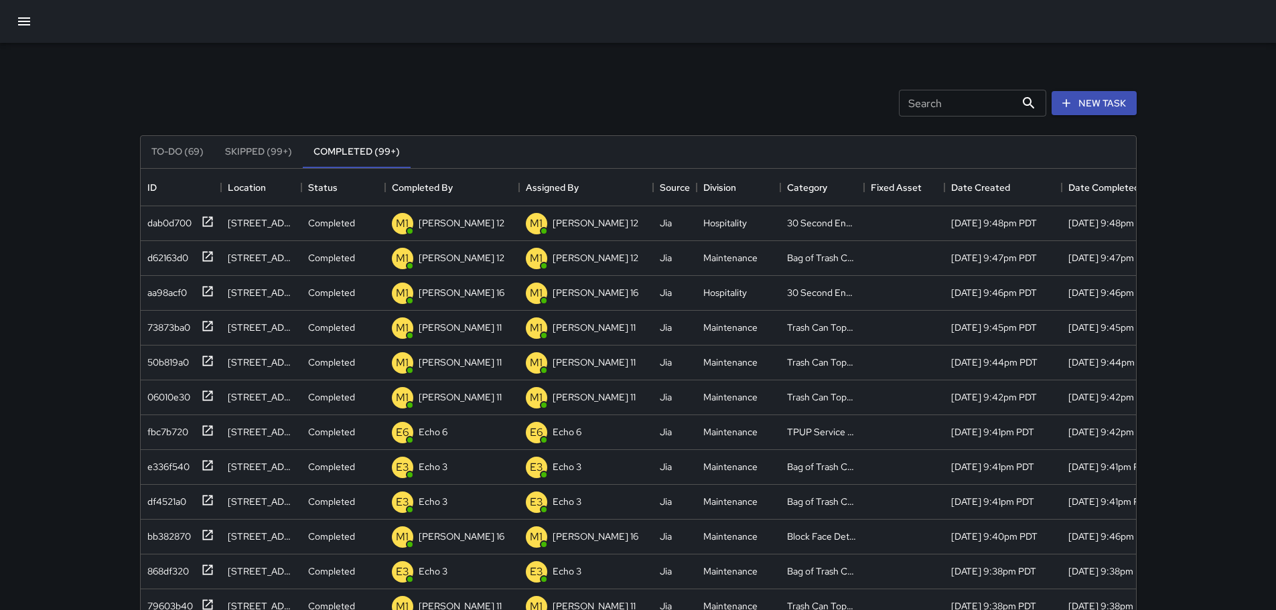
click at [11, 32] on div at bounding box center [638, 21] width 1276 height 43
click at [16, 24] on button "button" at bounding box center [24, 21] width 32 height 32
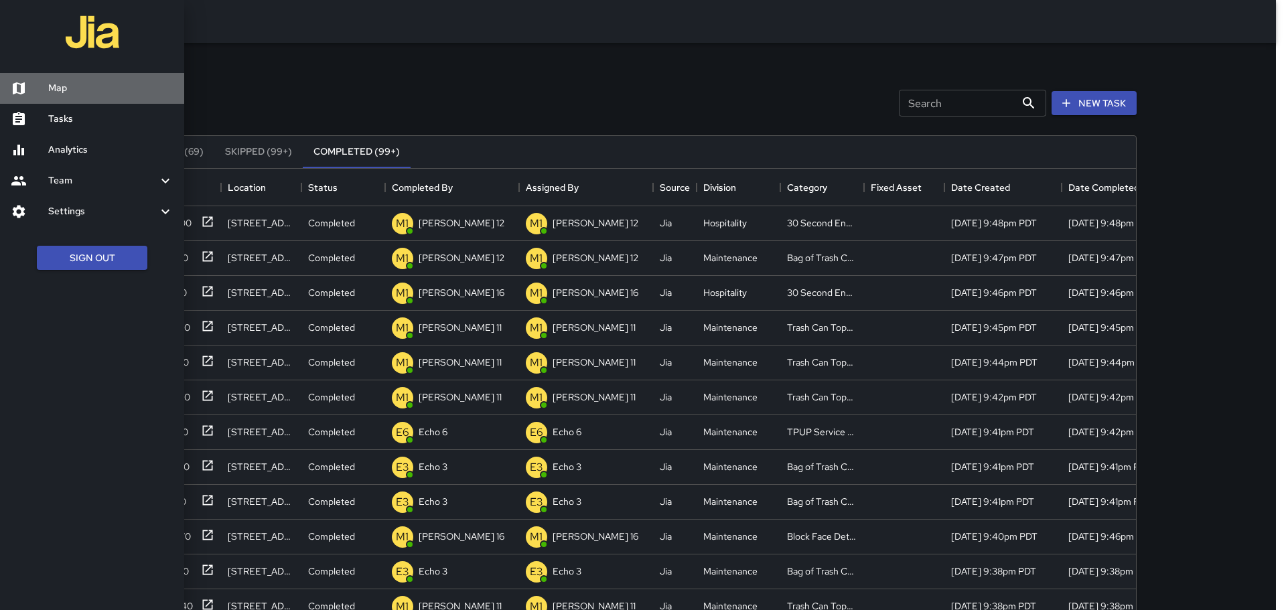
click at [46, 81] on div at bounding box center [30, 88] width 38 height 16
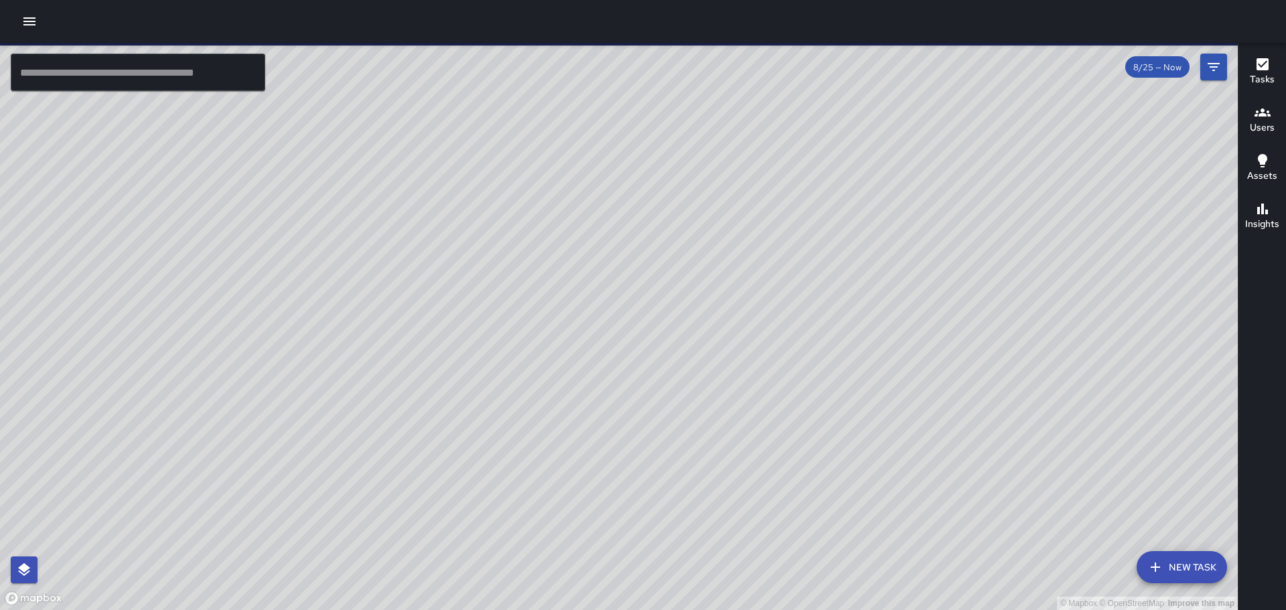
click at [28, 25] on icon "button" at bounding box center [29, 21] width 12 height 8
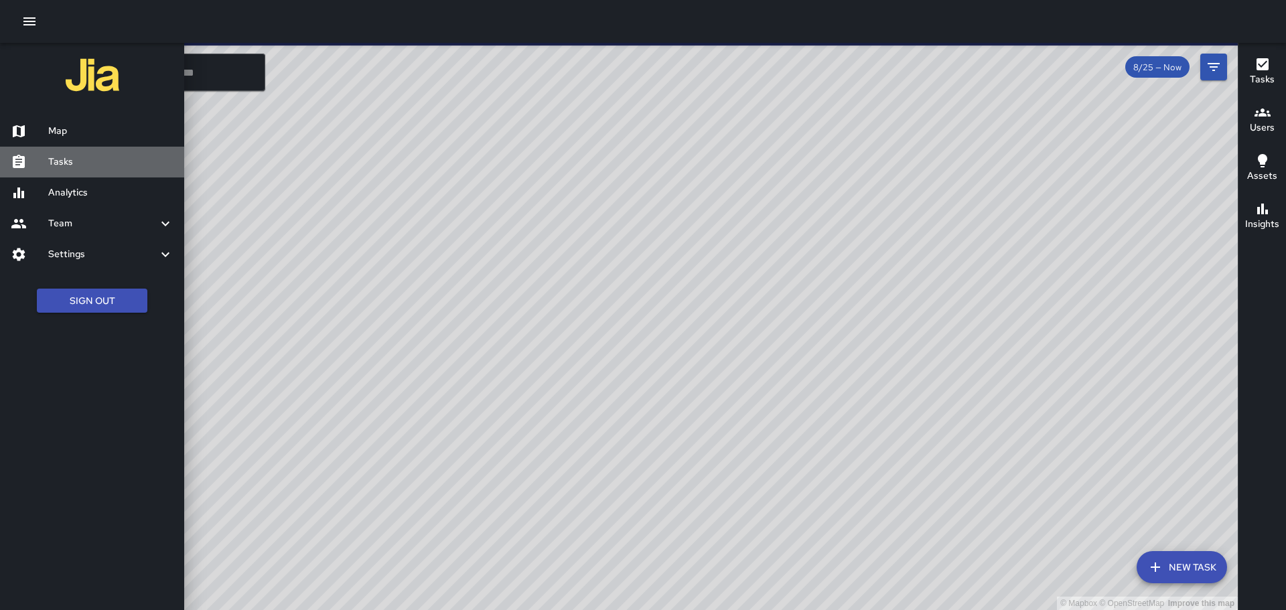
click at [82, 161] on h6 "Tasks" at bounding box center [110, 162] width 125 height 15
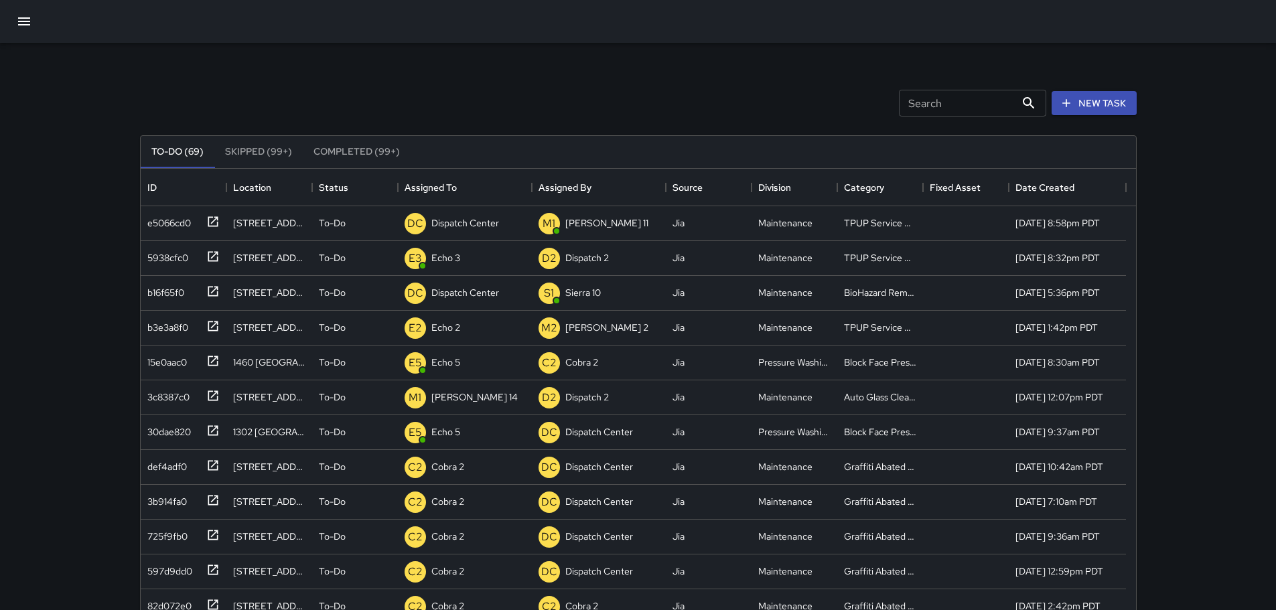
click at [171, 156] on button "To-Do (69)" at bounding box center [178, 152] width 74 height 32
click at [172, 155] on button "To-Do (69)" at bounding box center [178, 152] width 74 height 32
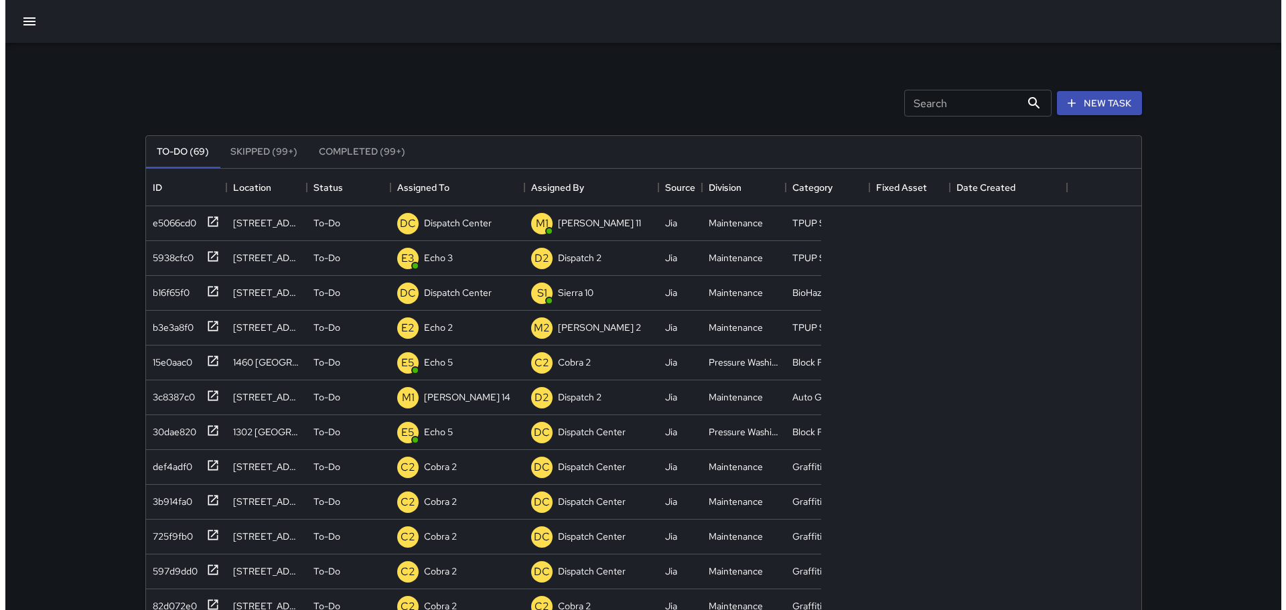
scroll to position [557, 985]
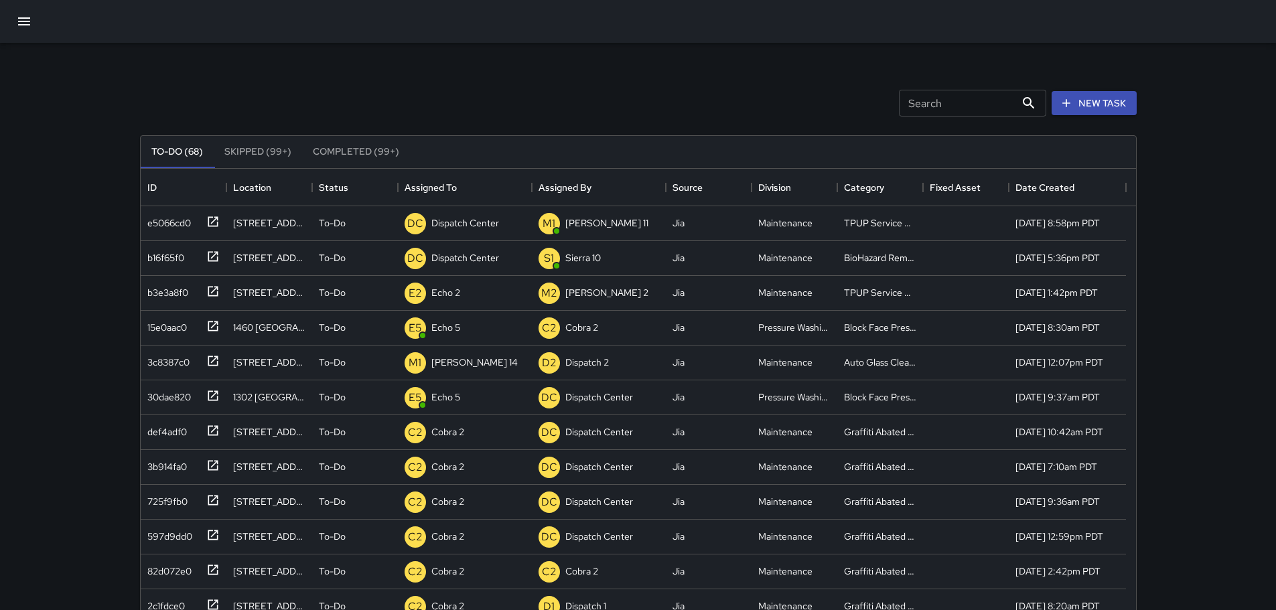
click at [28, 18] on icon "button" at bounding box center [24, 21] width 12 height 8
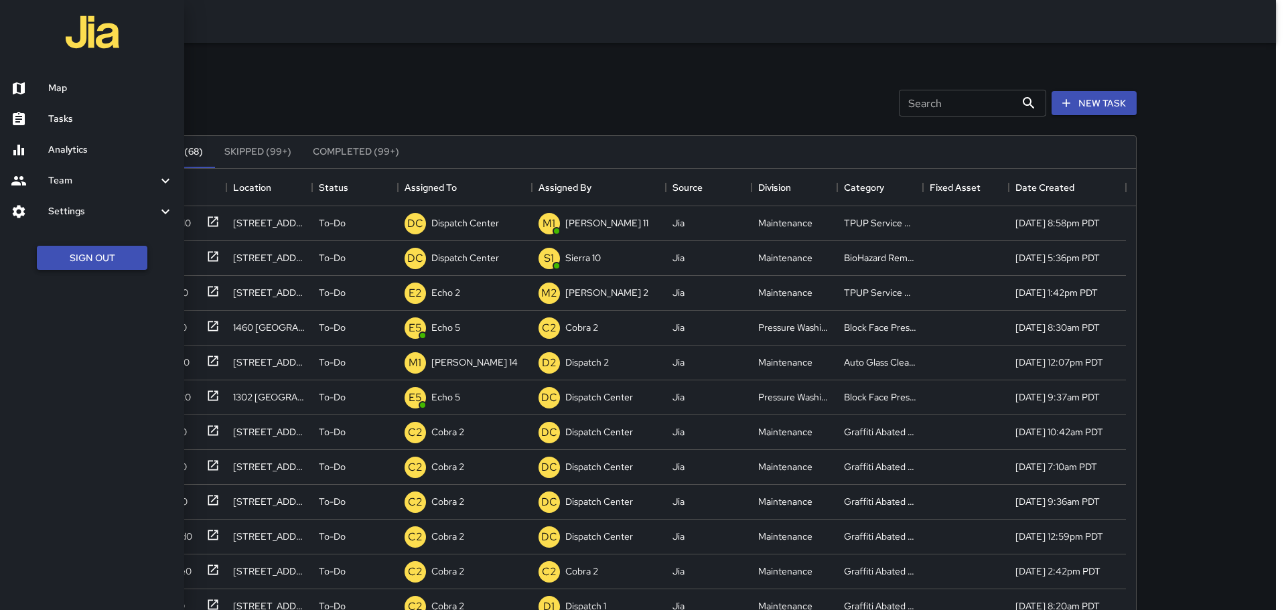
click at [95, 259] on button "Sign Out" at bounding box center [92, 258] width 110 height 25
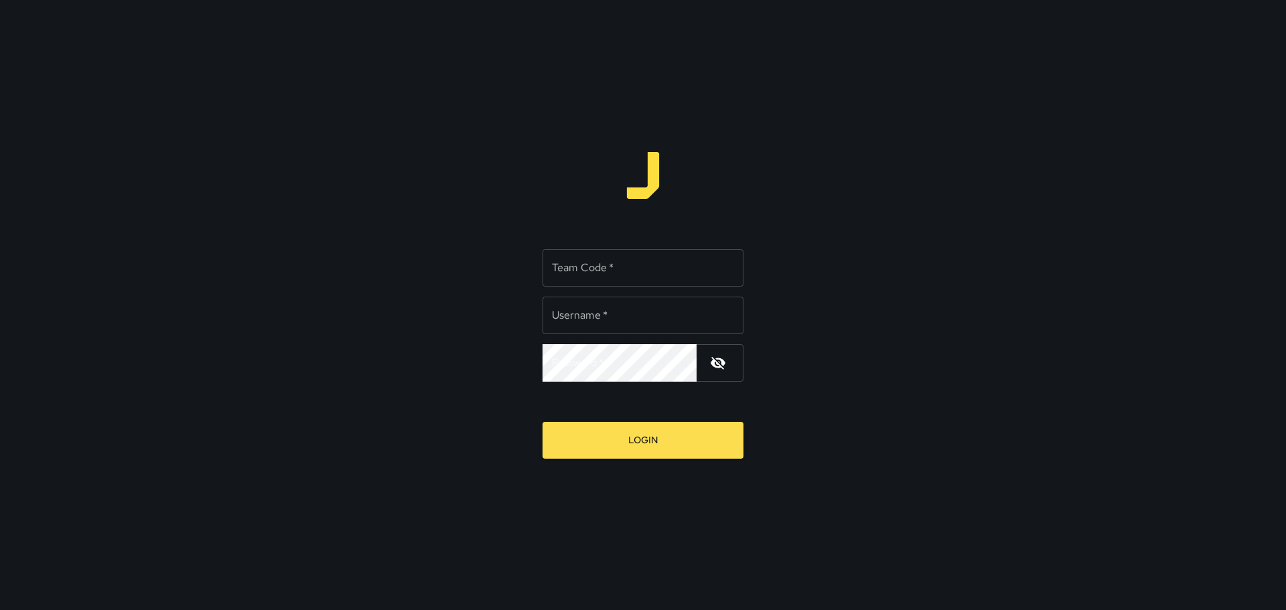
type input "**********"
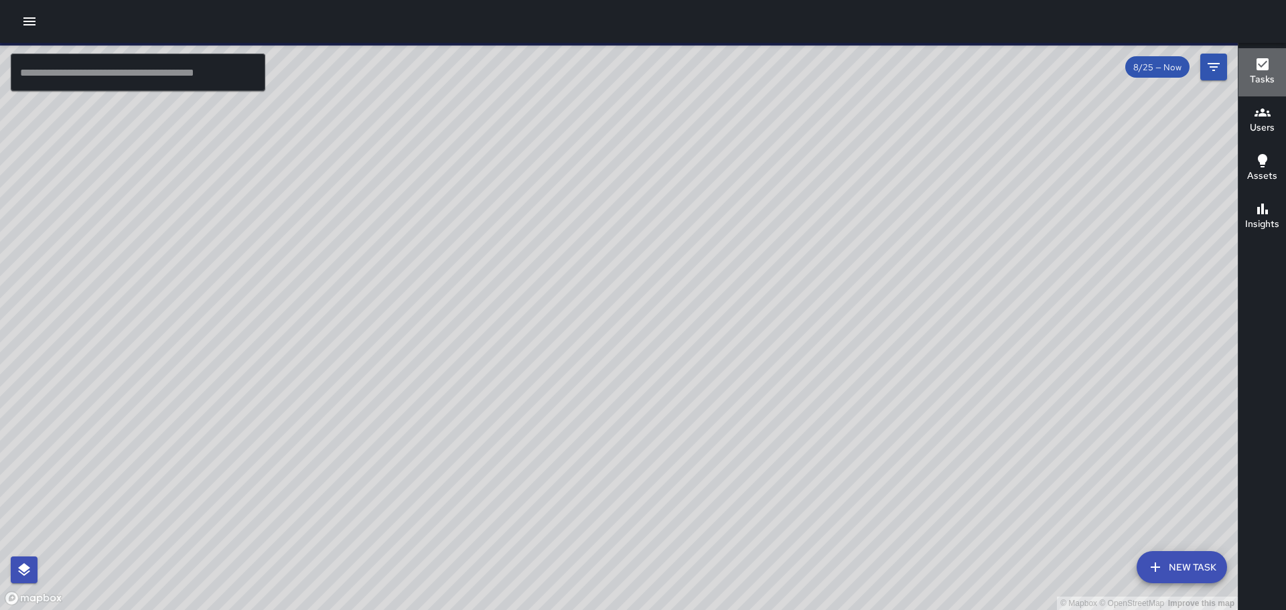
click at [1268, 65] on icon "button" at bounding box center [1262, 64] width 16 height 16
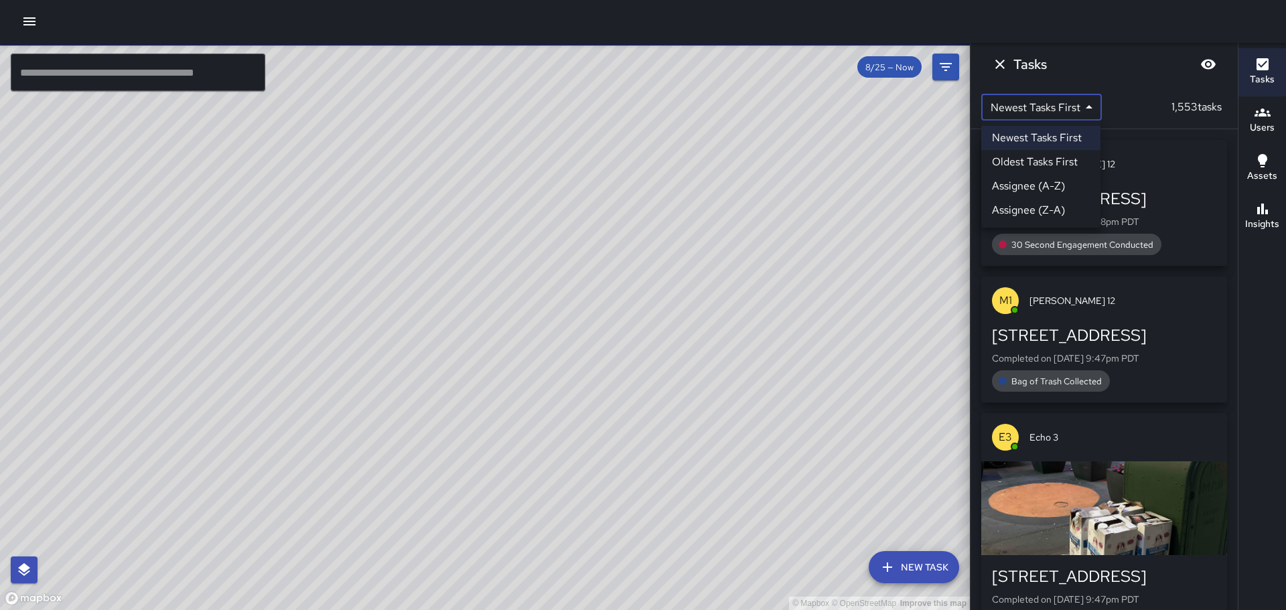
click at [1067, 110] on body "© Mapbox © OpenStreetMap Improve this map ​ New Task 8/25 — Now Map Layers Task…" at bounding box center [643, 305] width 1286 height 610
click at [1053, 134] on li "Newest Tasks First" at bounding box center [1040, 138] width 119 height 24
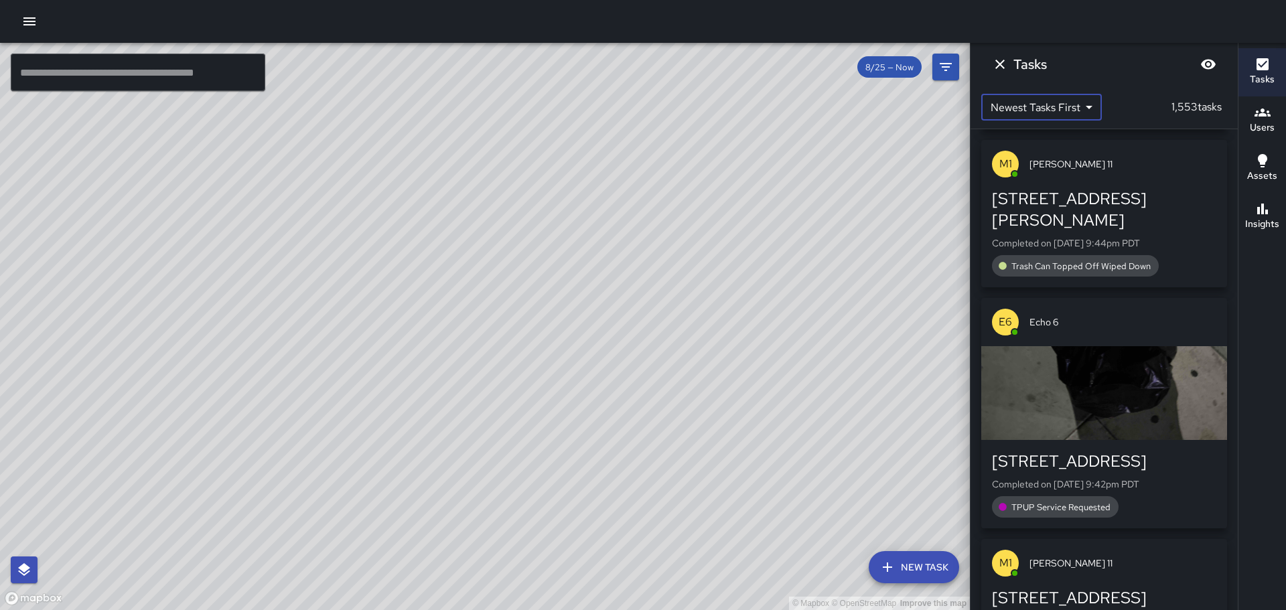
scroll to position [1138, 0]
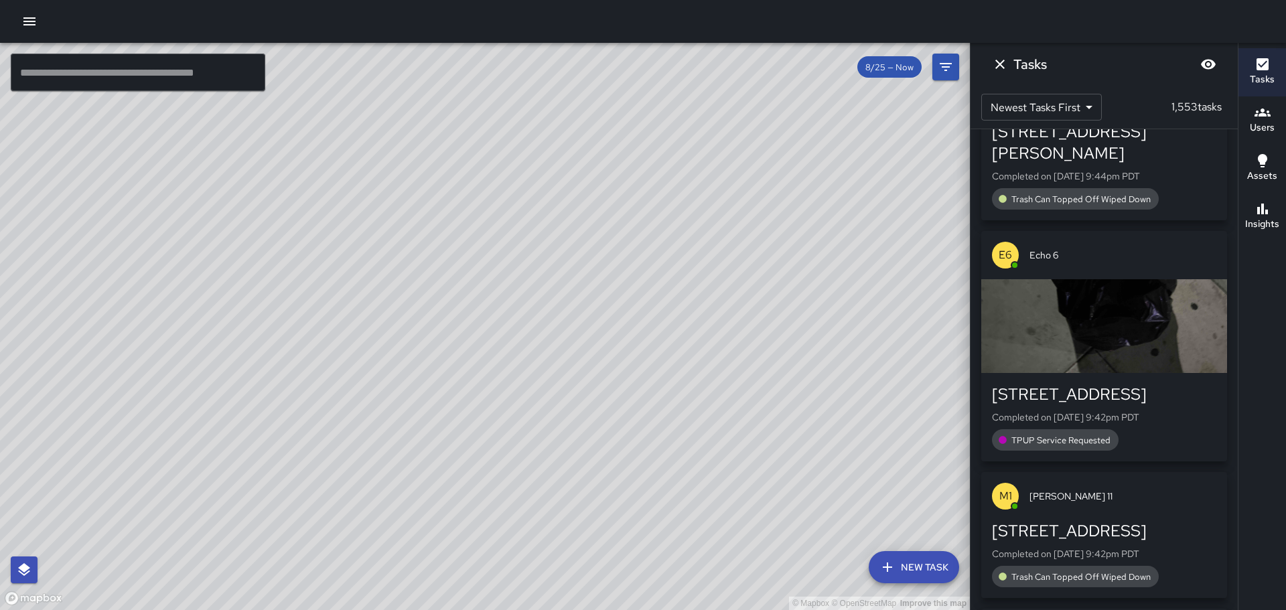
click at [1102, 110] on div "Newest Tasks First * ​ 1,553 tasks" at bounding box center [1103, 107] width 267 height 43
click at [1096, 110] on body "© Mapbox © OpenStreetMap Improve this map ​ New Task 8/25 — Now Map Layers Task…" at bounding box center [643, 305] width 1286 height 610
click at [1053, 185] on li "Assignee (A-Z)" at bounding box center [1040, 186] width 119 height 24
type input "*"
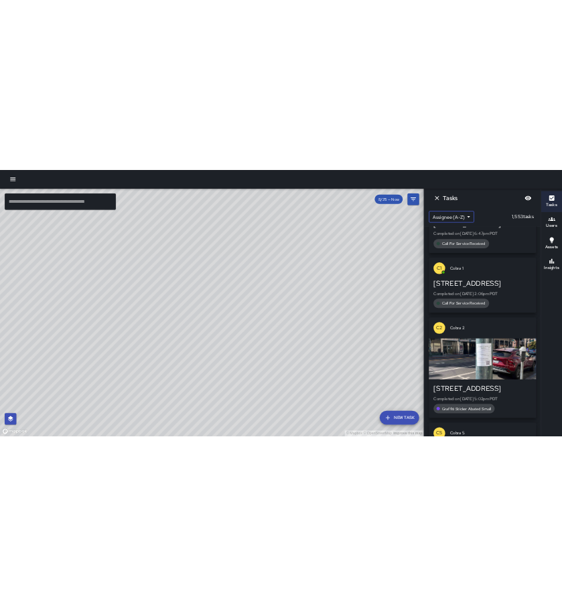
scroll to position [0, 0]
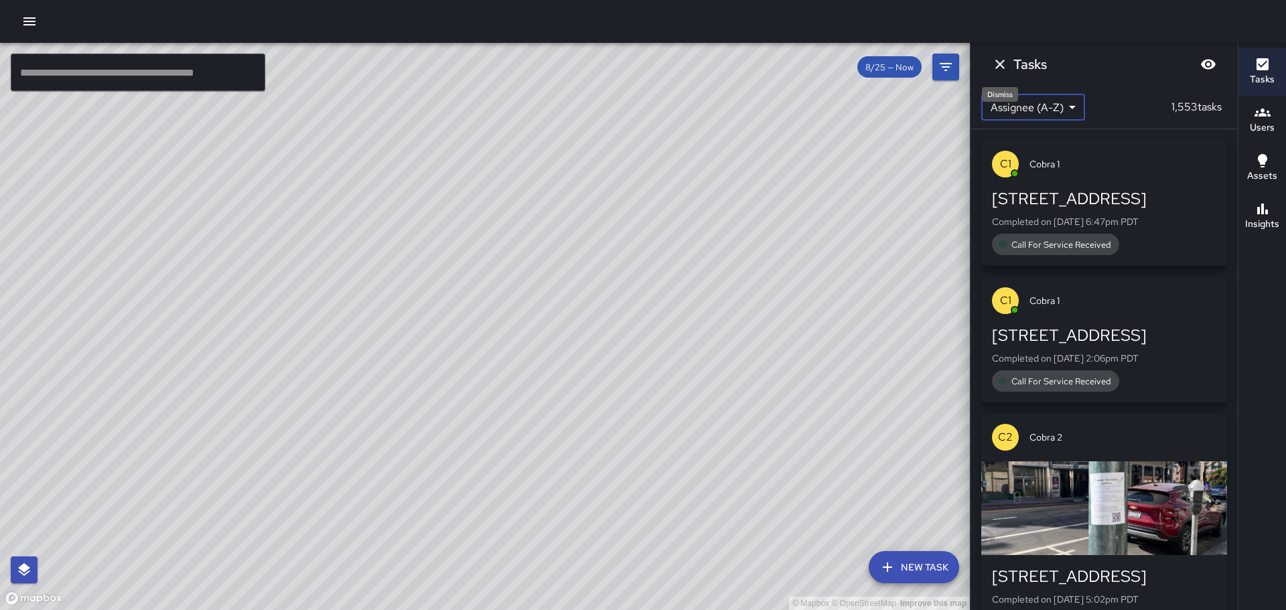
click at [1002, 66] on icon "Dismiss" at bounding box center [999, 64] width 9 height 9
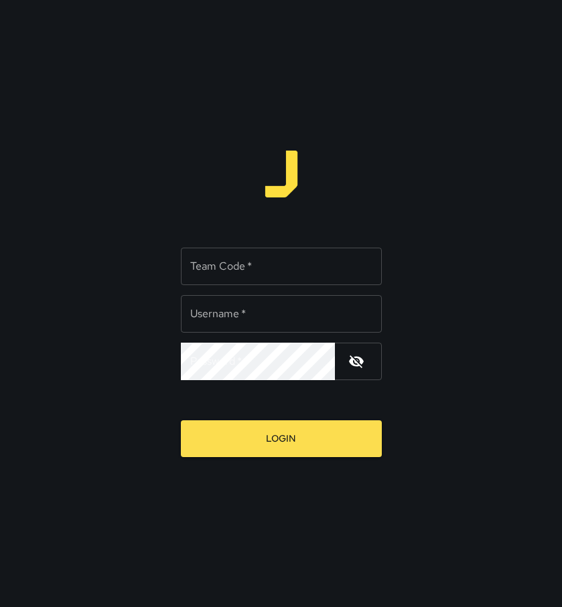
type input "**********"
